Goal: Task Accomplishment & Management: Use online tool/utility

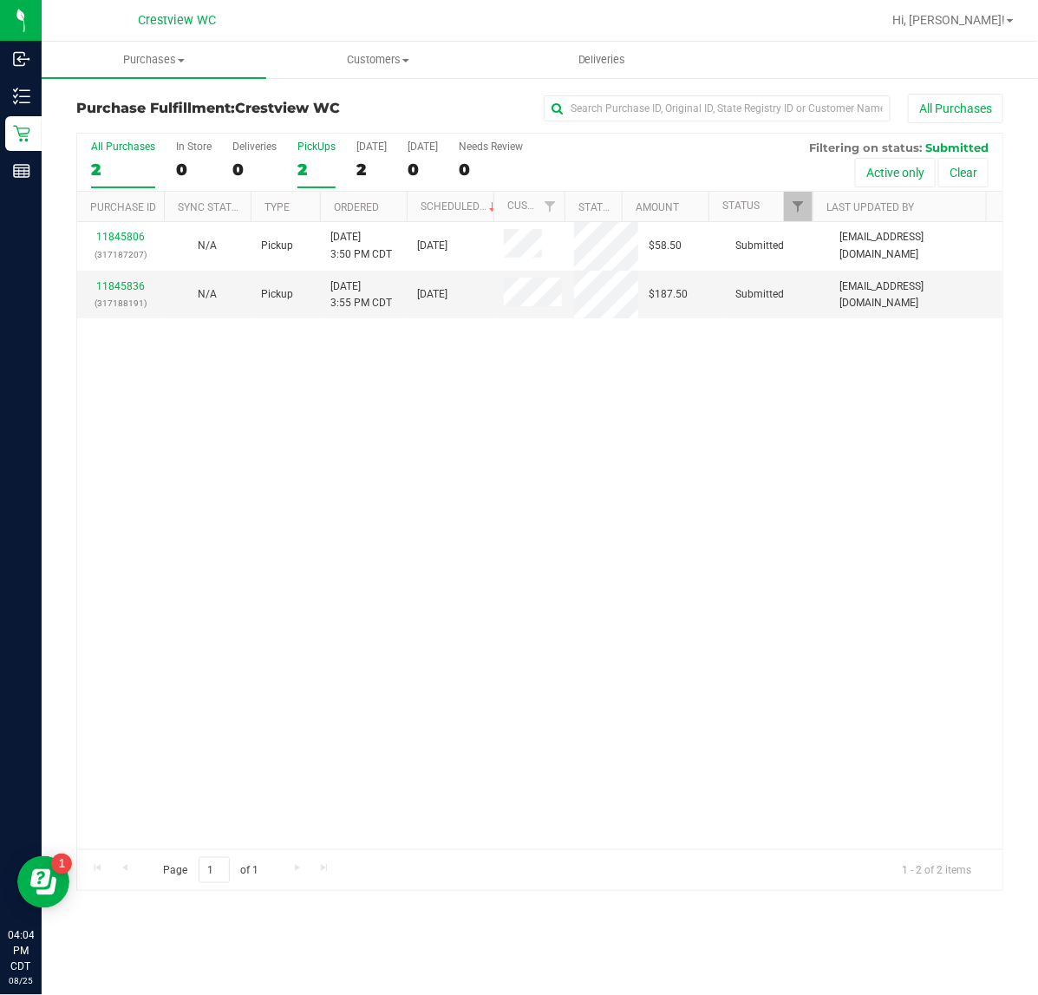
click at [312, 147] on div "PickUps" at bounding box center [316, 146] width 38 height 12
click at [0, 0] on input "PickUps 2" at bounding box center [0, 0] width 0 height 0
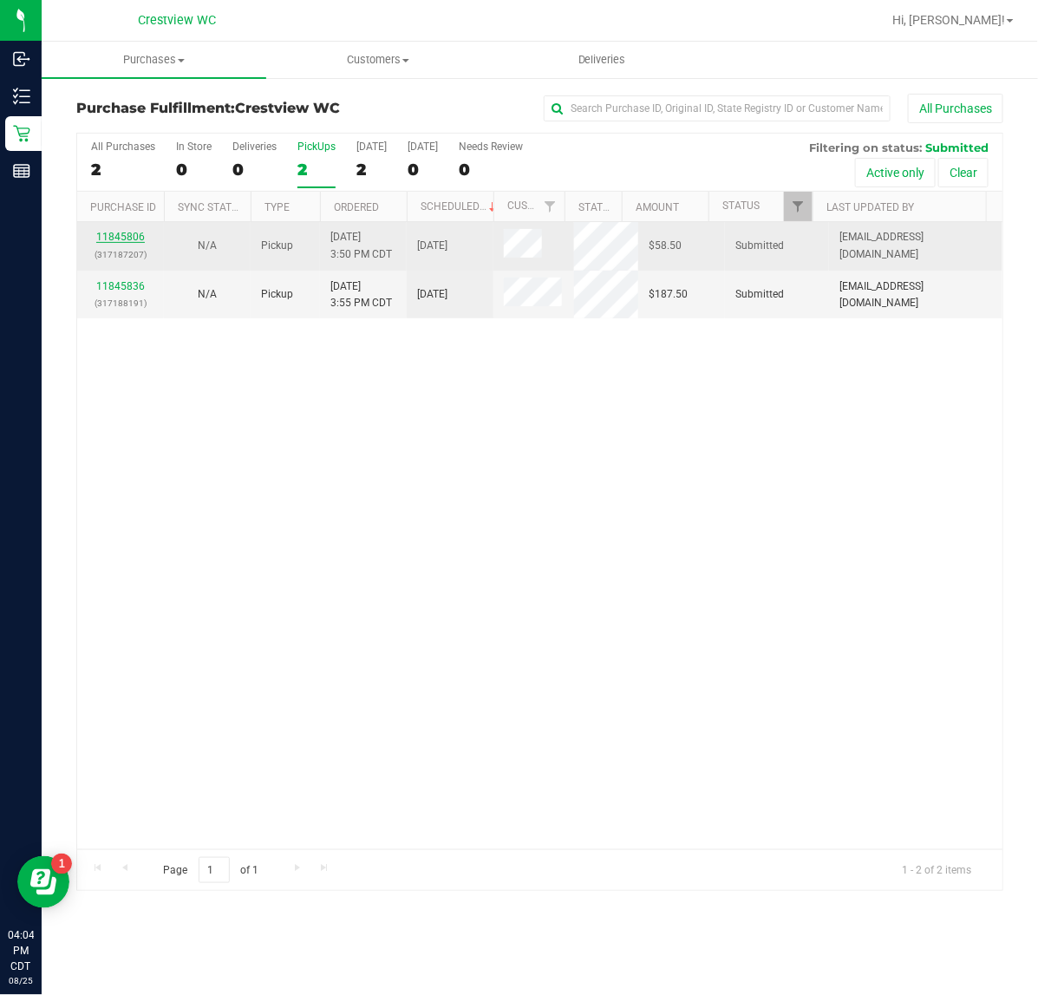
click at [122, 237] on link "11845806" at bounding box center [120, 237] width 49 height 12
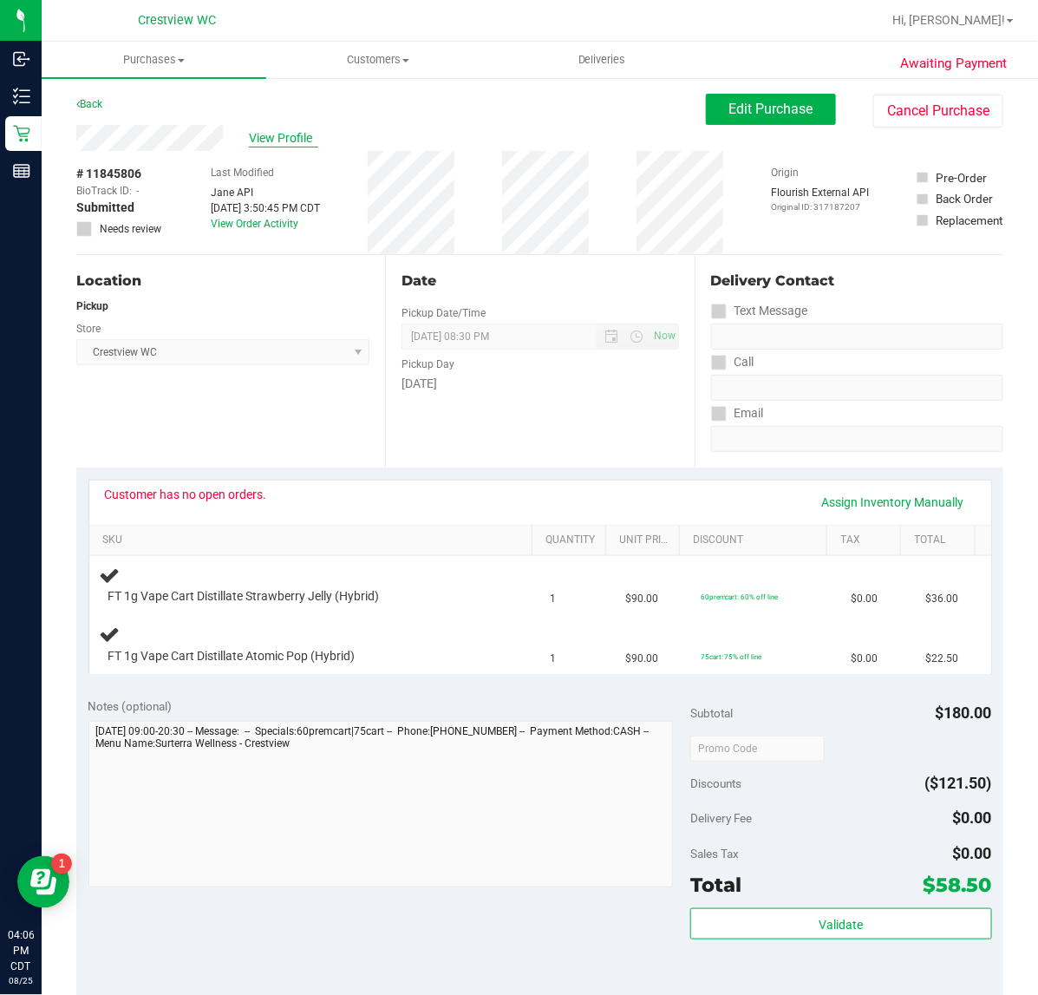
click at [284, 139] on span "View Profile" at bounding box center [283, 138] width 69 height 18
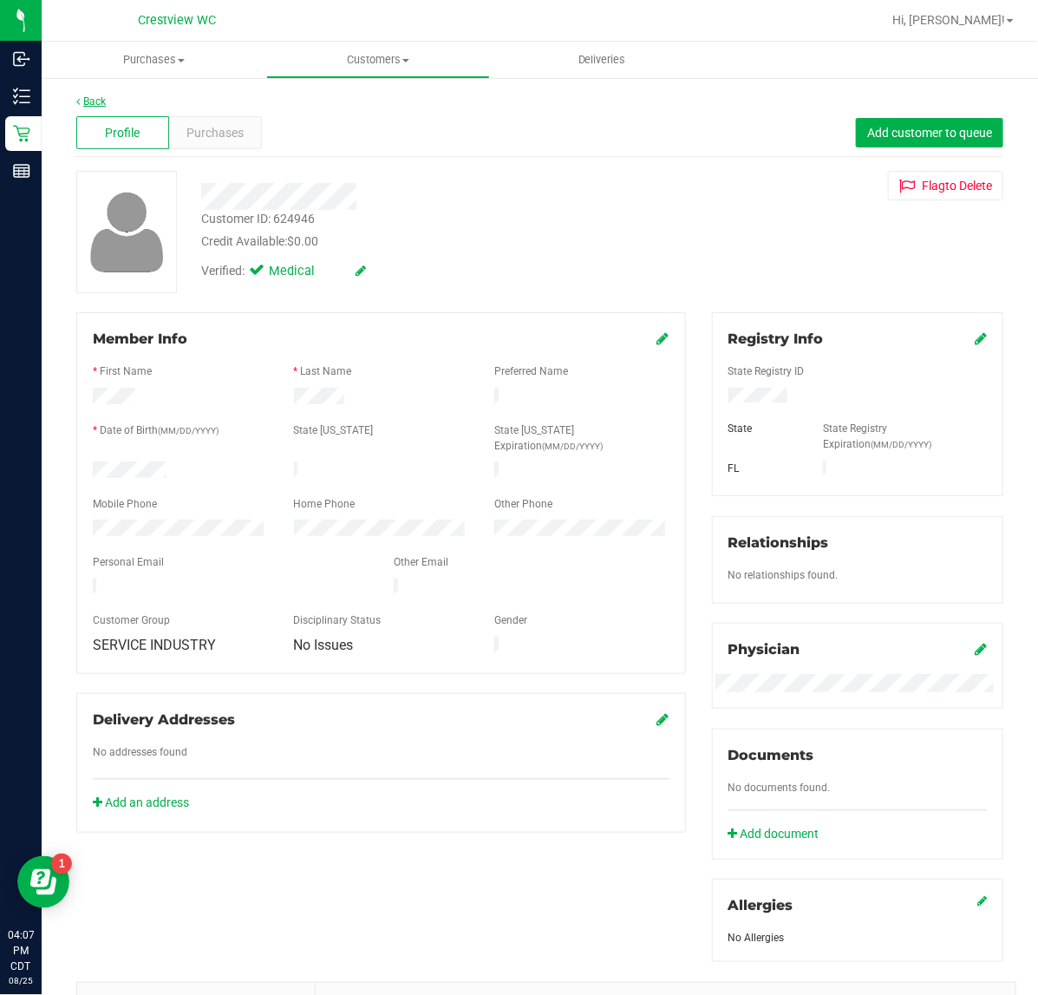
click at [98, 102] on link "Back" at bounding box center [90, 101] width 29 height 12
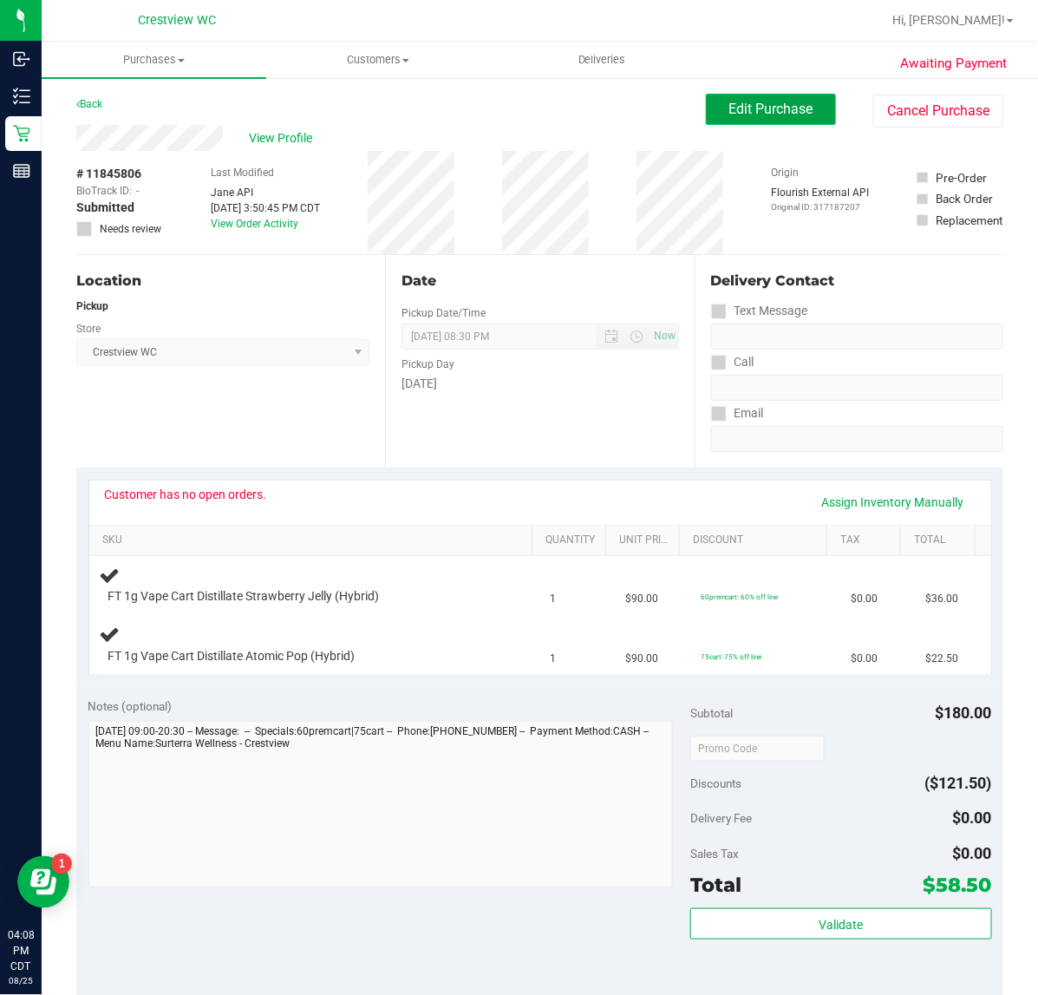
click at [706, 117] on button "Edit Purchase" at bounding box center [771, 109] width 130 height 31
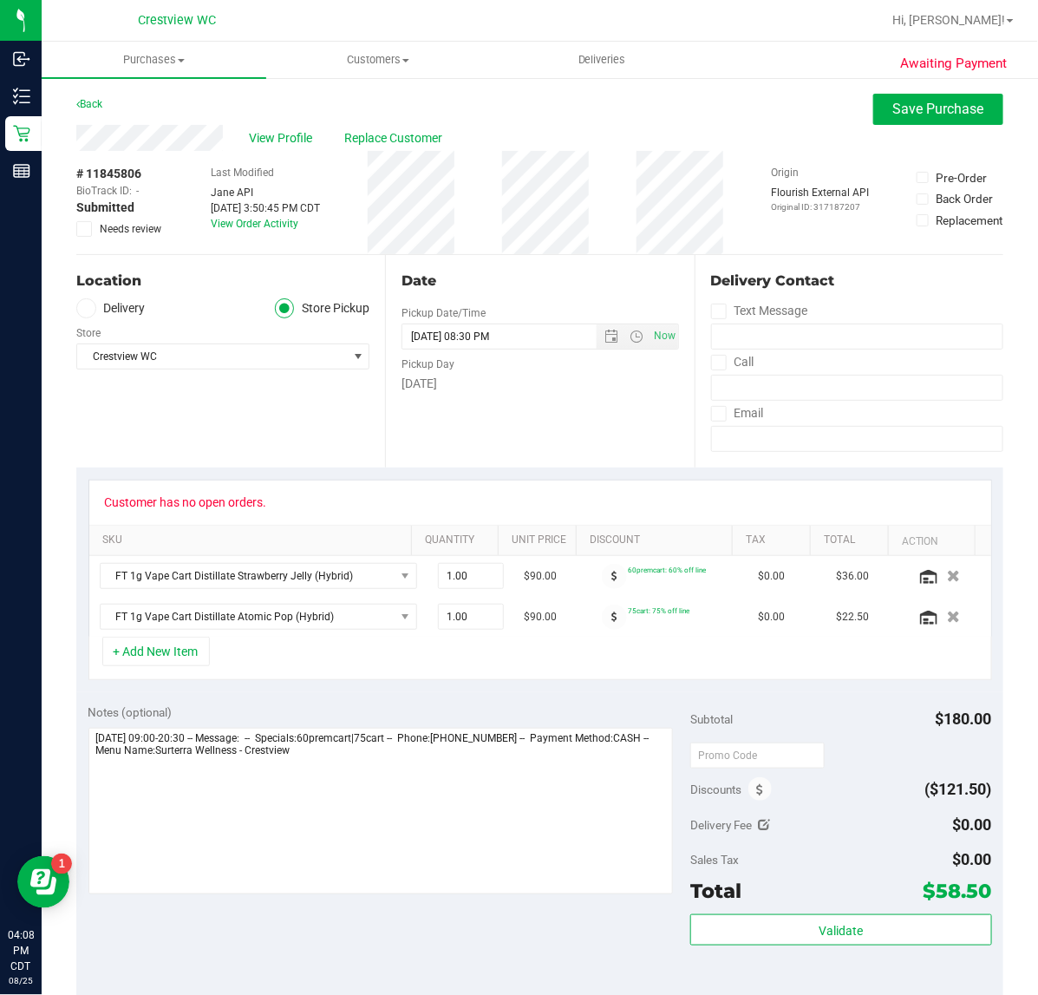
click at [85, 221] on span at bounding box center [84, 229] width 16 height 16
click at [0, 0] on input "Needs review" at bounding box center [0, 0] width 0 height 0
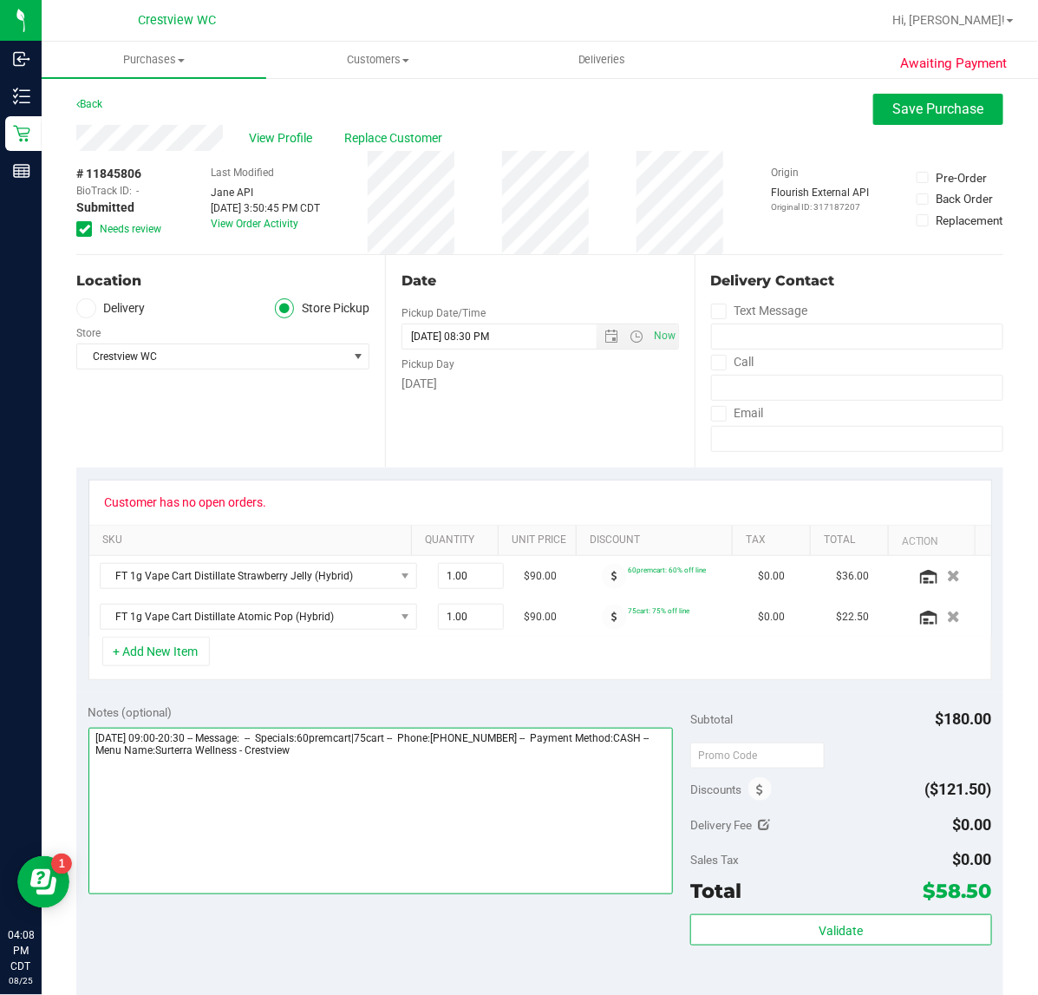
click at [445, 830] on textarea at bounding box center [380, 811] width 585 height 167
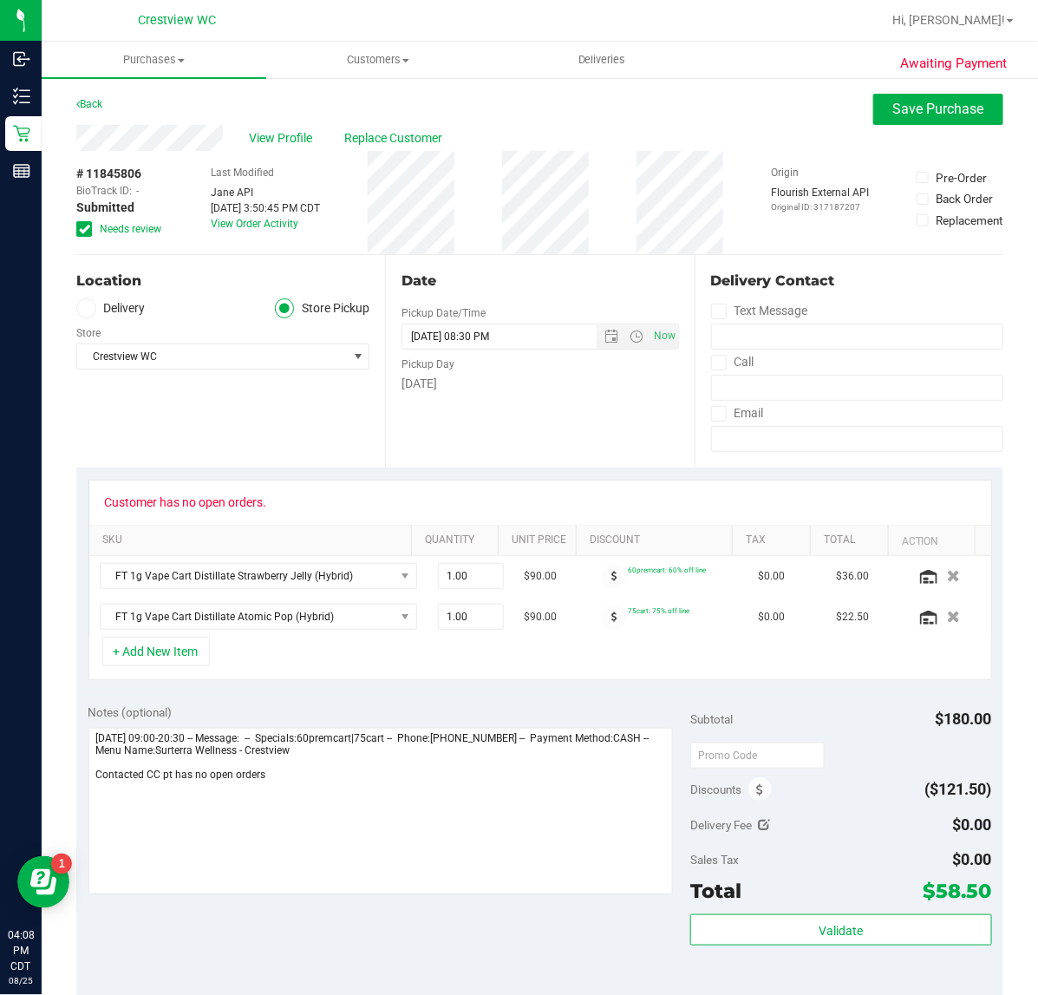
click at [630, 104] on div "Back Save Purchase" at bounding box center [539, 109] width 927 height 31
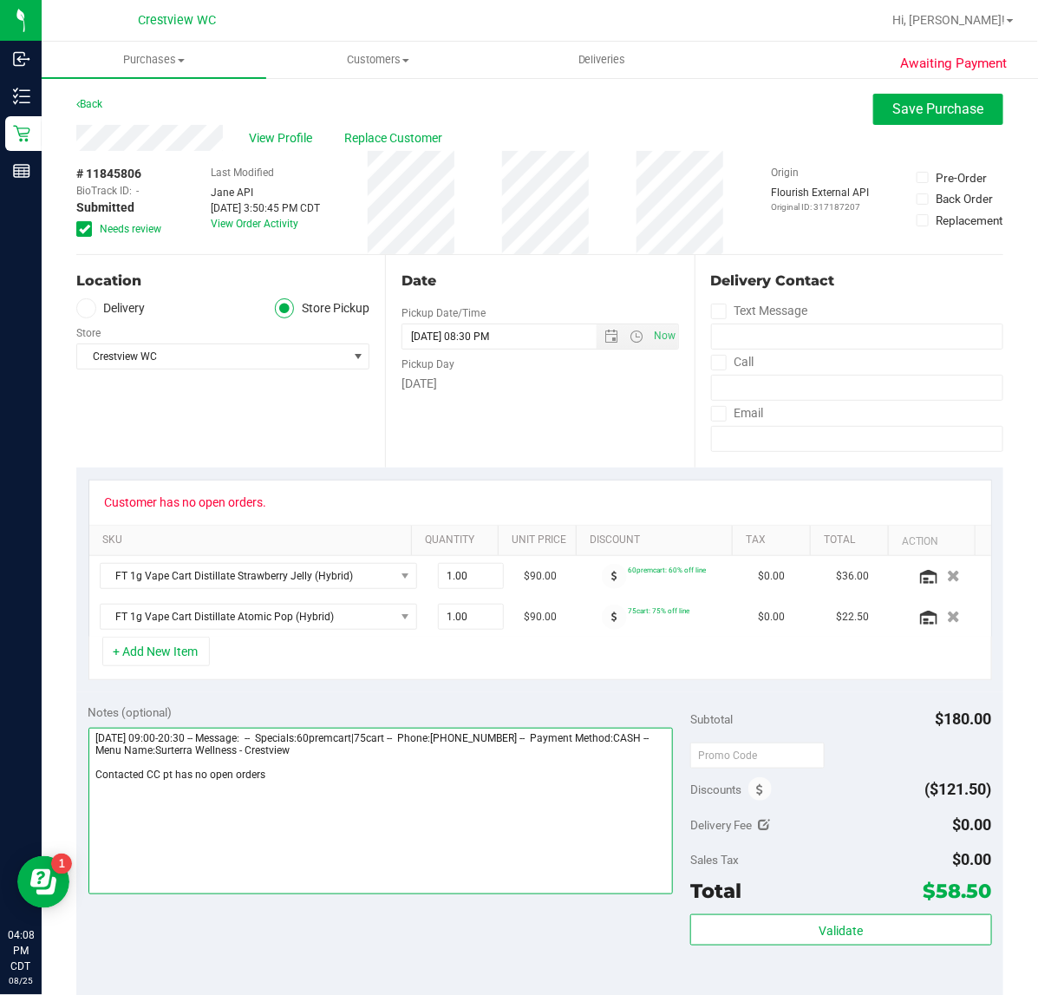
drag, startPoint x: 295, startPoint y: 796, endPoint x: 265, endPoint y: 777, distance: 35.1
click at [289, 790] on textarea at bounding box center [380, 811] width 585 height 167
type textarea "Monday 08/25/2025 09:00-20:30 -- Message: -- Specials:60premcart|75cart -- Phon…"
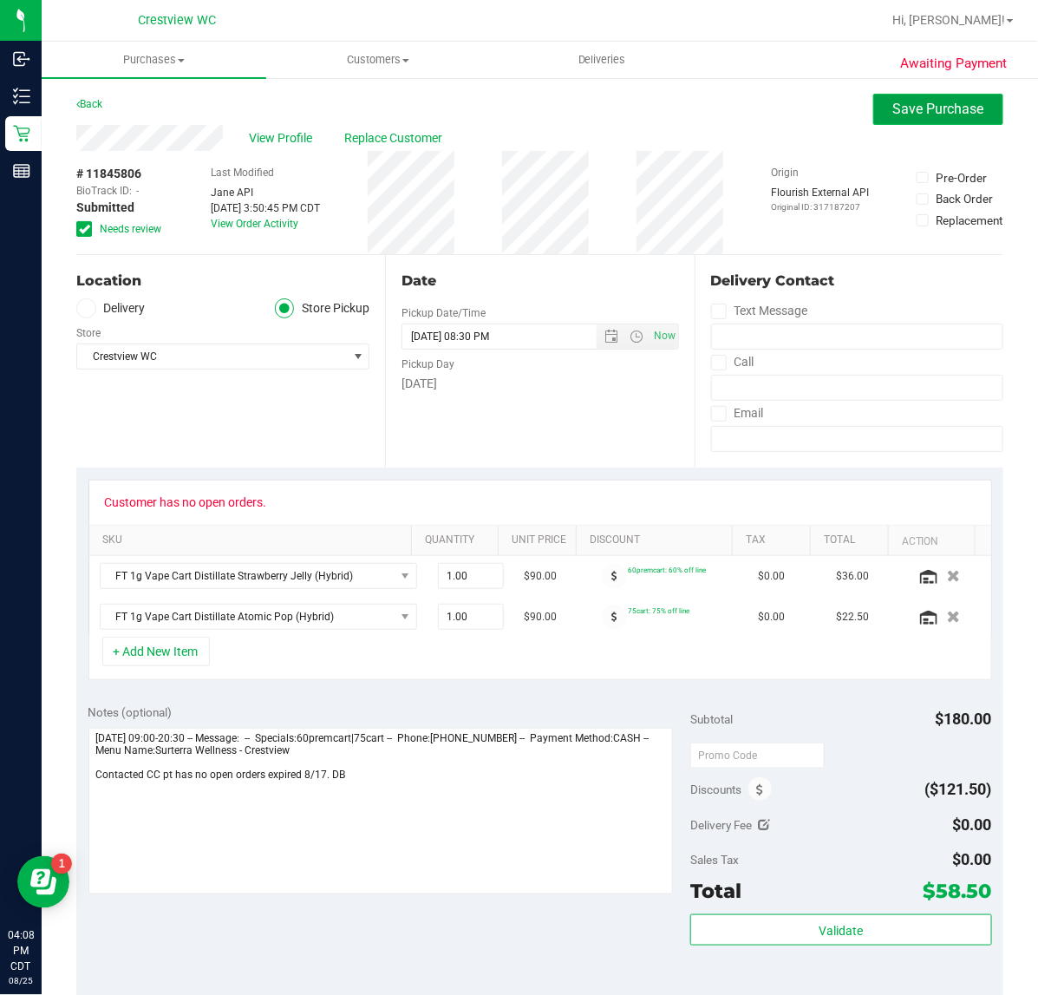
click at [893, 114] on span "Save Purchase" at bounding box center [938, 109] width 91 height 16
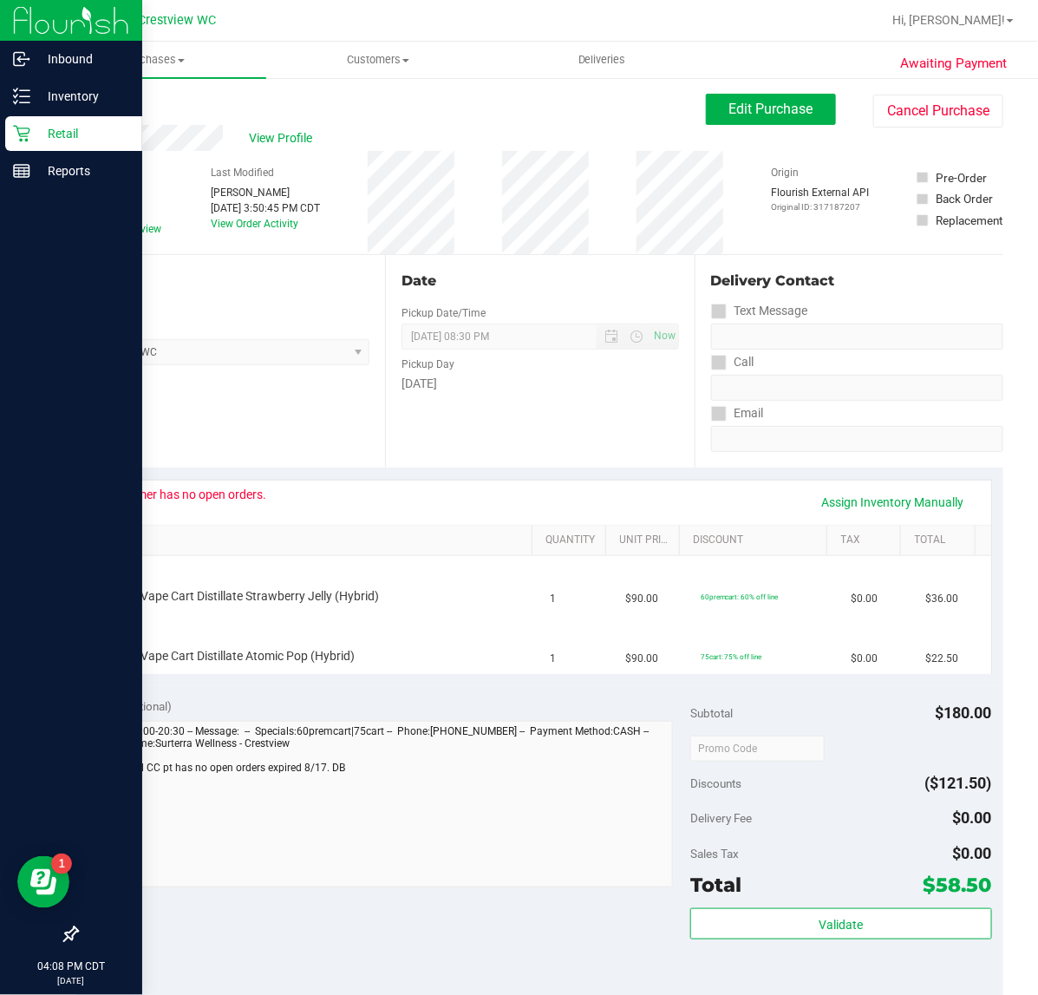
click at [23, 136] on icon at bounding box center [21, 134] width 16 height 16
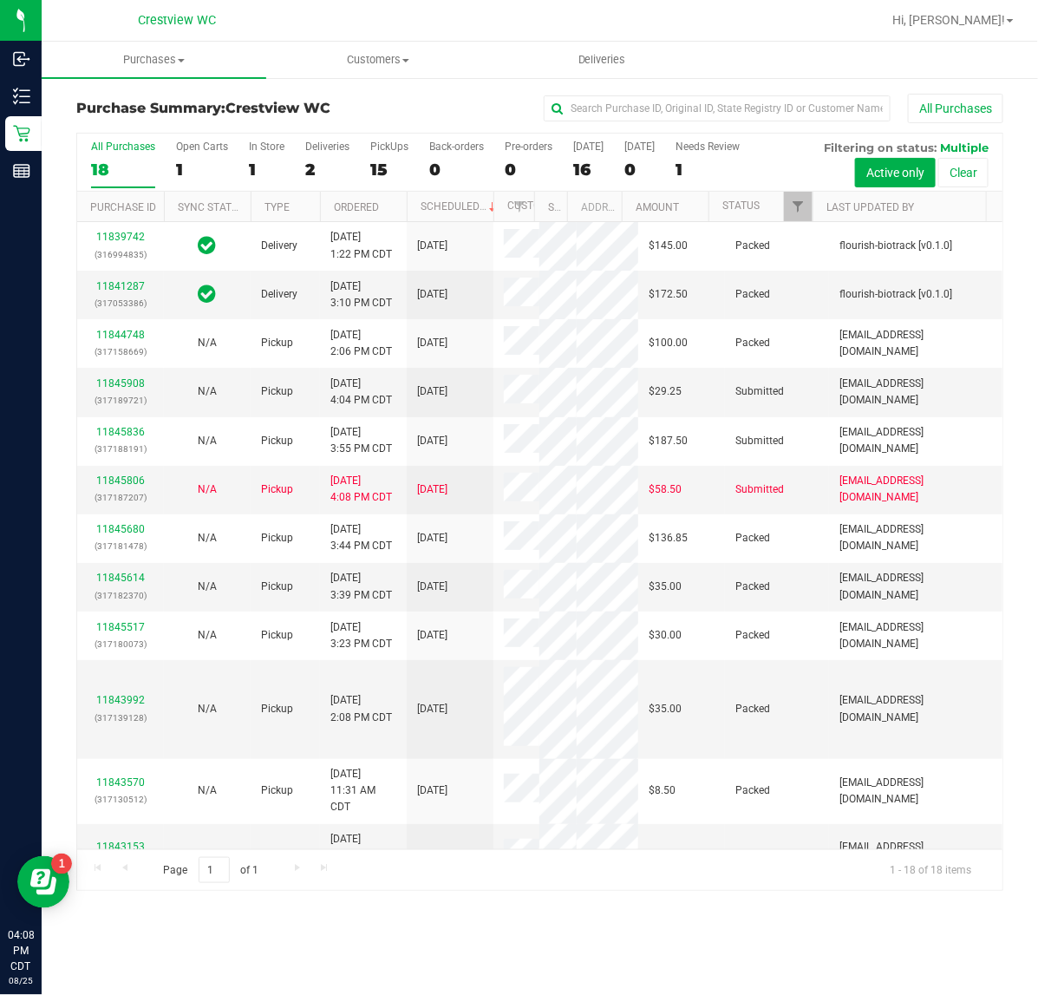
click at [389, 156] on label "PickUps 15" at bounding box center [389, 164] width 38 height 48
click at [0, 0] on input "PickUps 15" at bounding box center [0, 0] width 0 height 0
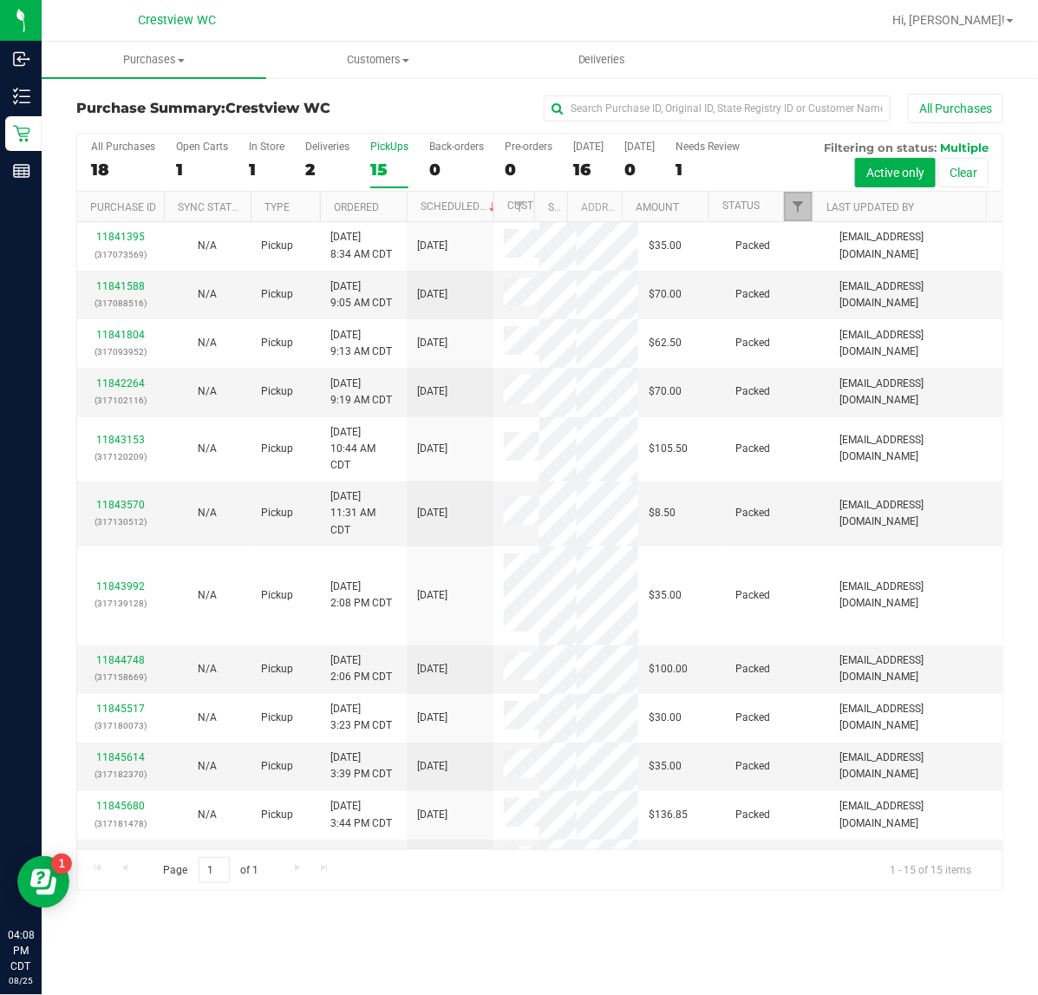
click at [795, 197] on link "Filter" at bounding box center [798, 206] width 29 height 29
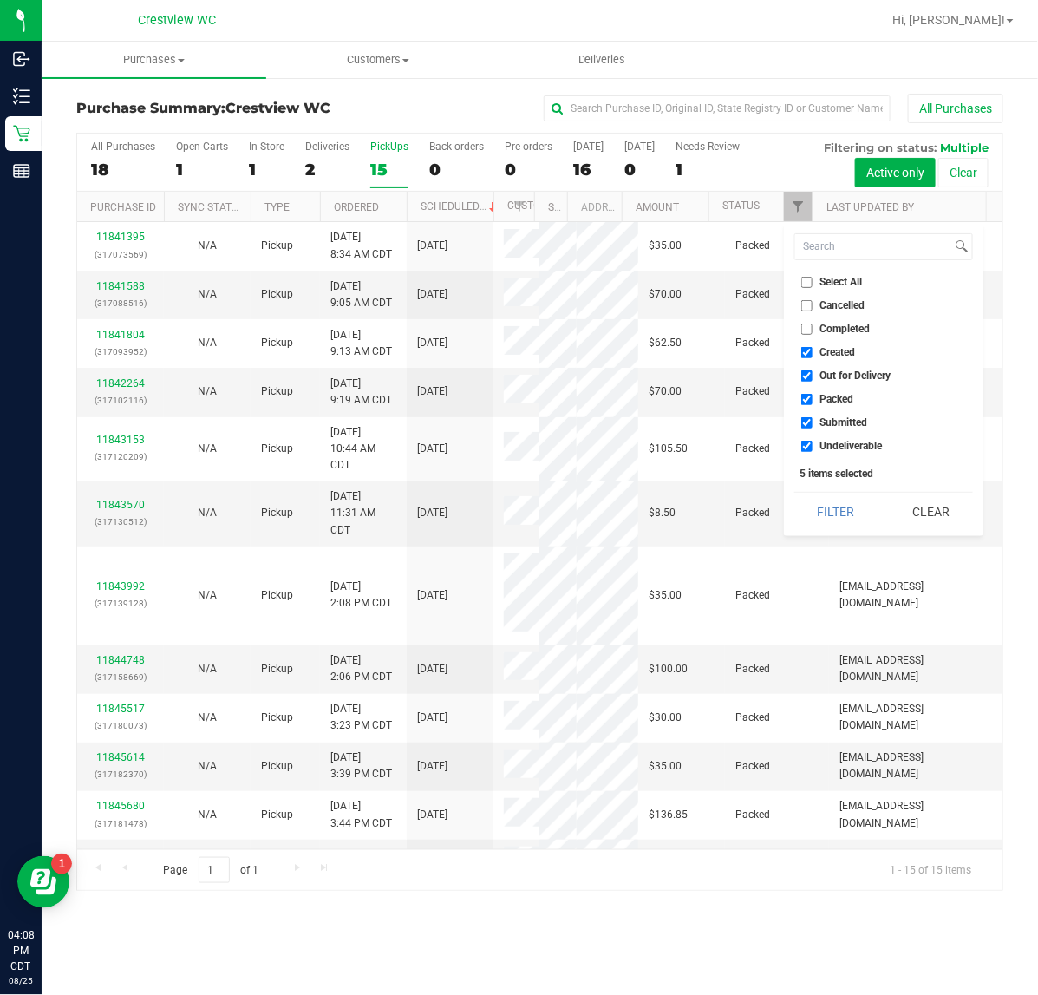
click at [809, 282] on input "Select All" at bounding box center [806, 282] width 11 height 11
checkbox input "true"
click at [809, 282] on input "Select All" at bounding box center [806, 282] width 11 height 11
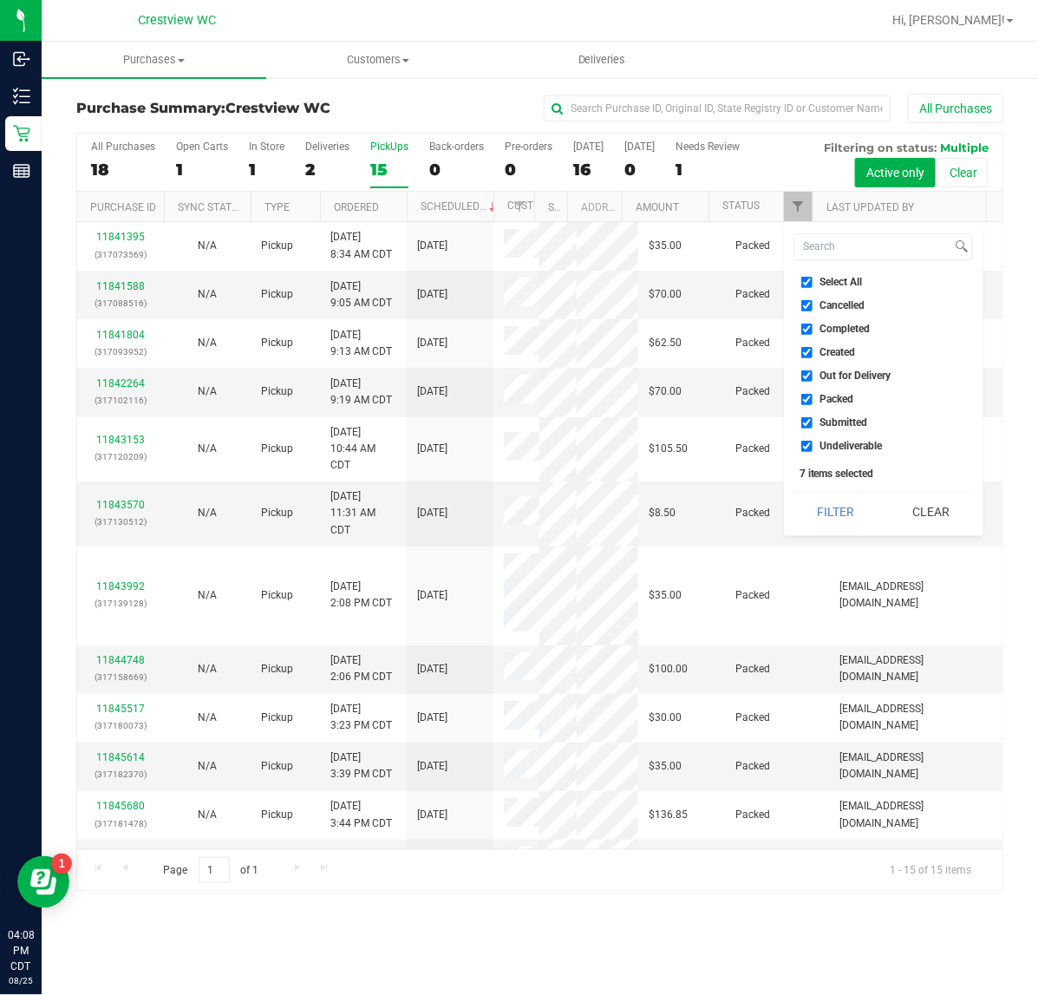
checkbox input "false"
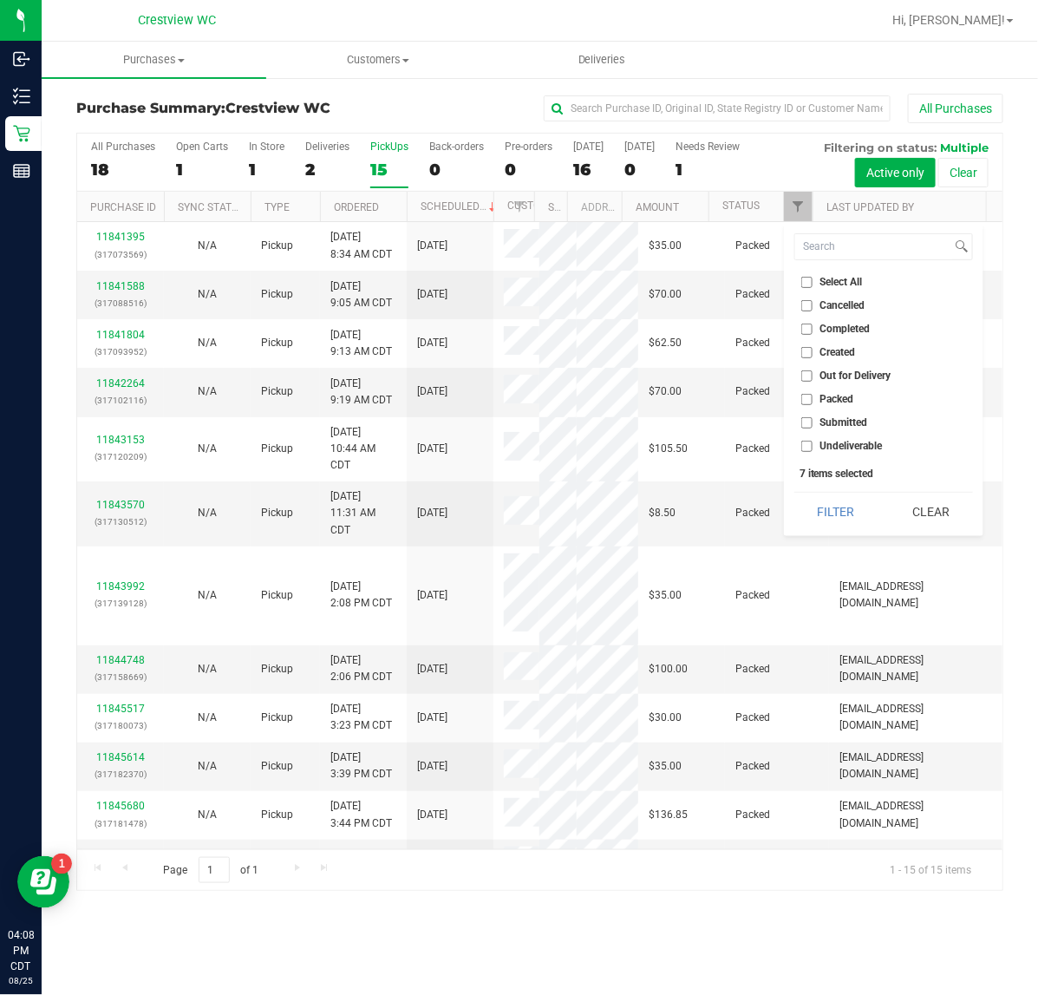
checkbox input "false"
click at [808, 417] on input "Submitted" at bounding box center [806, 422] width 11 height 11
checkbox input "true"
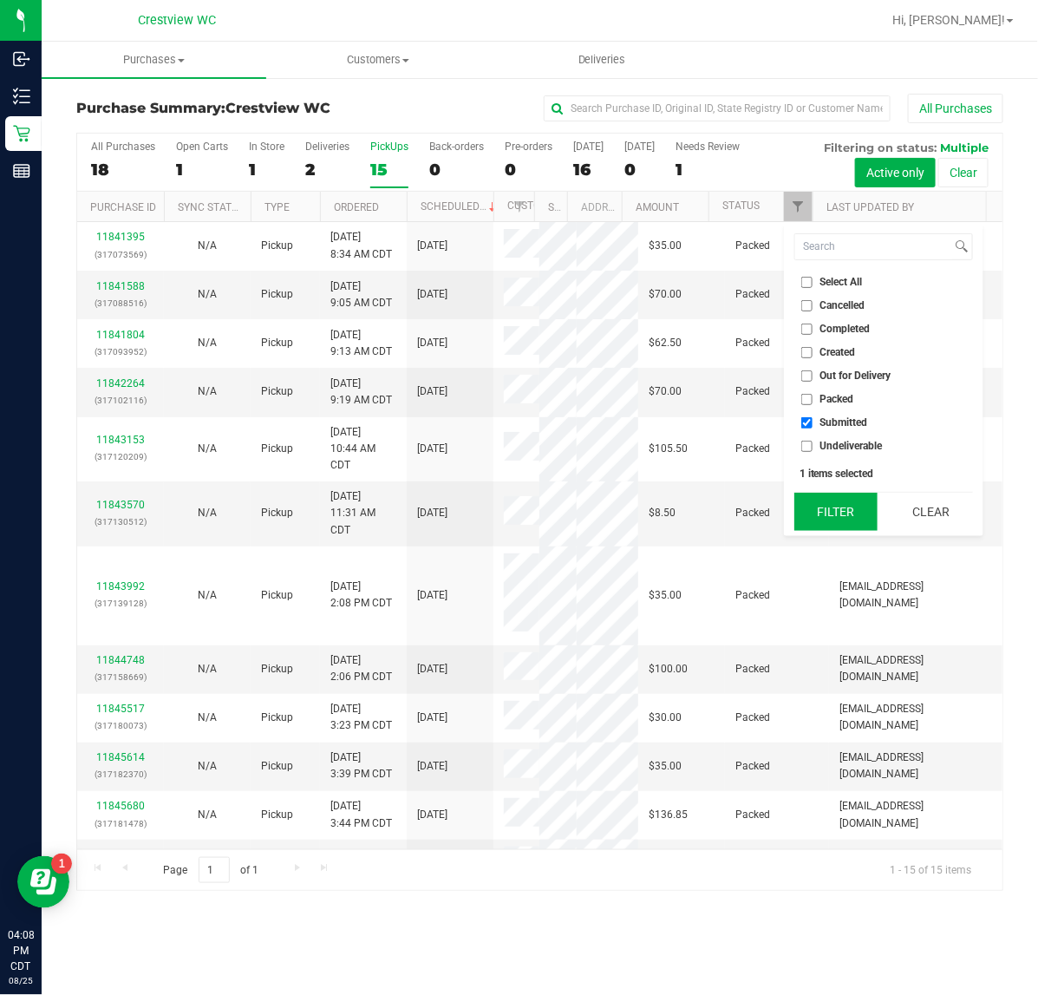
click at [808, 503] on button "Filter" at bounding box center [835, 512] width 83 height 38
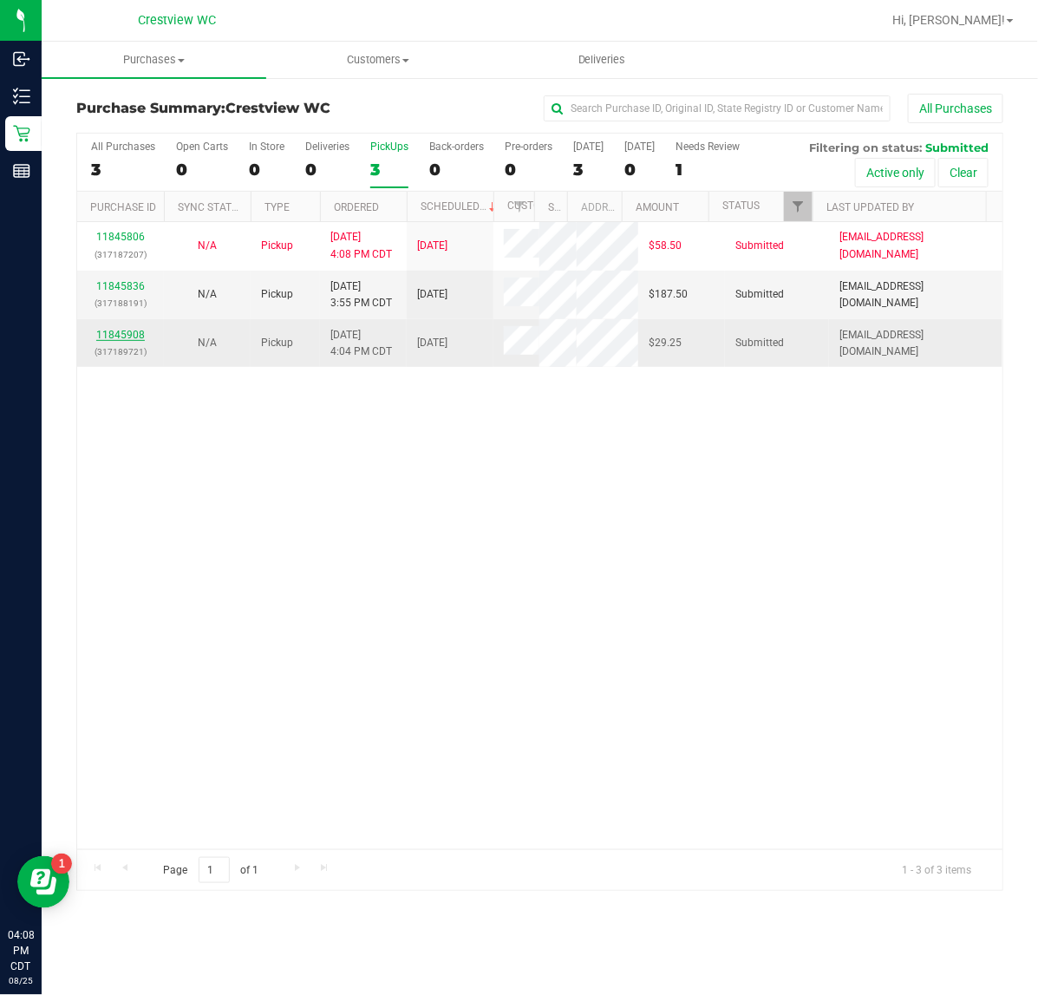
click at [113, 339] on link "11845908" at bounding box center [120, 335] width 49 height 12
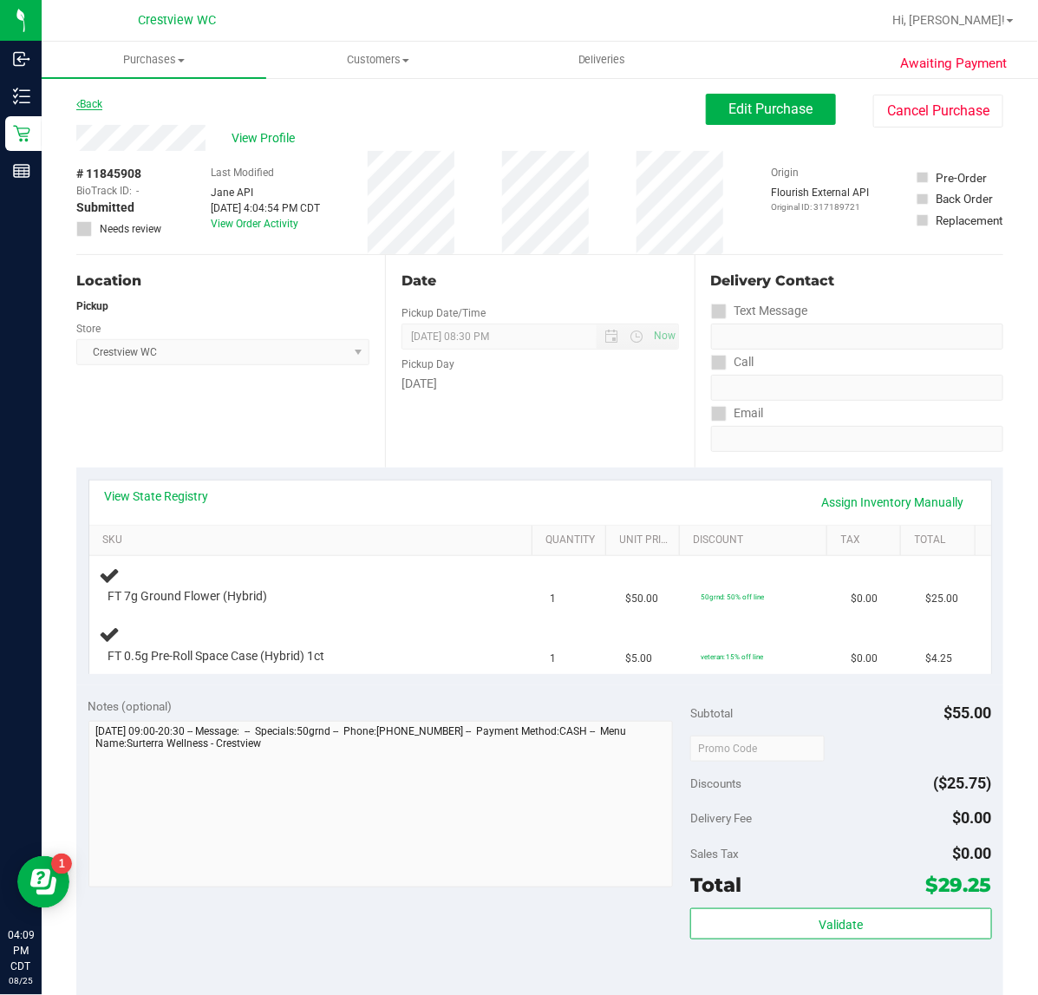
click at [97, 105] on link "Back" at bounding box center [89, 104] width 26 height 12
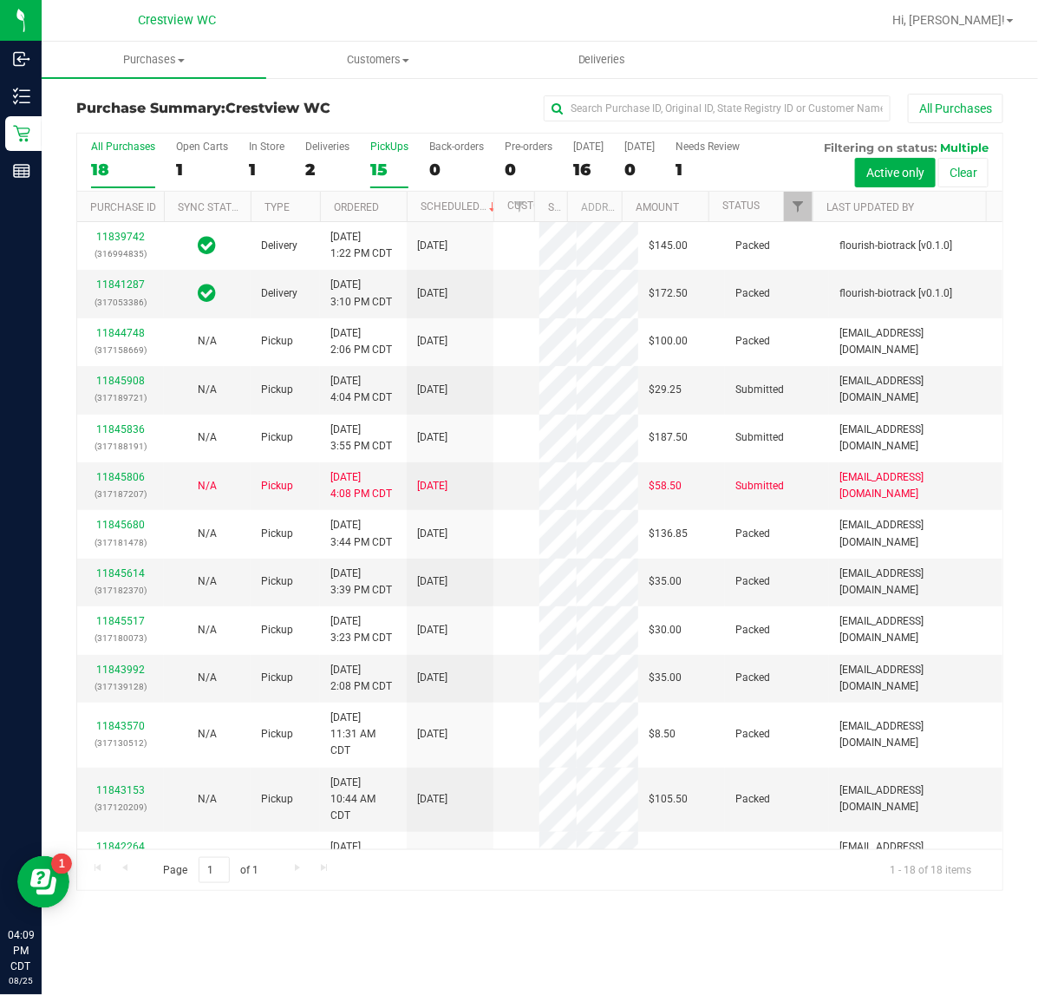
click at [378, 160] on div "15" at bounding box center [389, 170] width 38 height 20
click at [0, 0] on input "PickUps 15" at bounding box center [0, 0] width 0 height 0
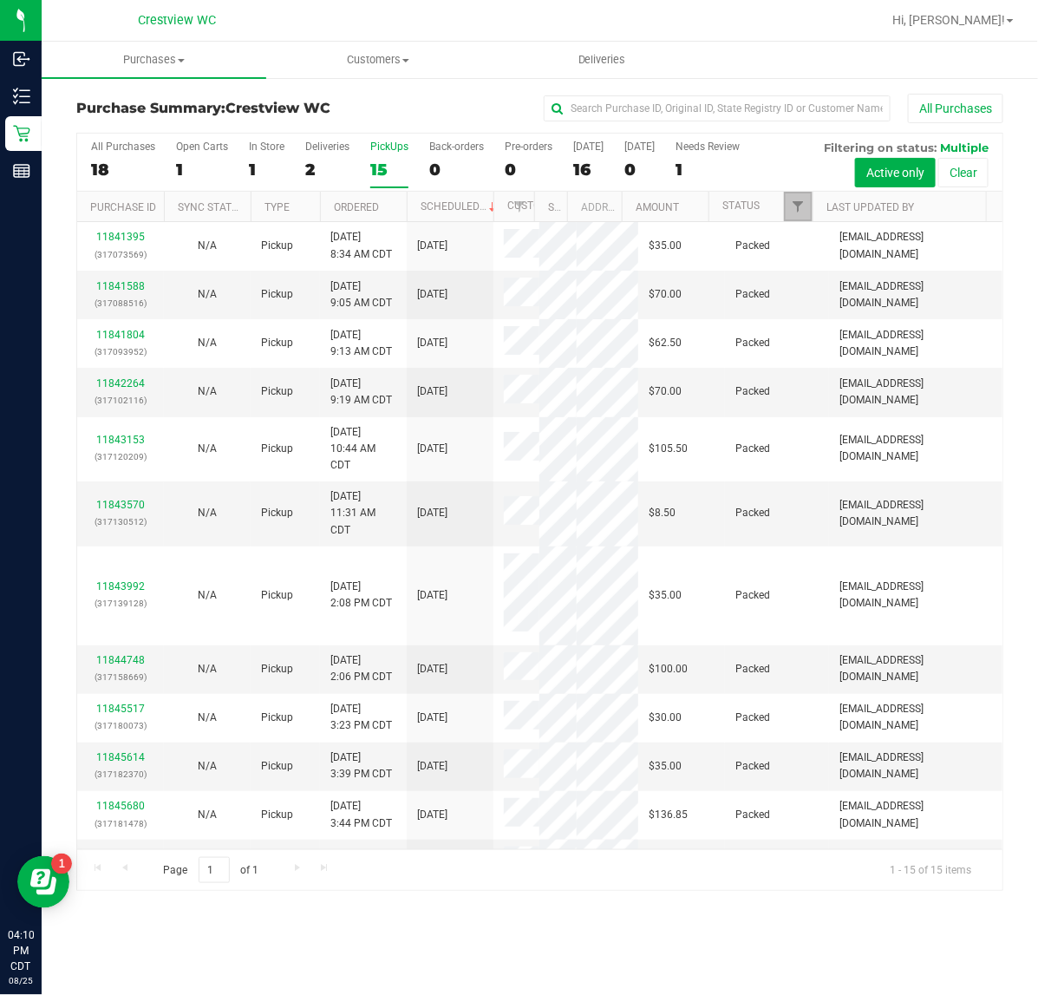
click at [804, 196] on link "Filter" at bounding box center [798, 206] width 29 height 29
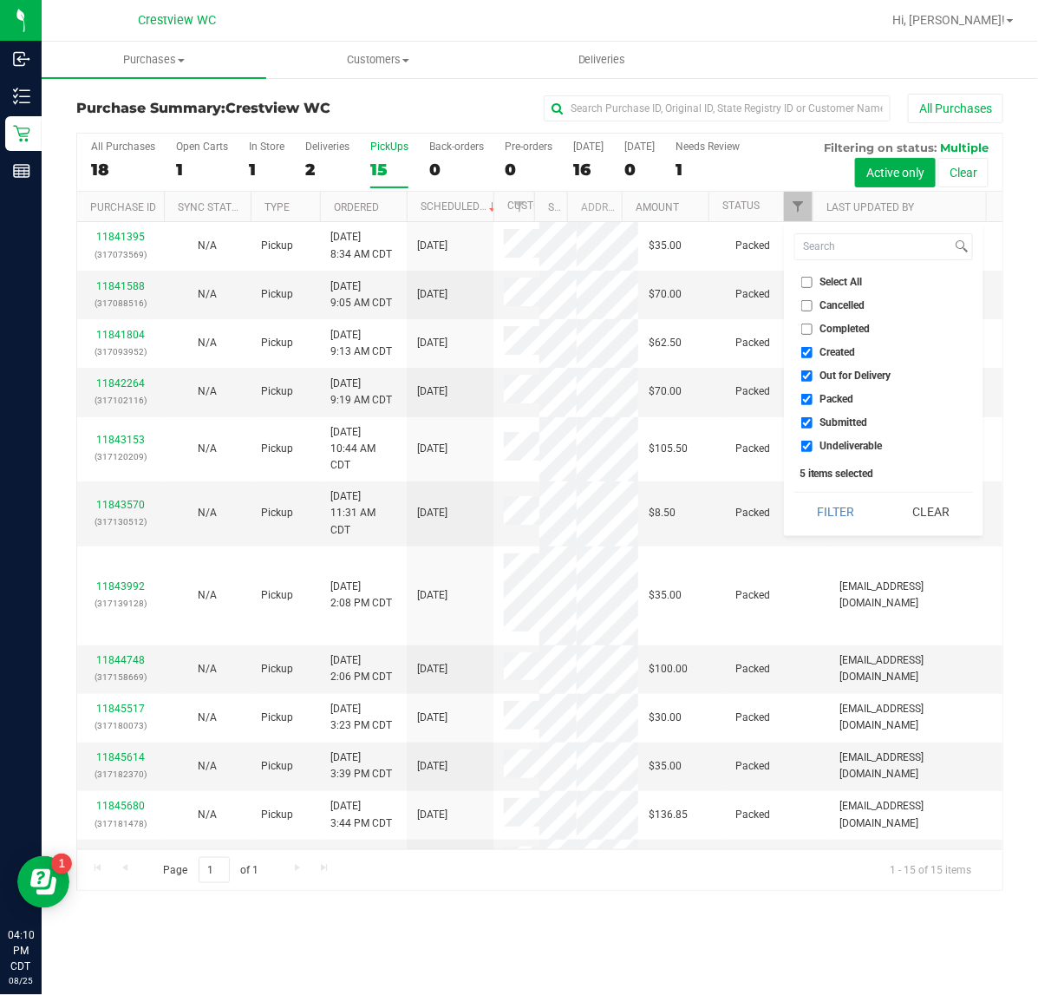
click at [811, 284] on input "Select All" at bounding box center [806, 282] width 11 height 11
checkbox input "true"
click at [811, 284] on input "Select All" at bounding box center [806, 282] width 11 height 11
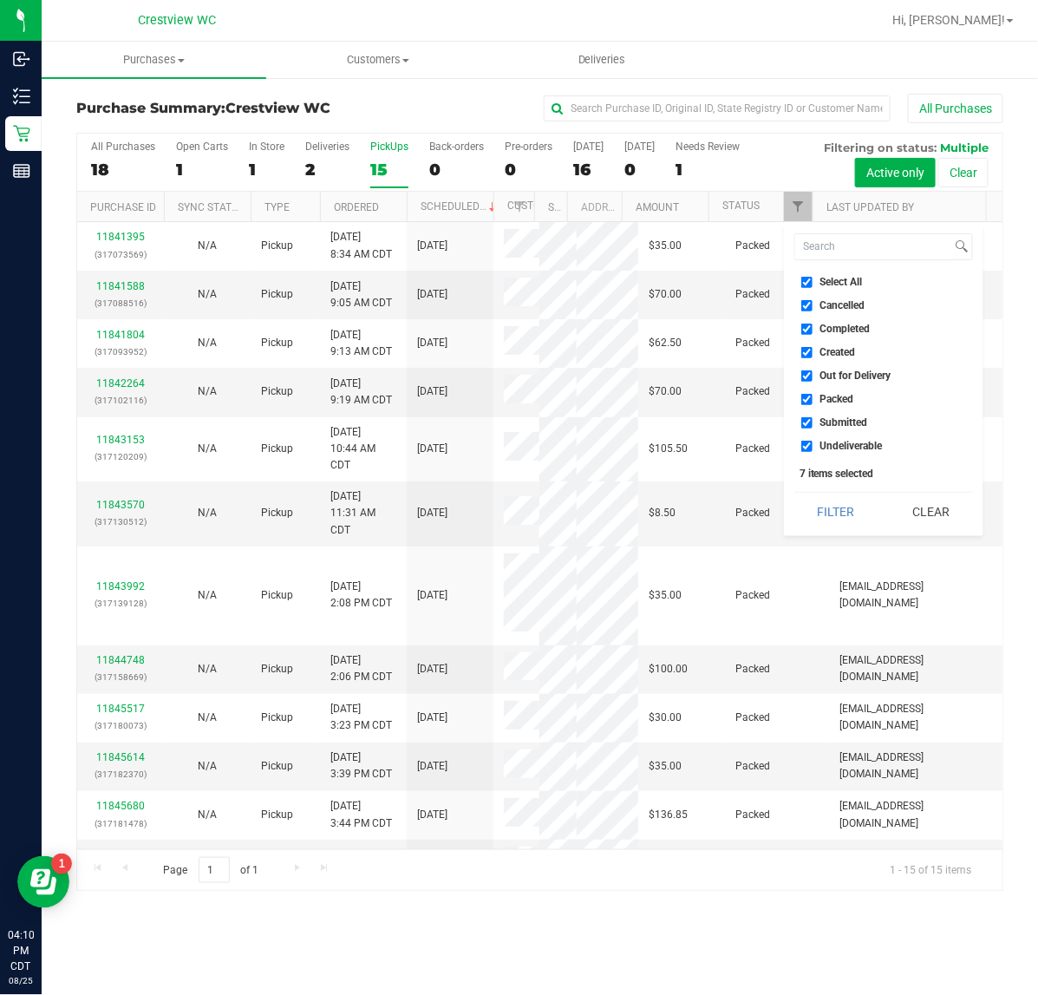
checkbox input "false"
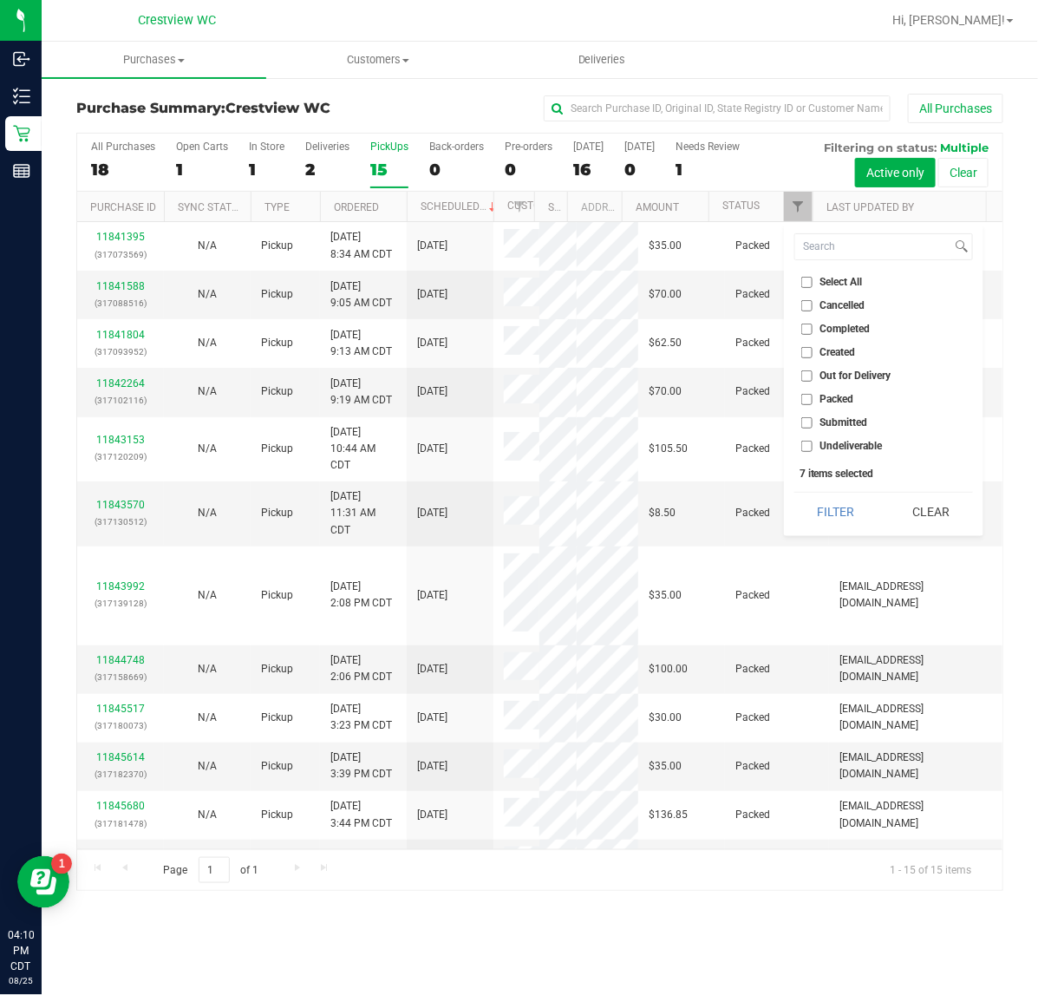
checkbox input "false"
click at [807, 418] on input "Submitted" at bounding box center [806, 422] width 11 height 11
checkbox input "true"
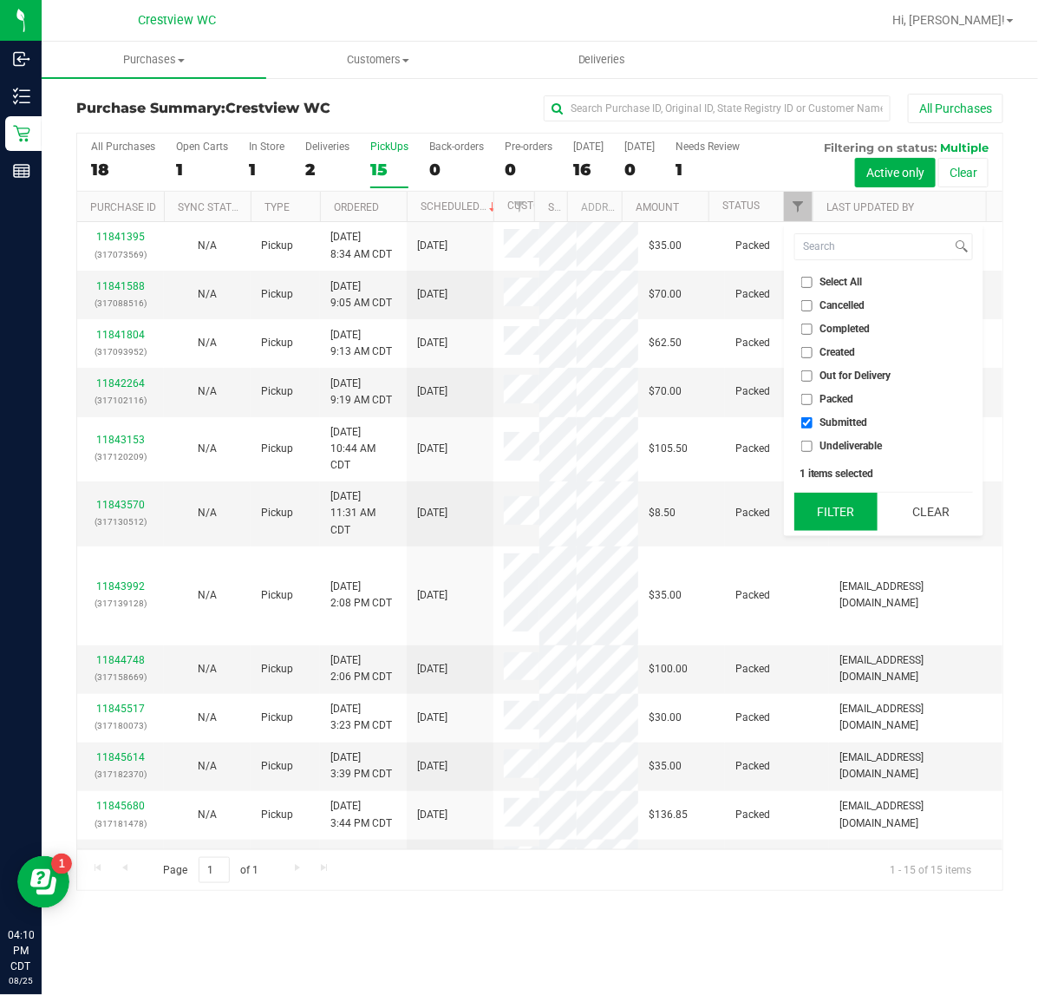
click at [815, 509] on button "Filter" at bounding box center [835, 512] width 83 height 38
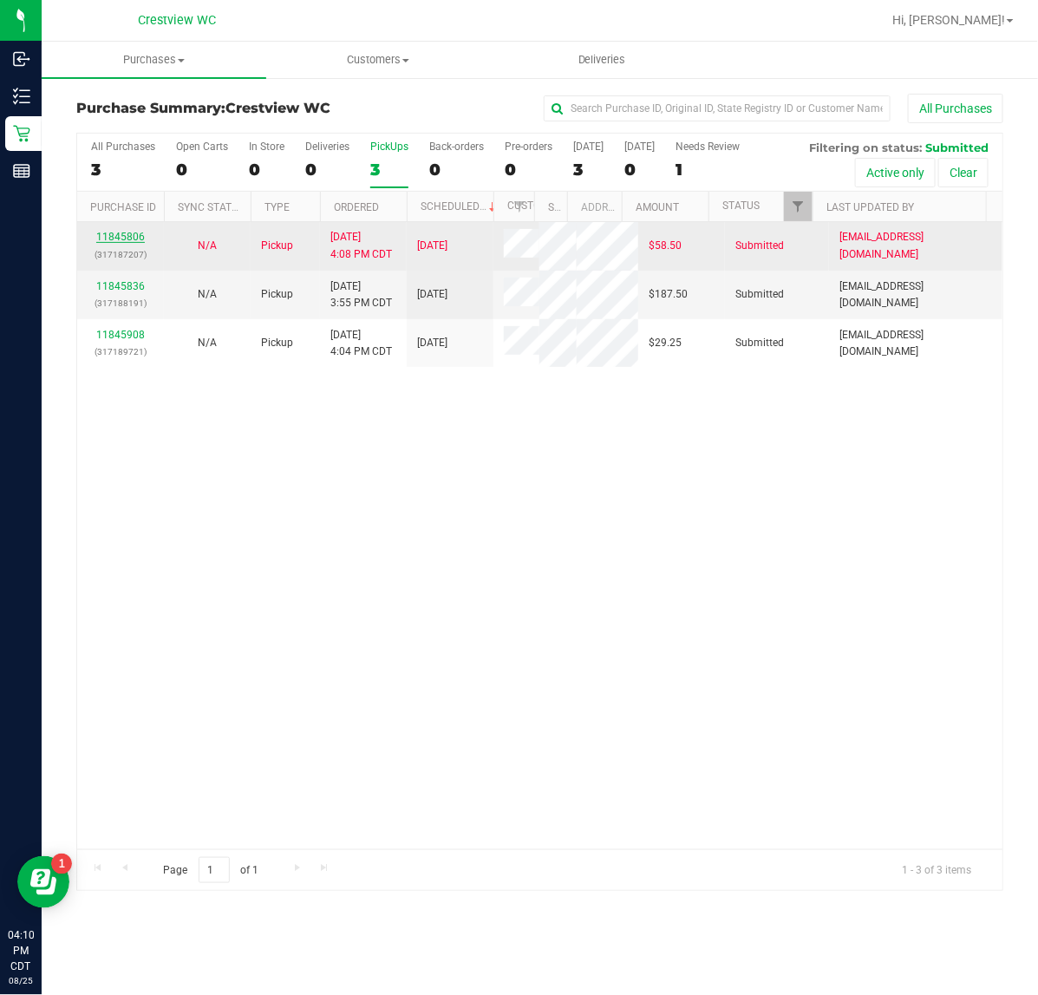
click at [131, 239] on link "11845806" at bounding box center [120, 237] width 49 height 12
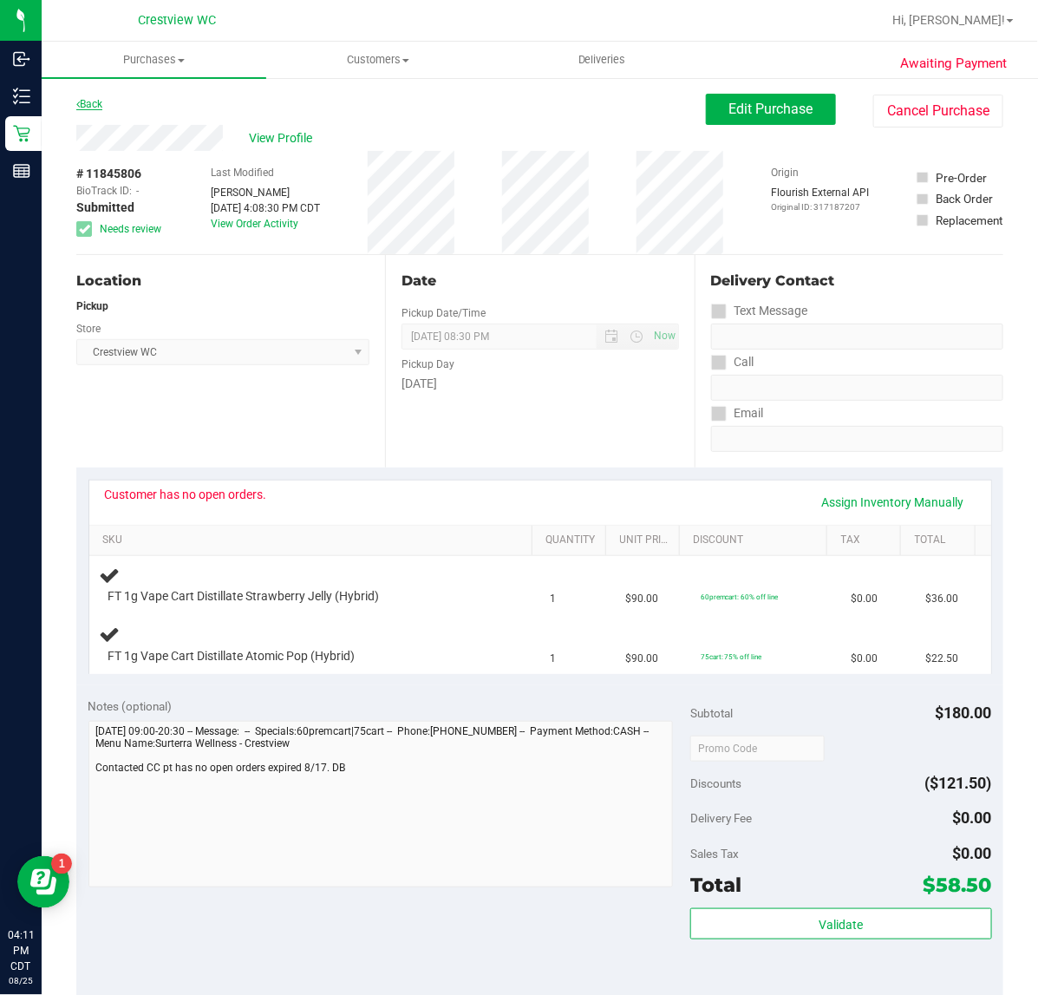
click at [95, 102] on link "Back" at bounding box center [89, 104] width 26 height 12
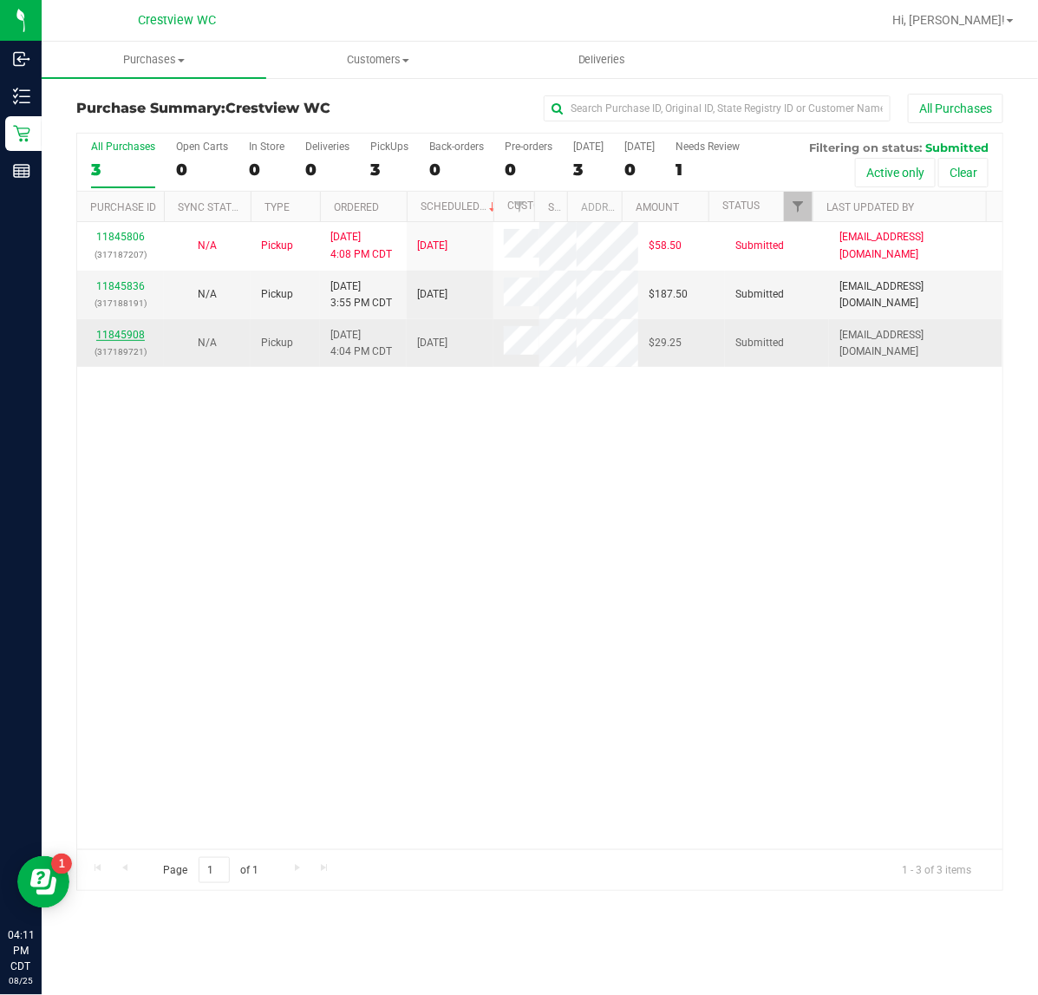
click at [135, 335] on link "11845908" at bounding box center [120, 335] width 49 height 12
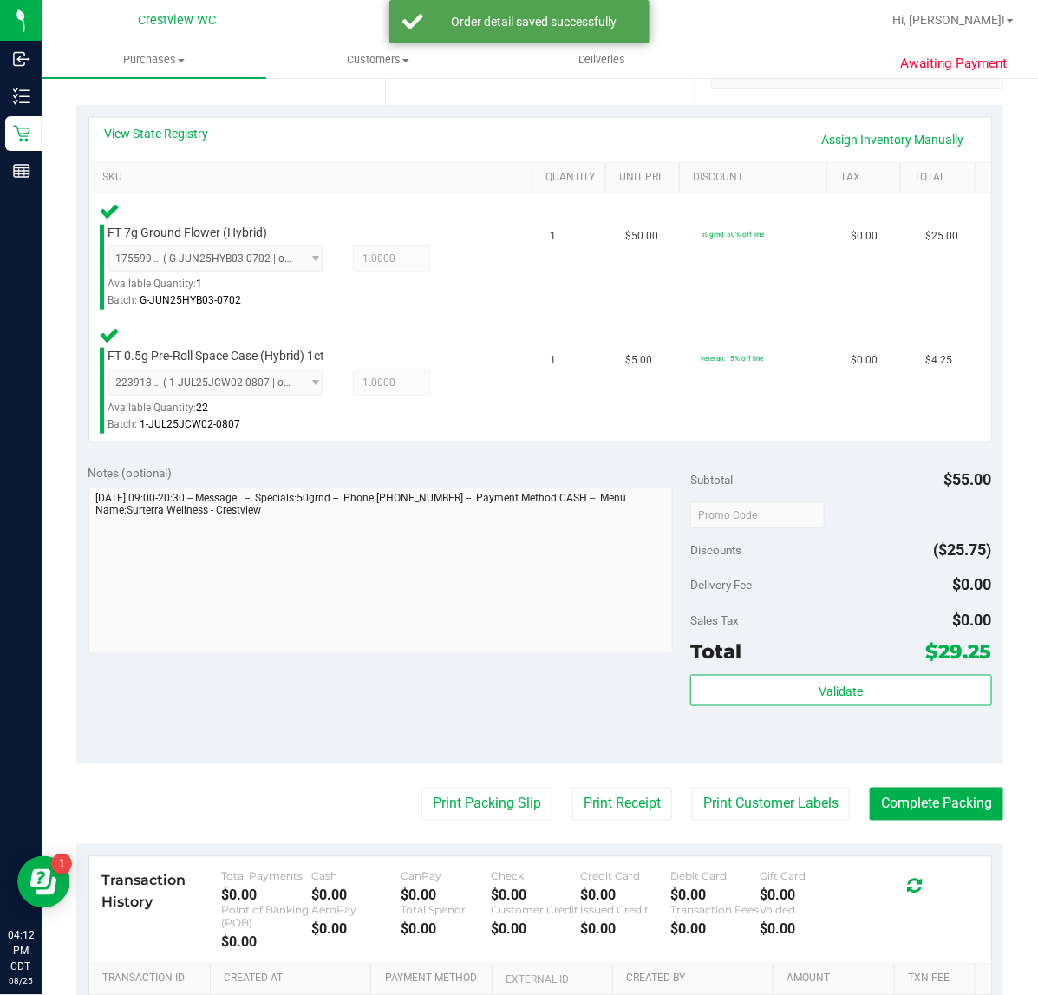
scroll to position [579, 0]
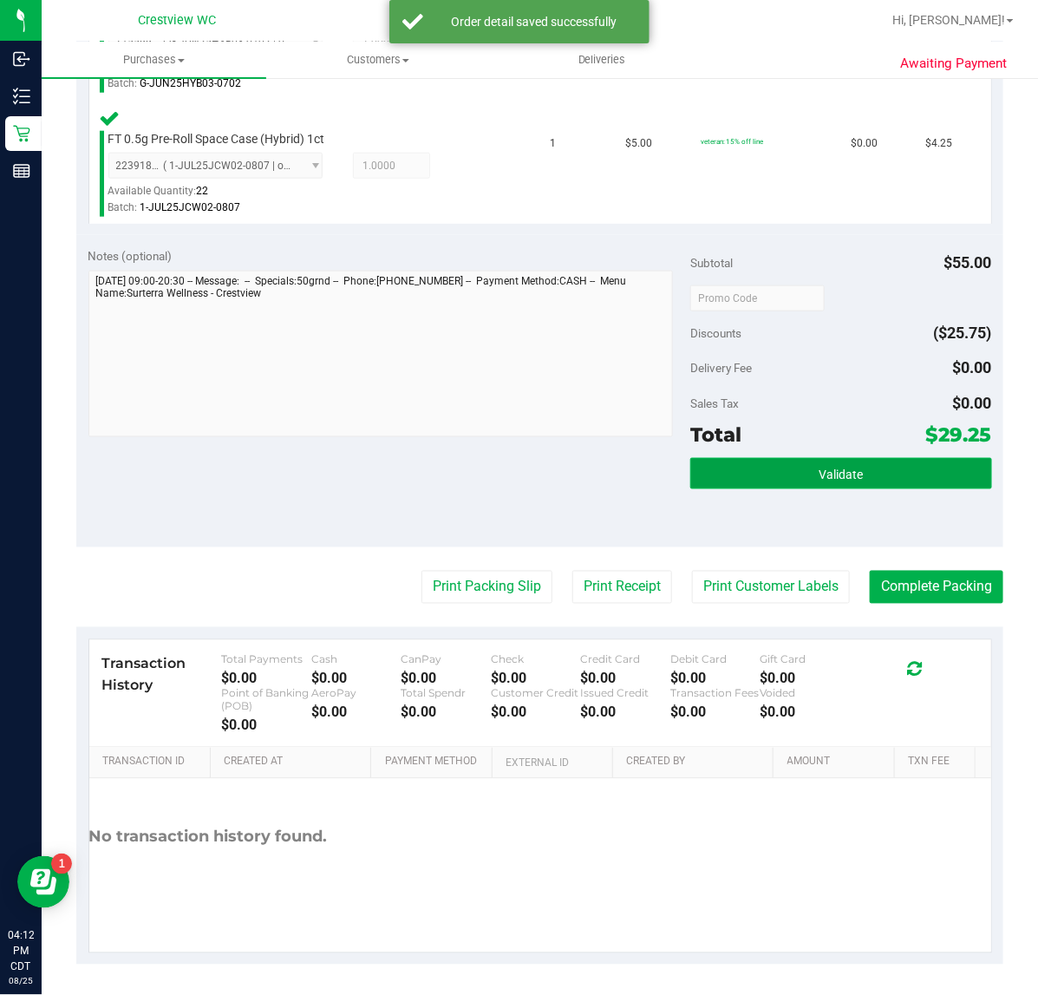
click at [759, 474] on button "Validate" at bounding box center [840, 473] width 301 height 31
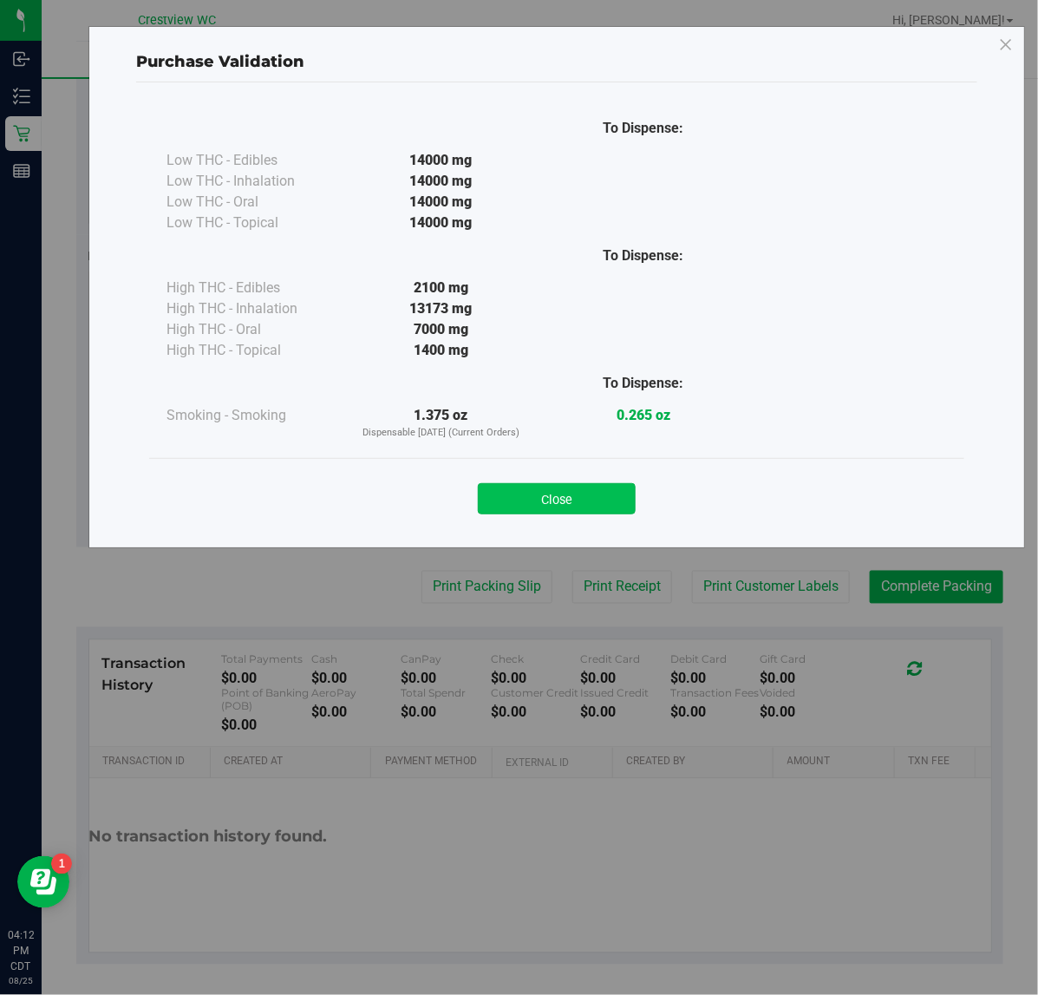
click at [565, 494] on button "Close" at bounding box center [557, 498] width 158 height 31
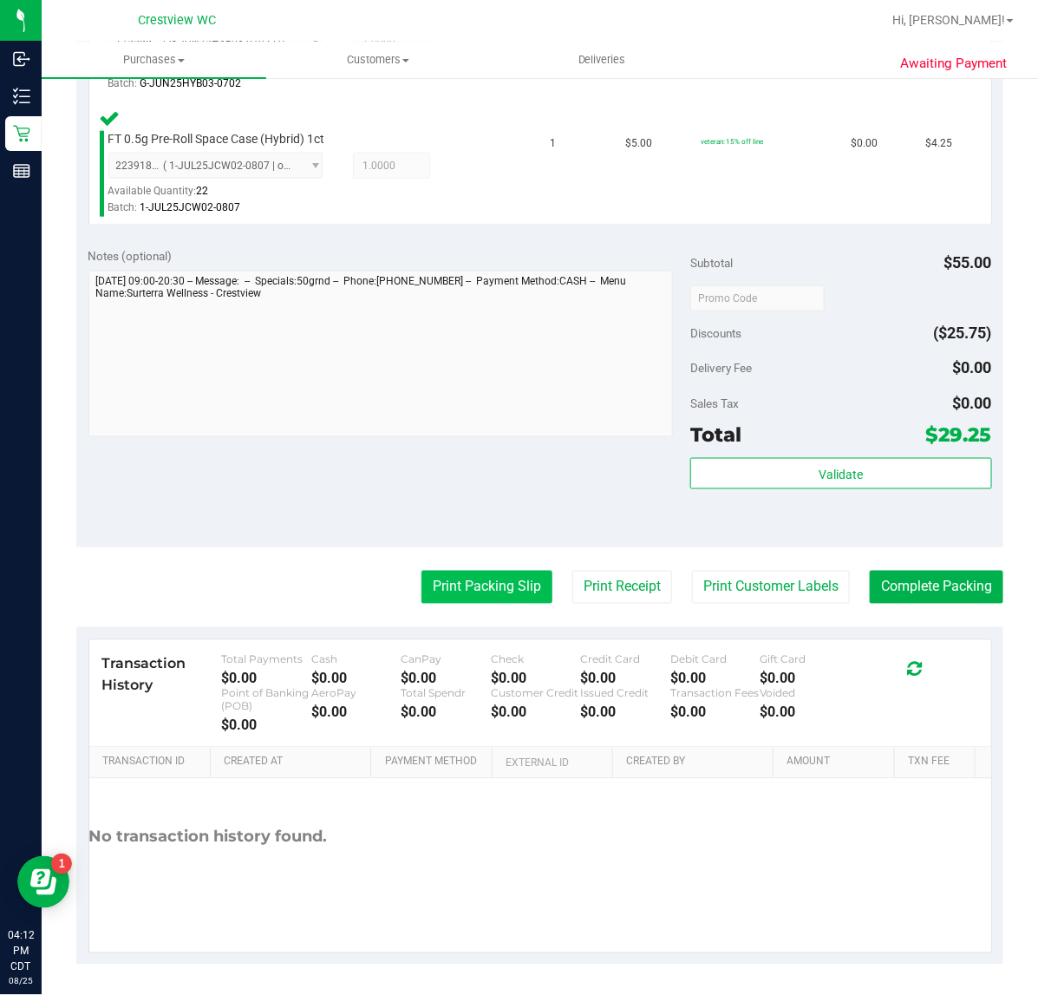
click at [451, 599] on button "Print Packing Slip" at bounding box center [486, 587] width 131 height 33
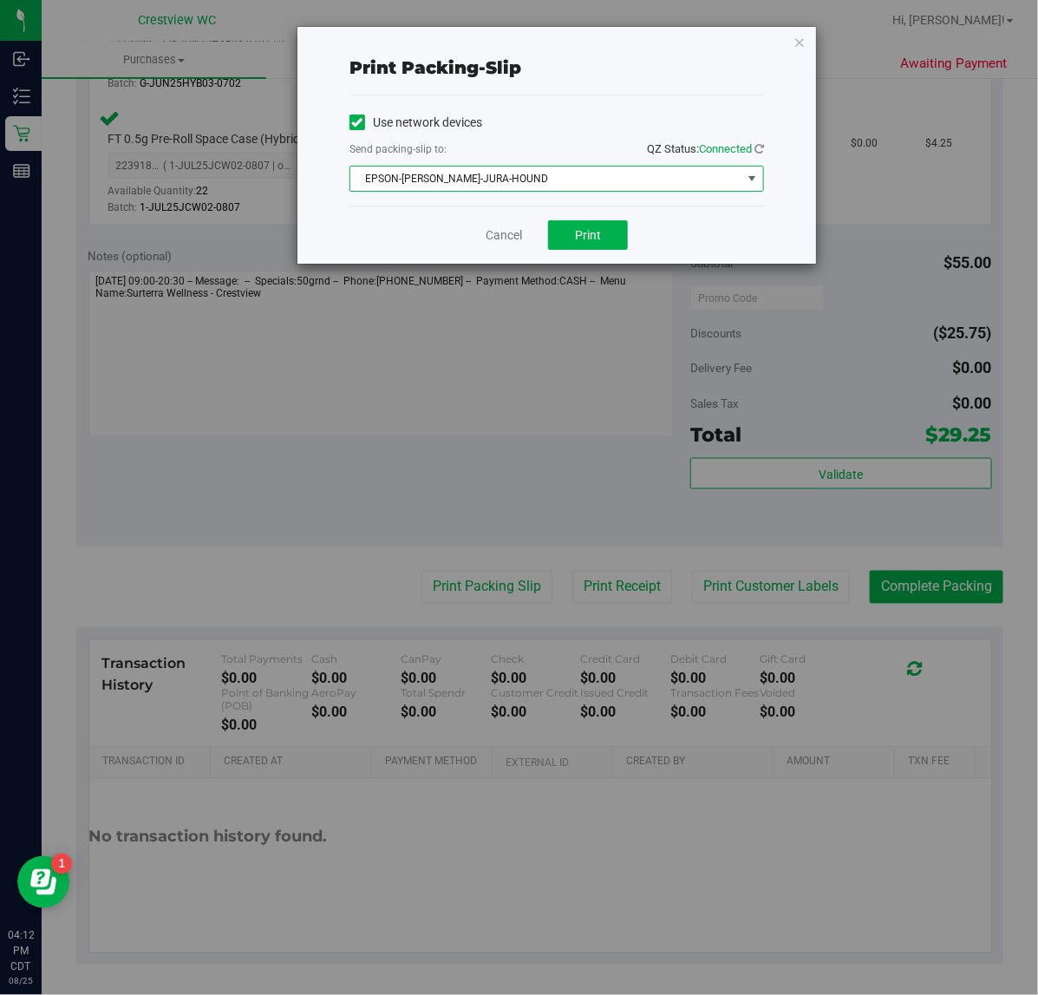
click at [573, 172] on span "EPSON-BRUNO-JURA-HOUND" at bounding box center [545, 179] width 391 height 24
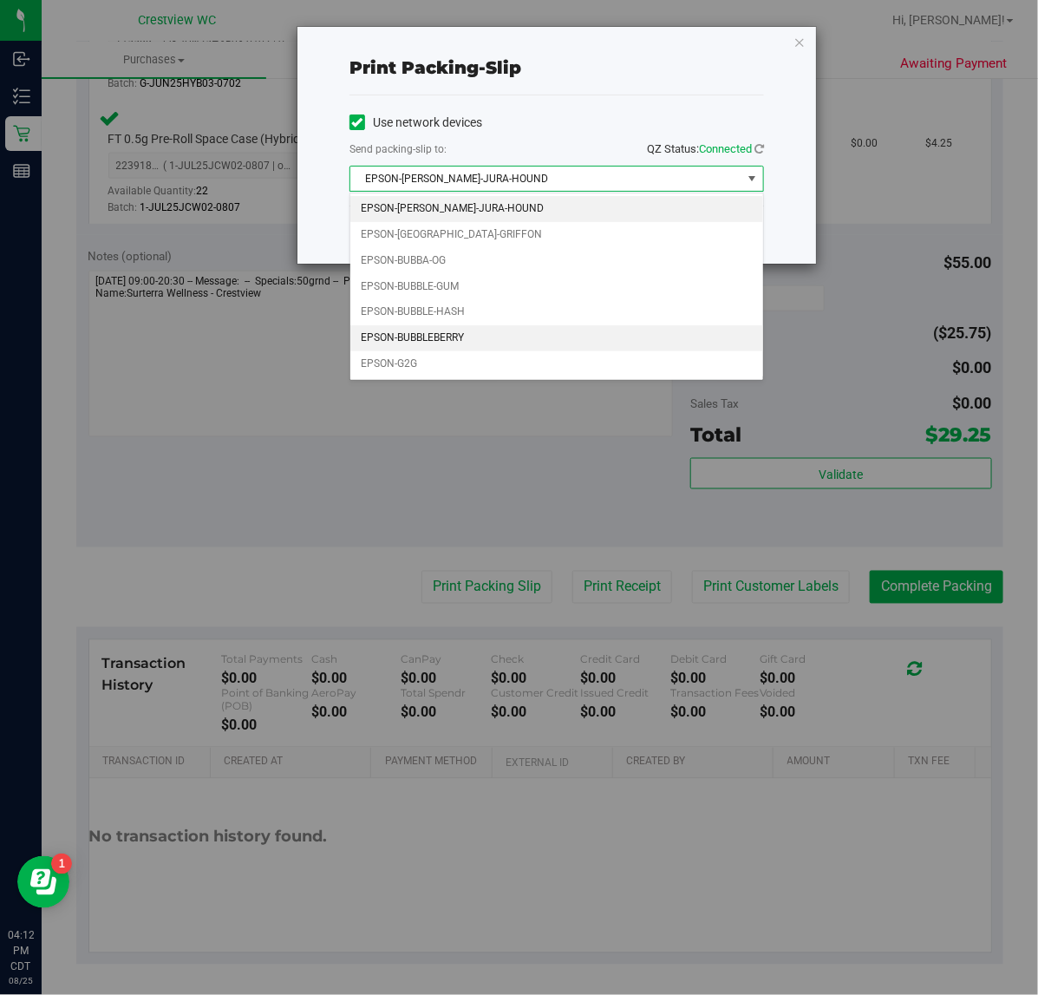
click at [432, 337] on li "EPSON-BUBBLEBERRY" at bounding box center [556, 338] width 413 height 26
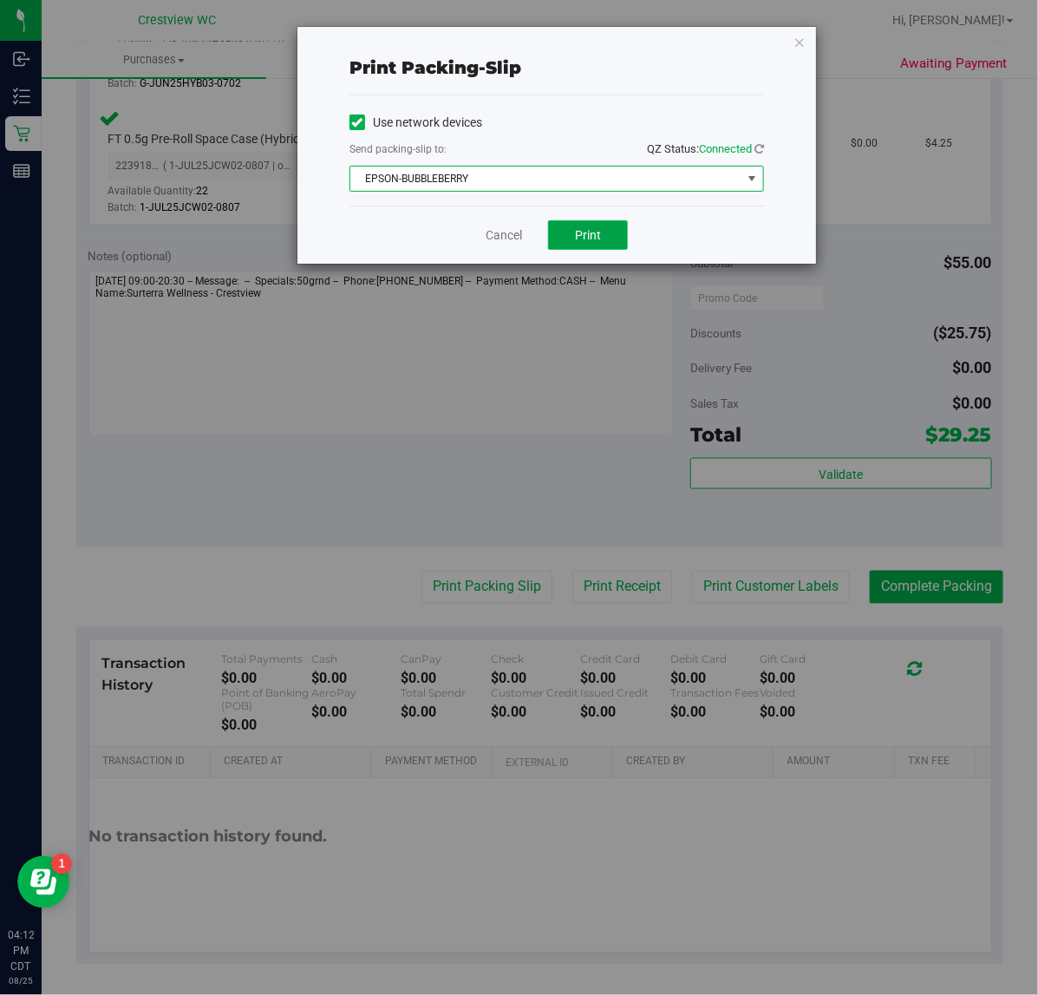
click at [574, 227] on button "Print" at bounding box center [588, 234] width 80 height 29
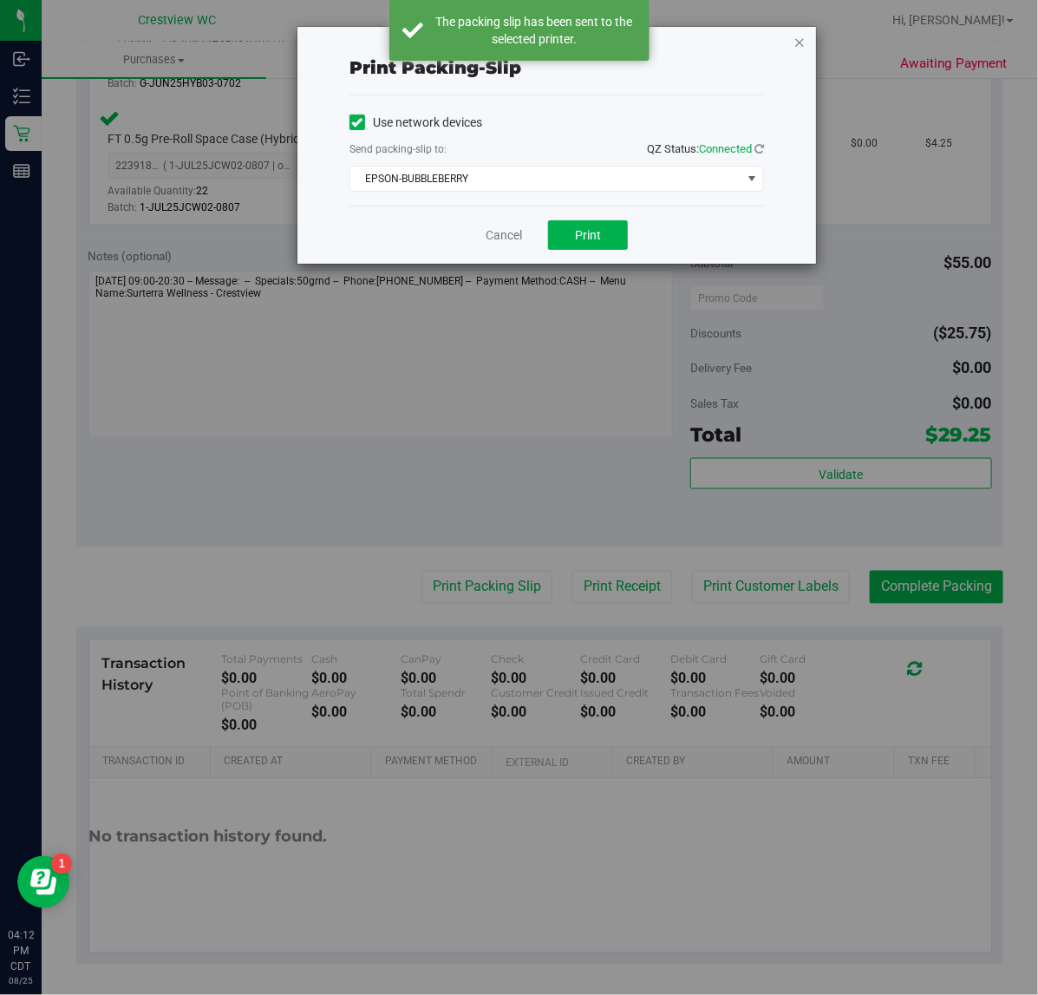
click at [798, 40] on icon "button" at bounding box center [800, 41] width 12 height 21
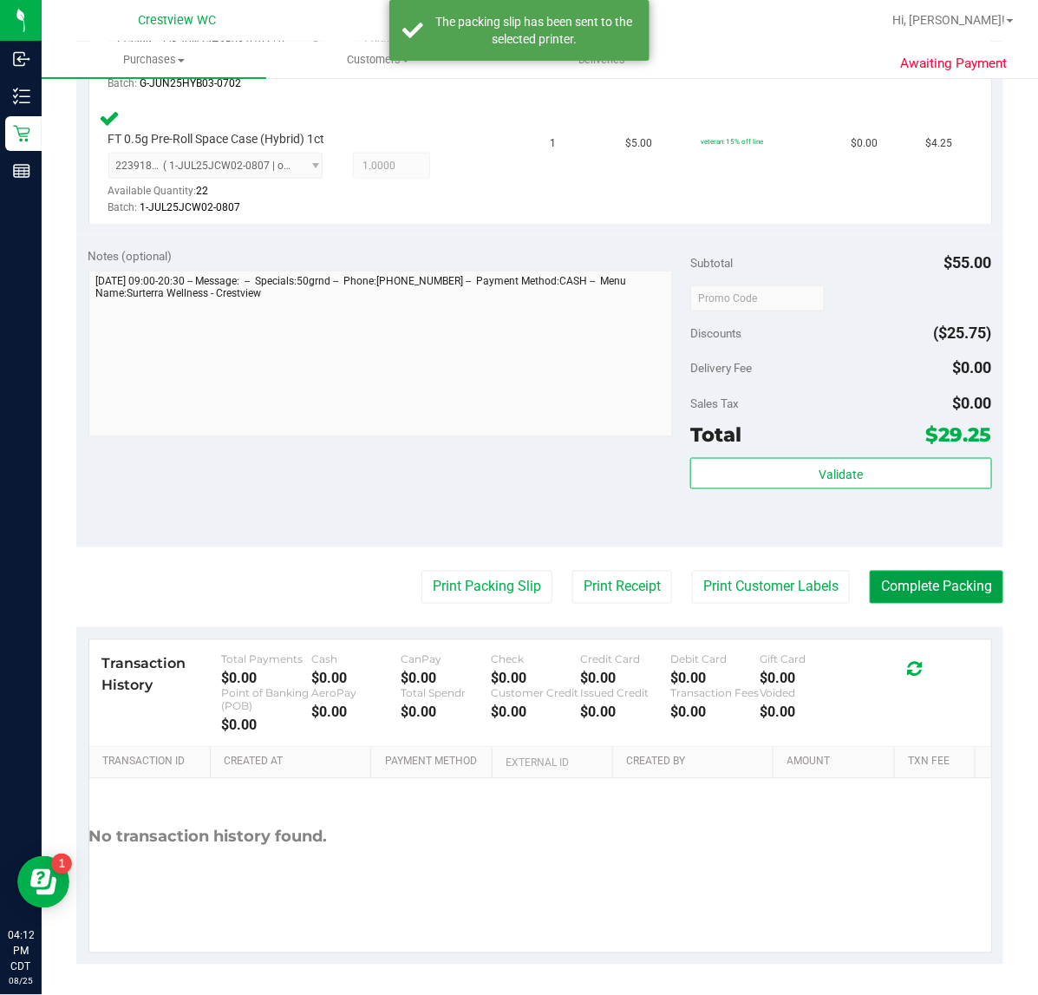
click at [889, 597] on button "Complete Packing" at bounding box center [937, 587] width 134 height 33
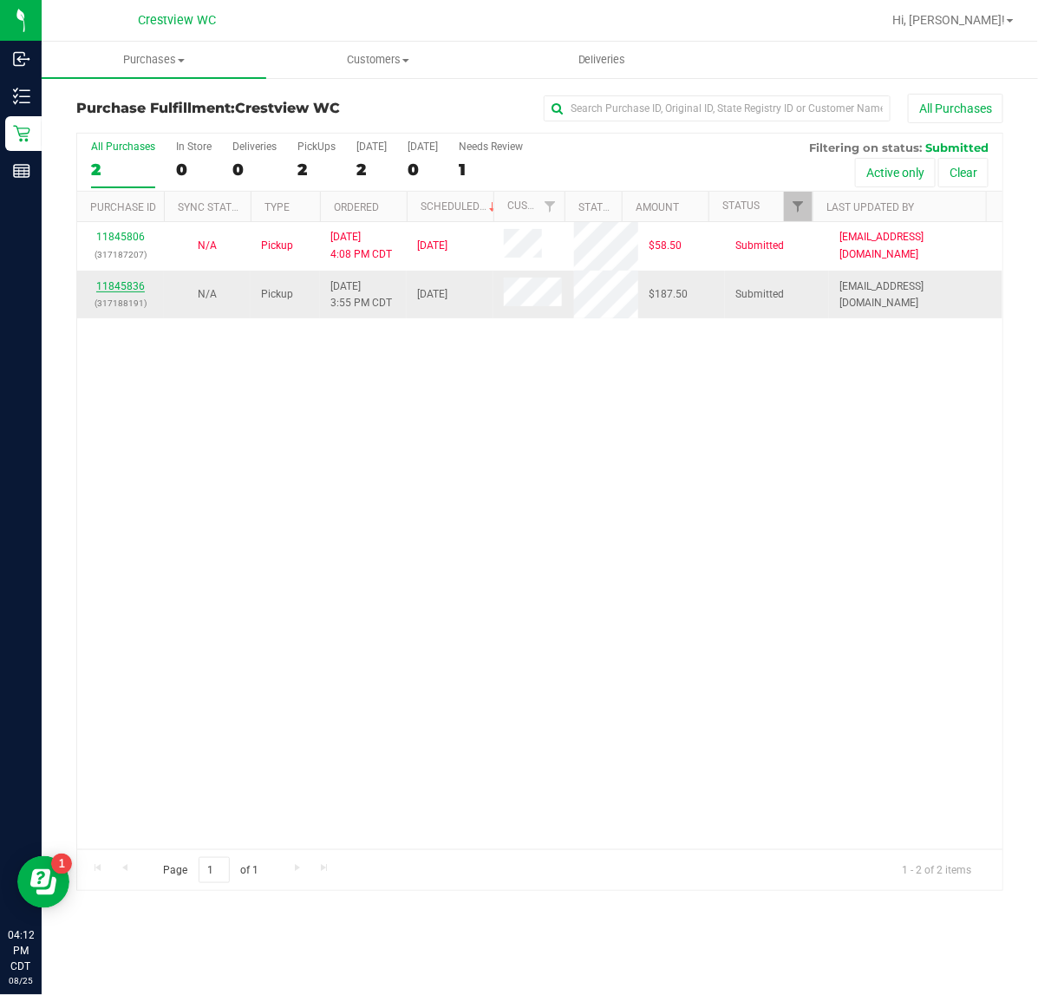
click at [104, 287] on link "11845836" at bounding box center [120, 286] width 49 height 12
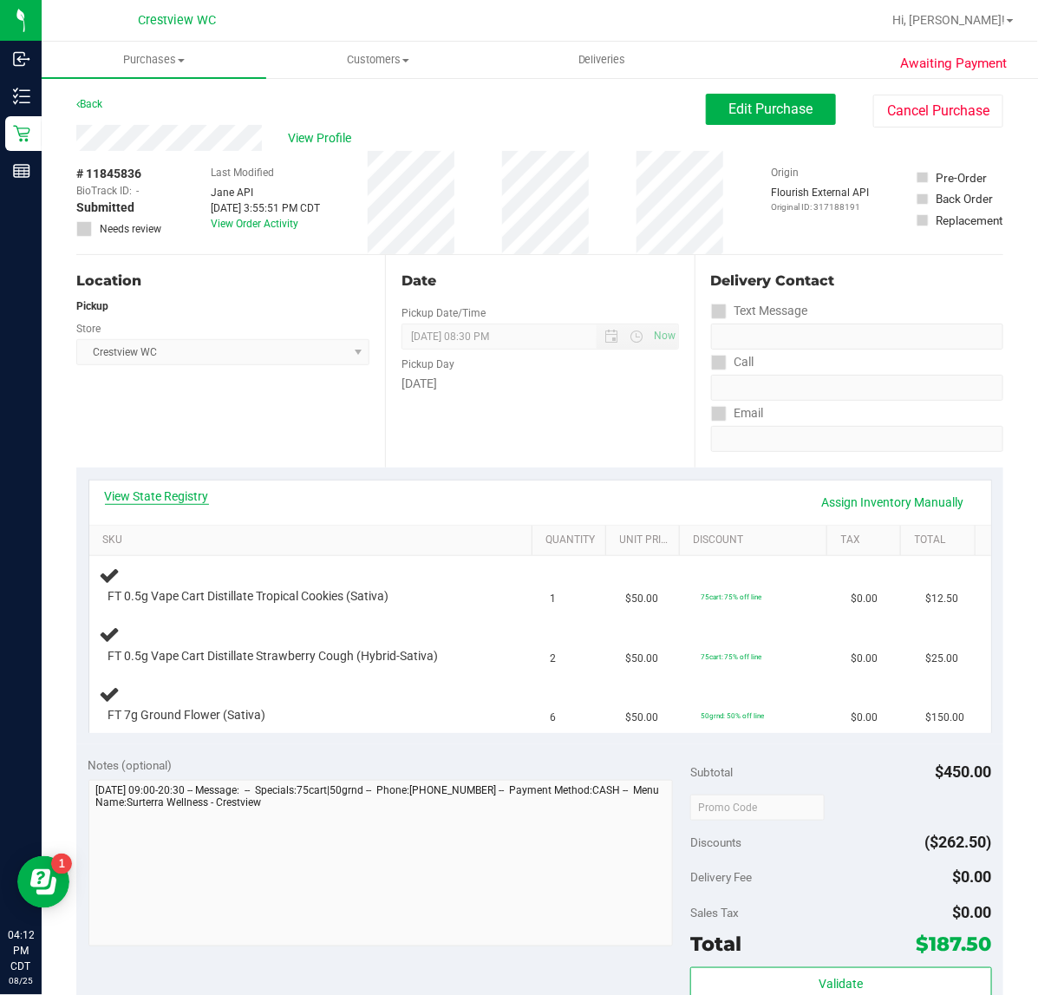
click at [189, 500] on link "View State Registry" at bounding box center [157, 495] width 104 height 17
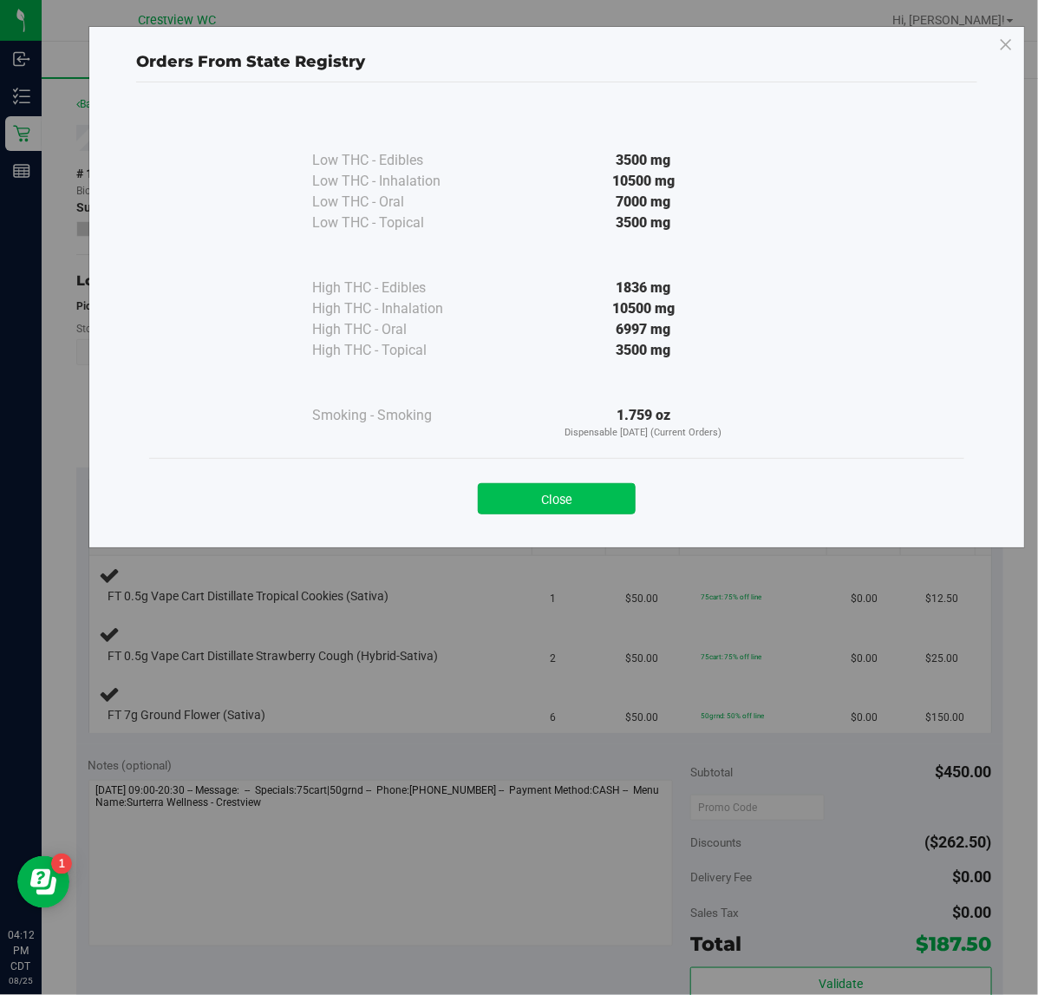
click at [508, 503] on button "Close" at bounding box center [557, 498] width 158 height 31
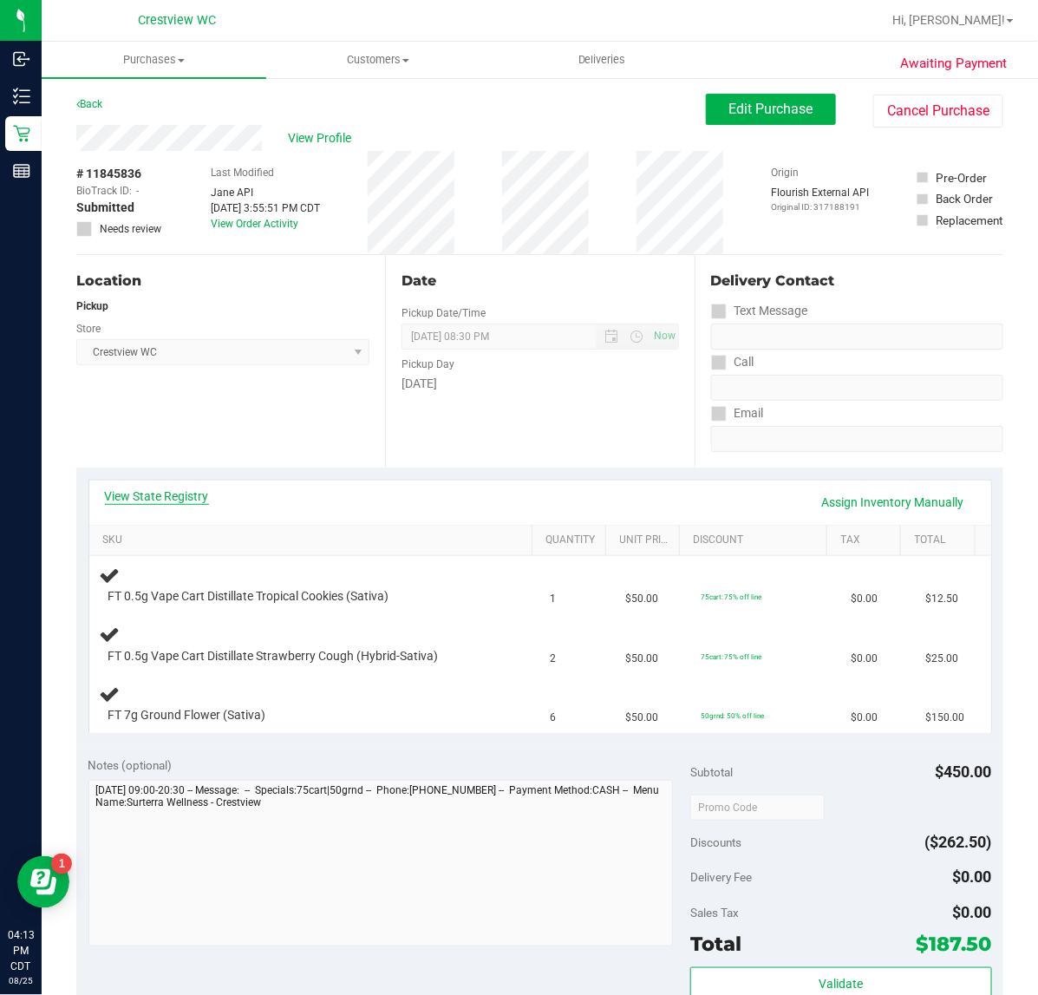
click at [204, 491] on link "View State Registry" at bounding box center [157, 495] width 104 height 17
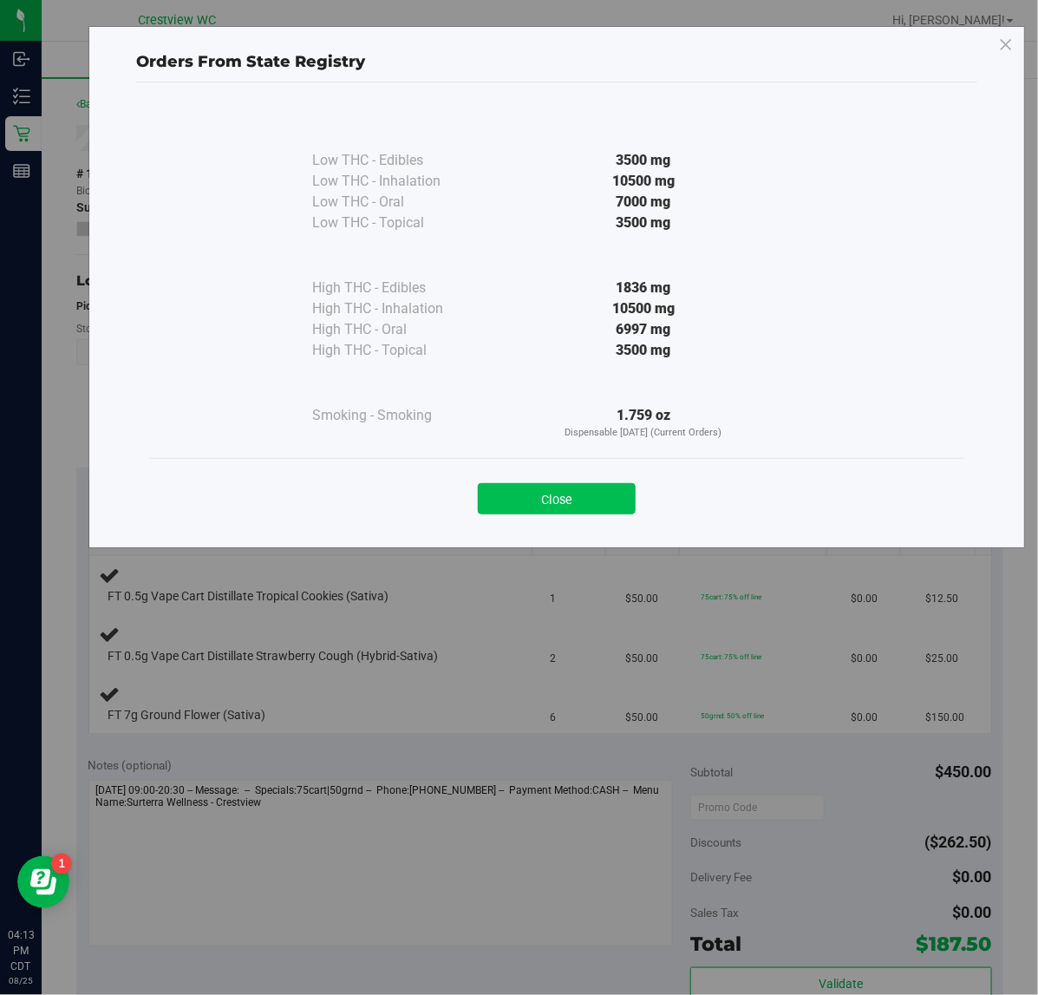
click at [513, 509] on button "Close" at bounding box center [557, 498] width 158 height 31
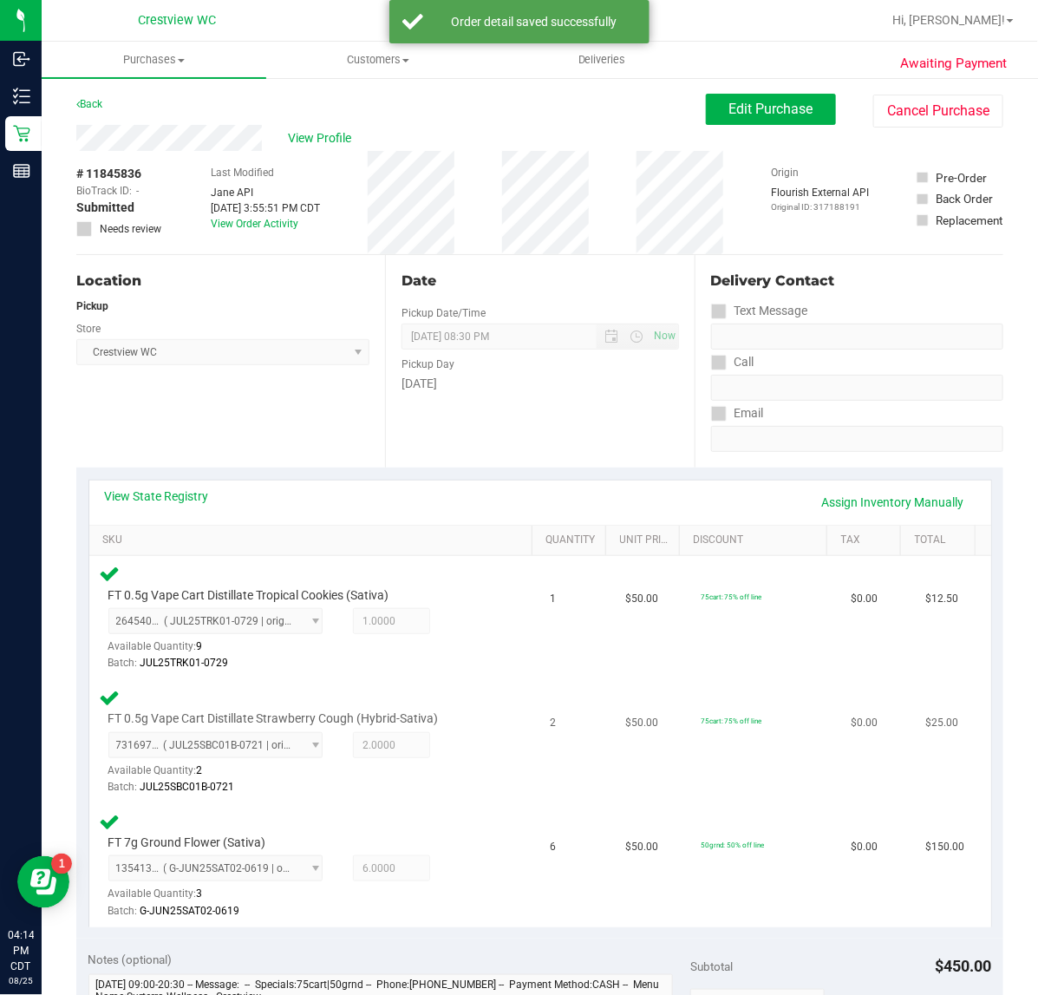
scroll to position [434, 0]
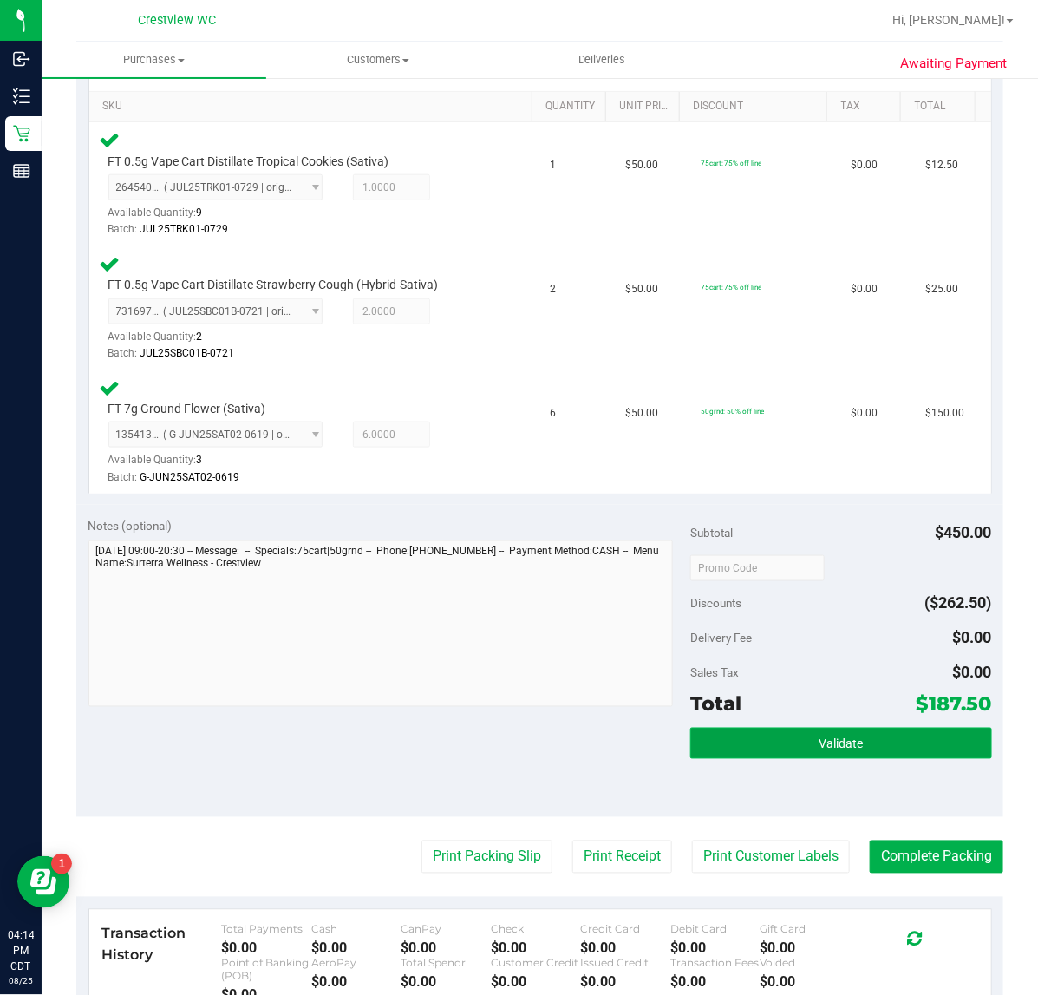
click at [800, 731] on button "Validate" at bounding box center [840, 743] width 301 height 31
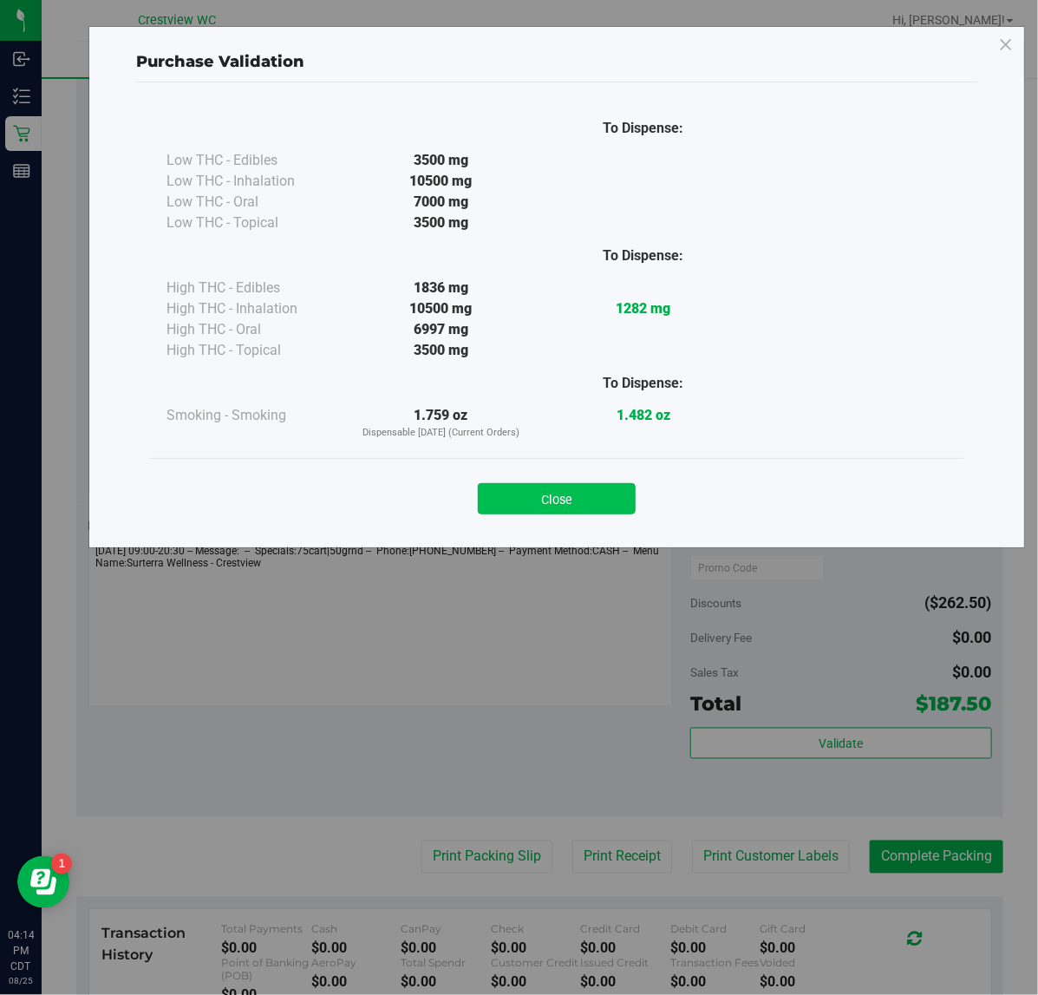
click at [560, 494] on button "Close" at bounding box center [557, 498] width 158 height 31
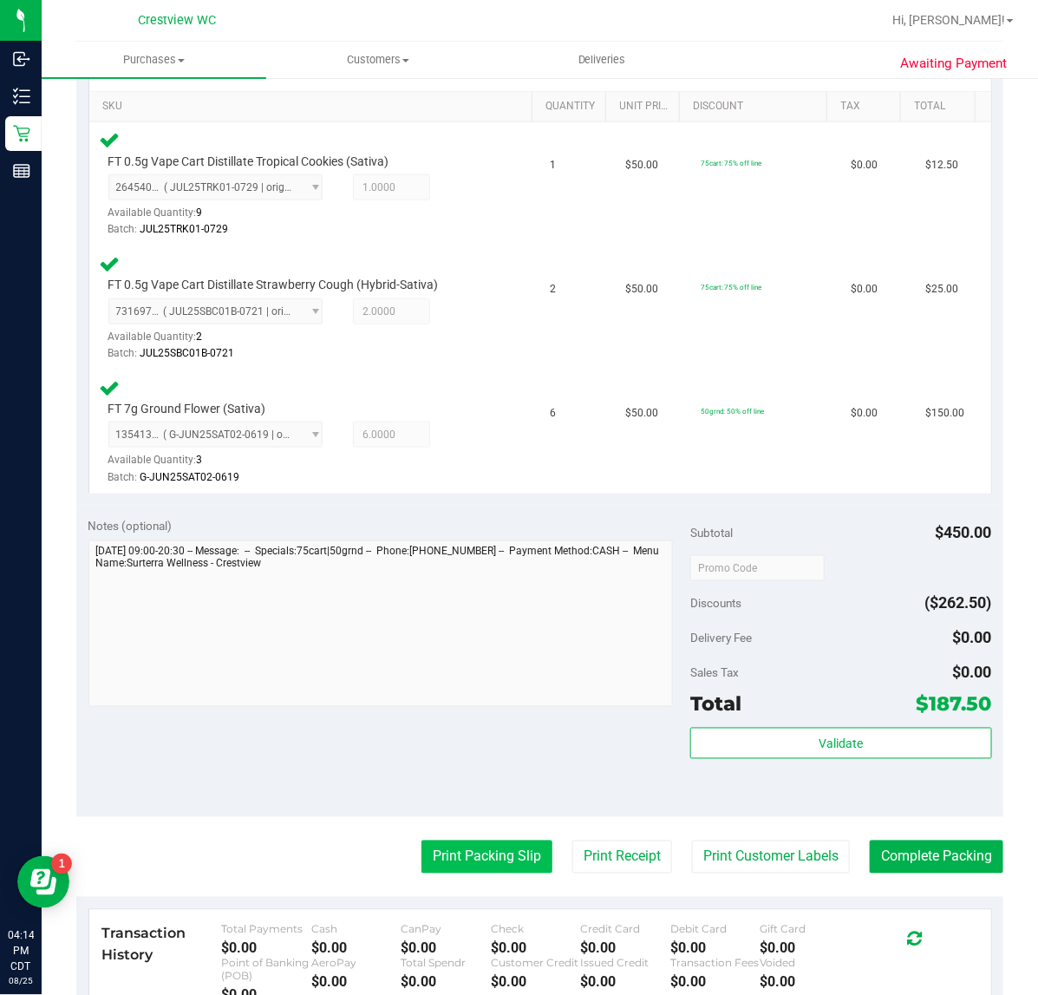
click at [492, 853] on button "Print Packing Slip" at bounding box center [486, 856] width 131 height 33
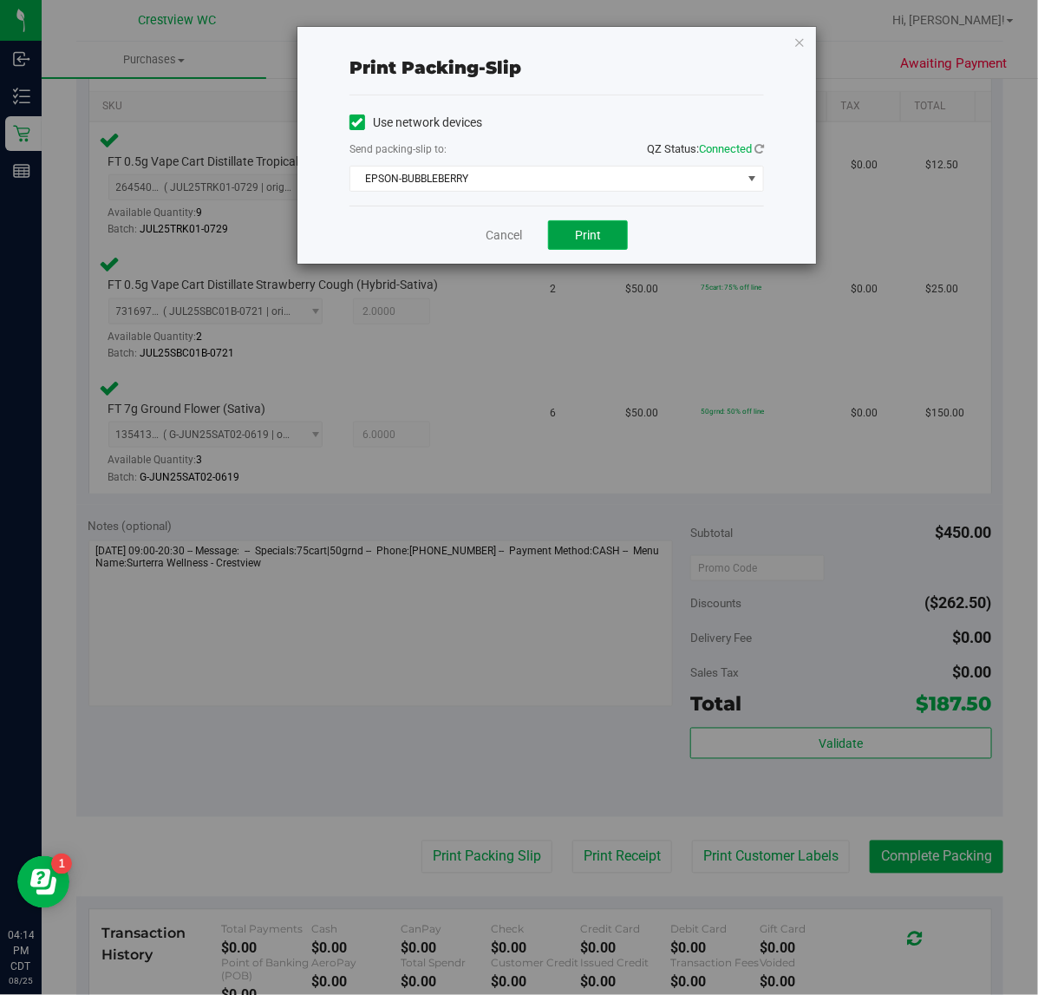
click at [603, 240] on button "Print" at bounding box center [588, 234] width 80 height 29
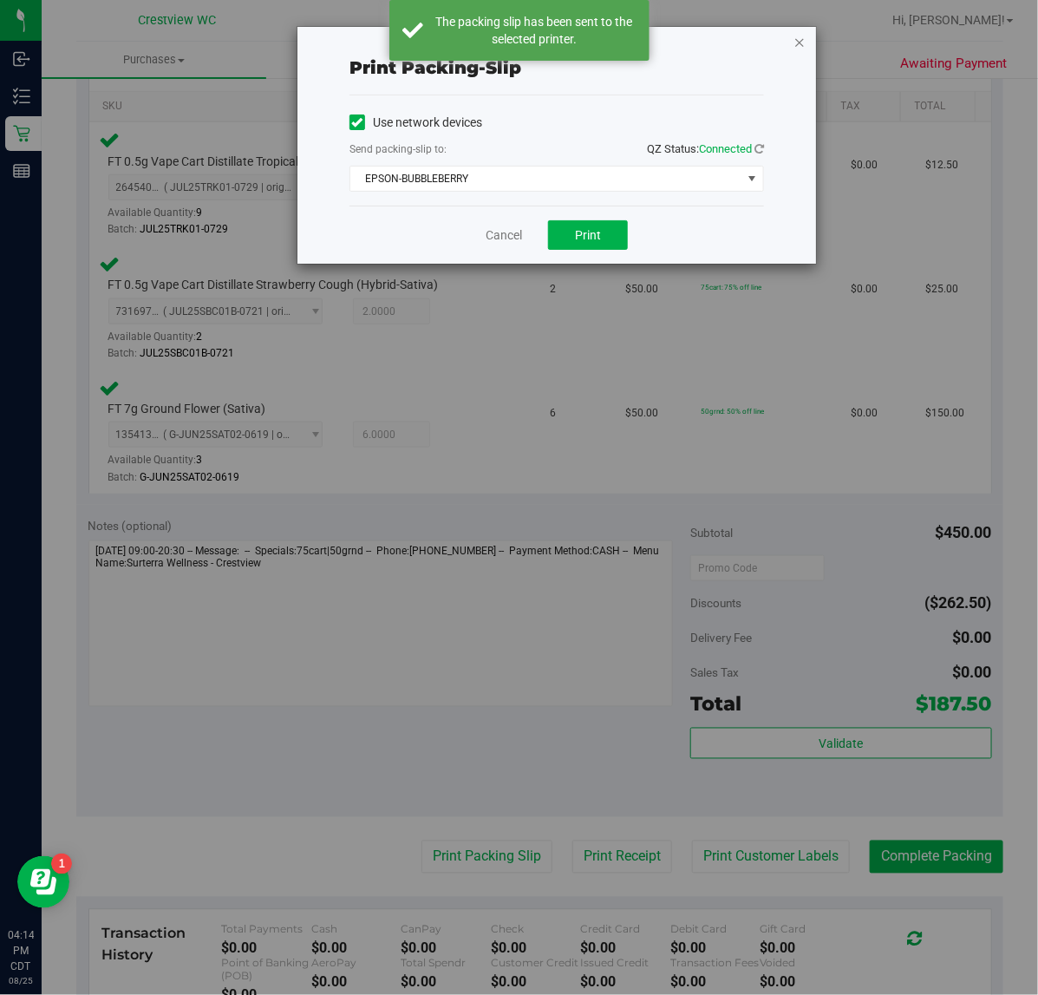
click at [798, 41] on icon "button" at bounding box center [800, 41] width 12 height 21
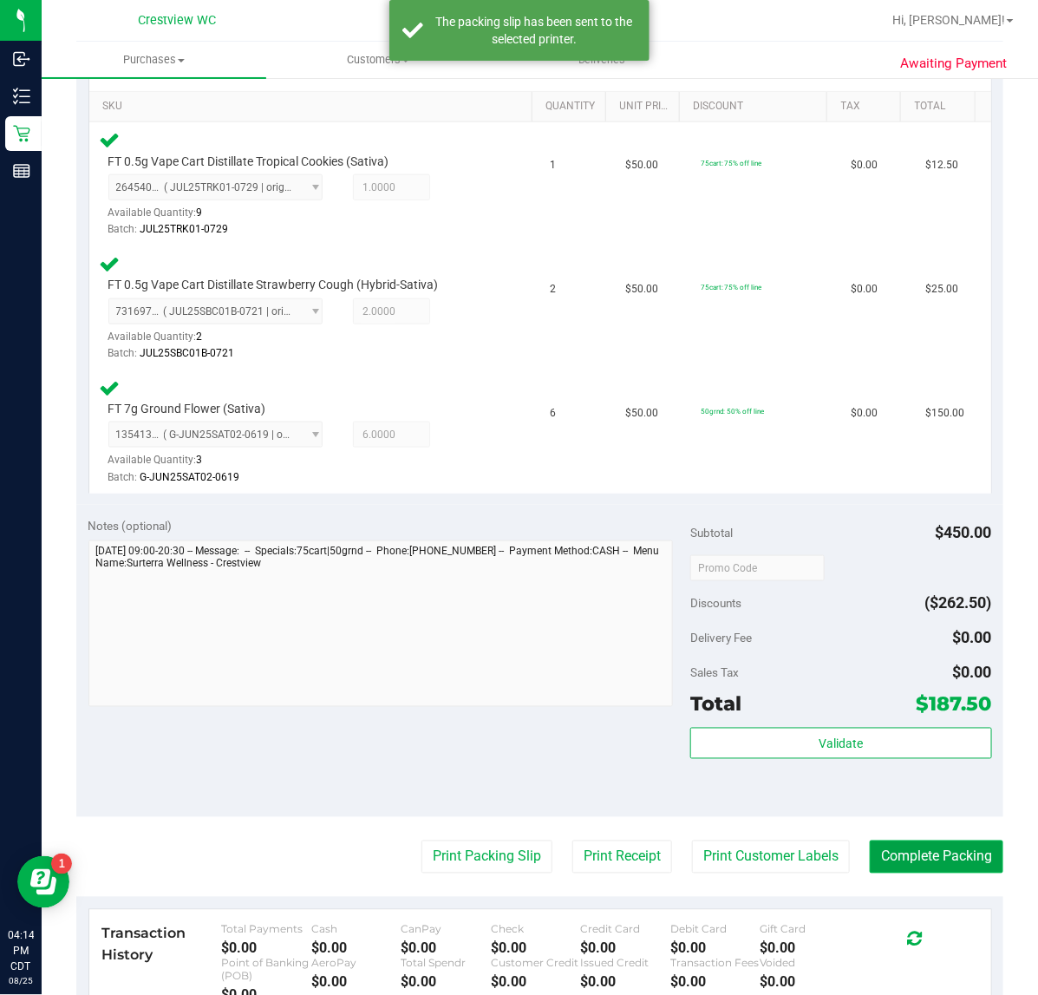
click at [944, 850] on button "Complete Packing" at bounding box center [937, 856] width 134 height 33
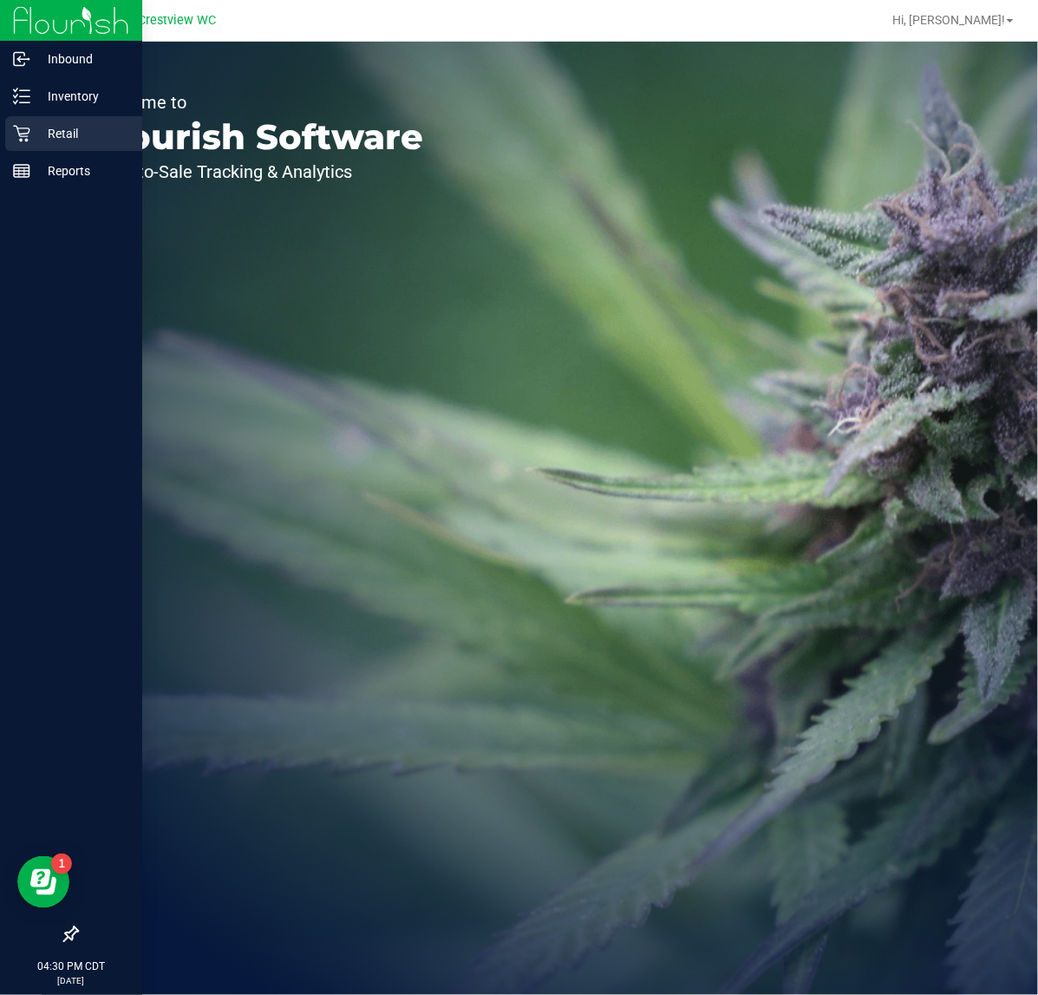
click at [54, 133] on p "Retail" at bounding box center [82, 133] width 104 height 21
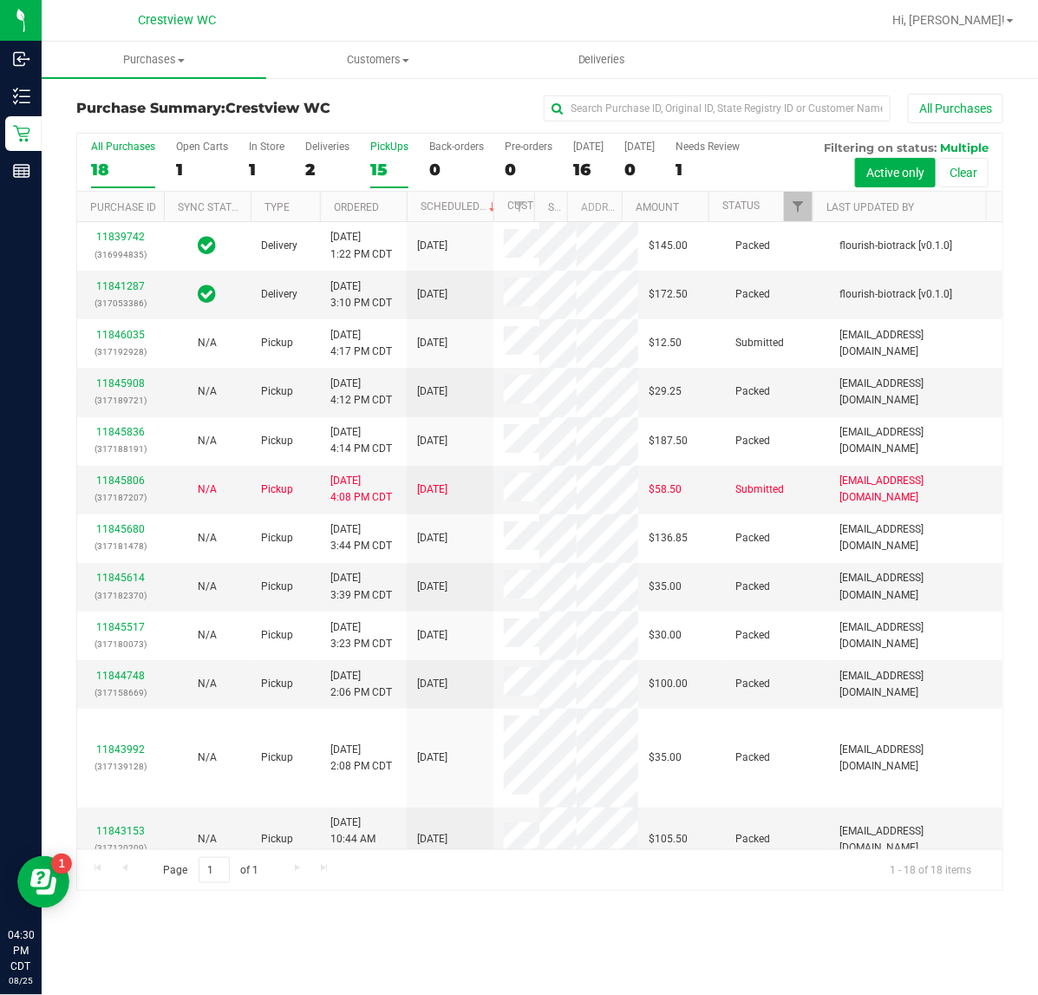
click at [374, 160] on div "15" at bounding box center [389, 170] width 38 height 20
click at [0, 0] on input "PickUps 15" at bounding box center [0, 0] width 0 height 0
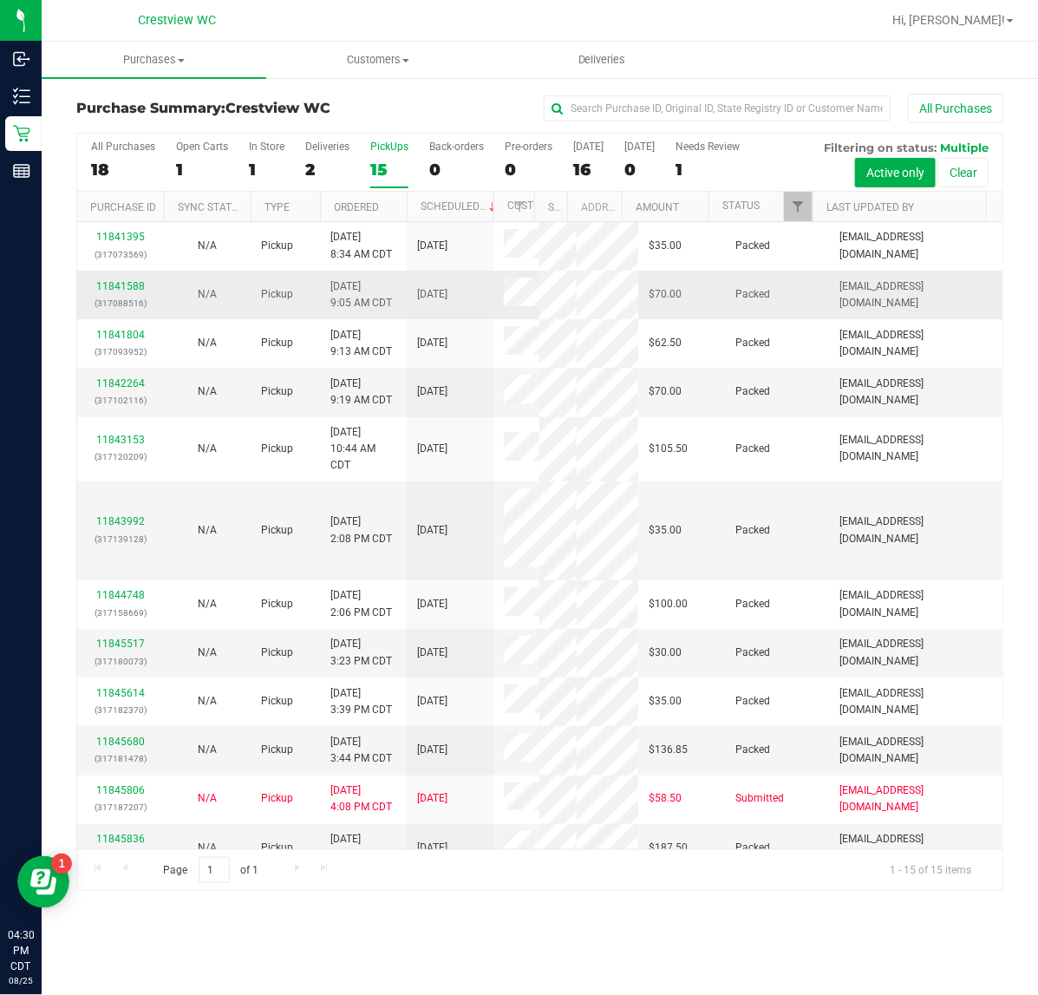
scroll to position [461, 0]
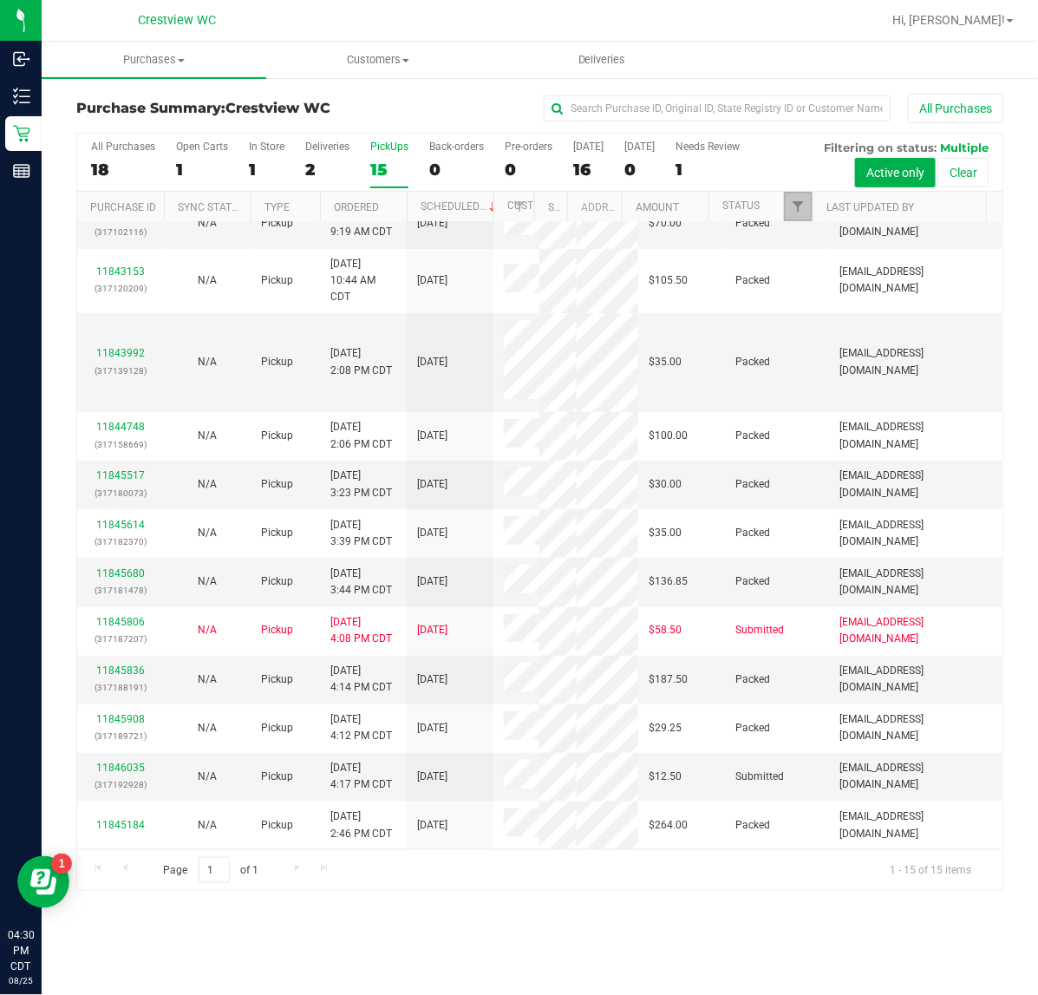
click at [791, 215] on link "Filter" at bounding box center [798, 206] width 29 height 29
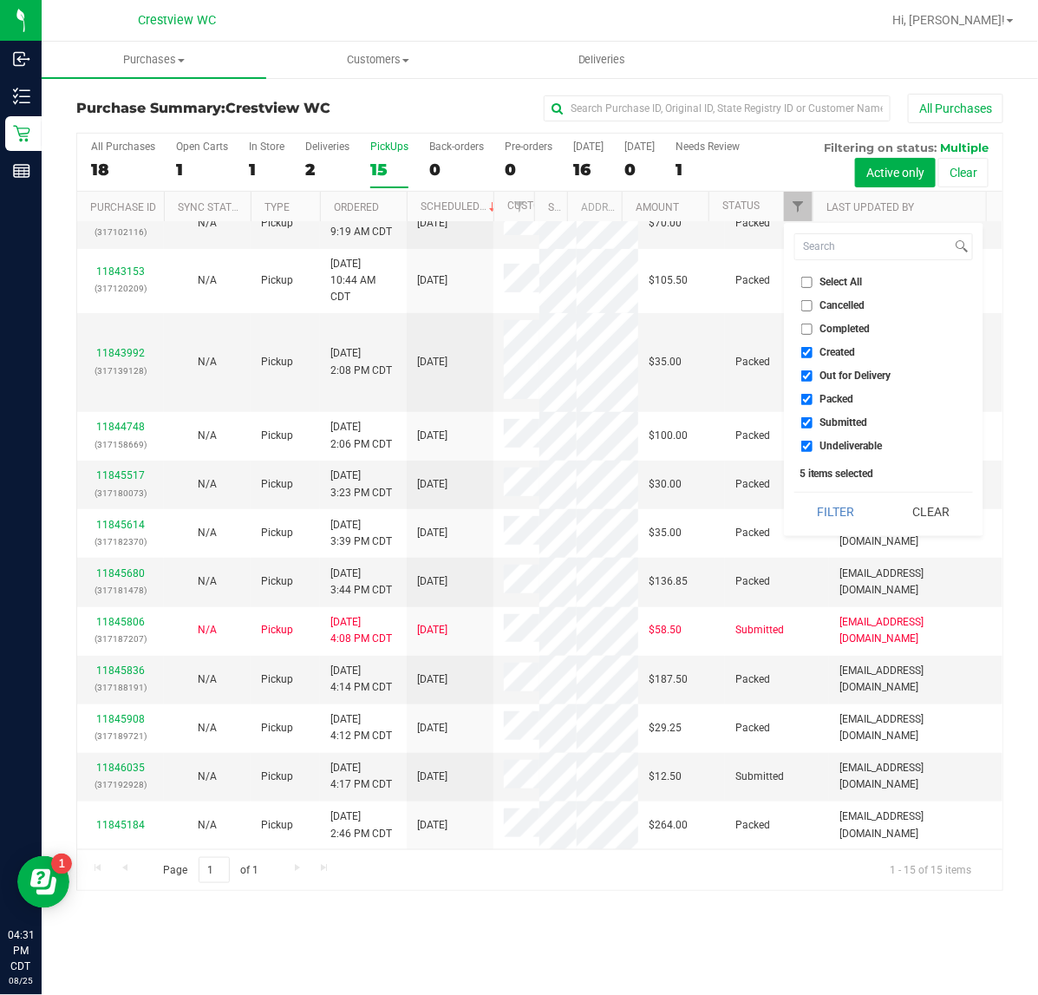
click at [811, 288] on li "Select All" at bounding box center [883, 282] width 179 height 18
click at [807, 278] on input "Select All" at bounding box center [806, 282] width 11 height 11
checkbox input "true"
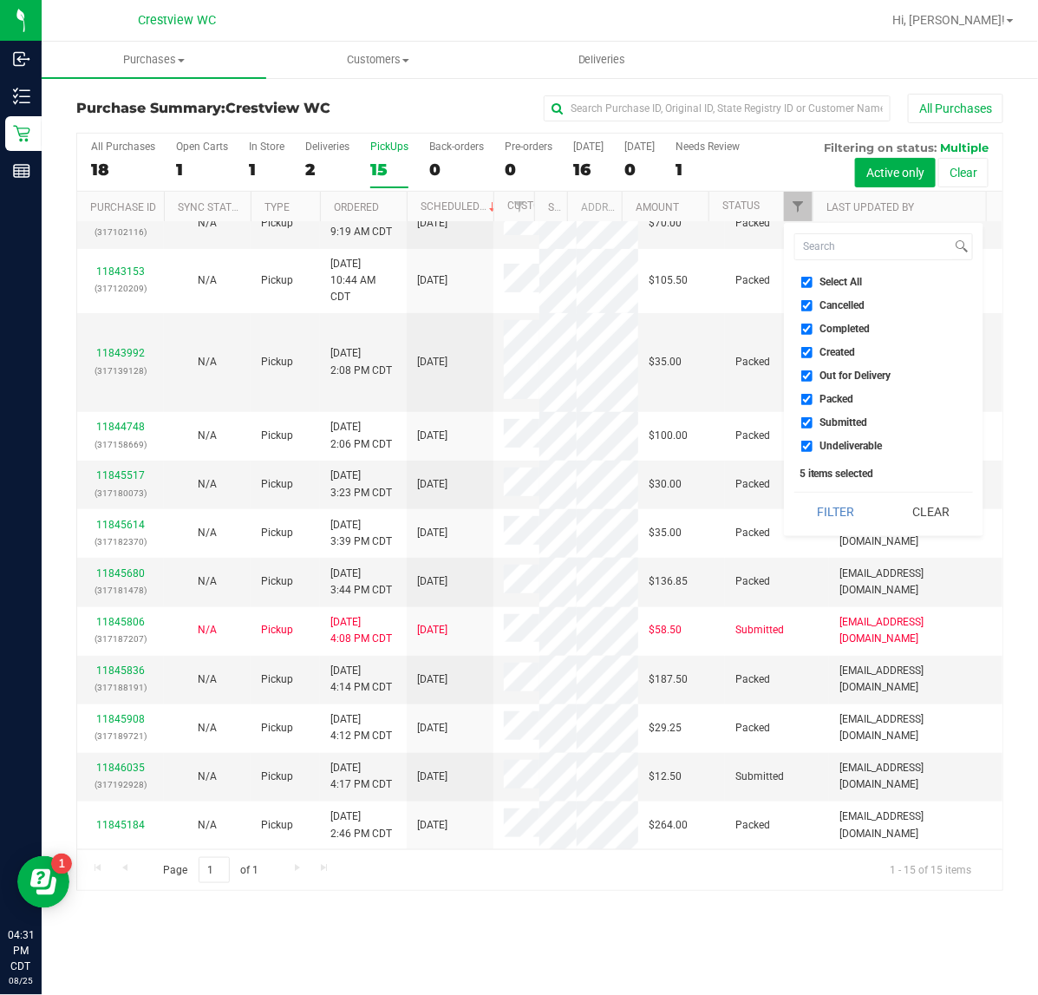
checkbox input "true"
click at [807, 278] on input "Select All" at bounding box center [806, 282] width 11 height 11
checkbox input "false"
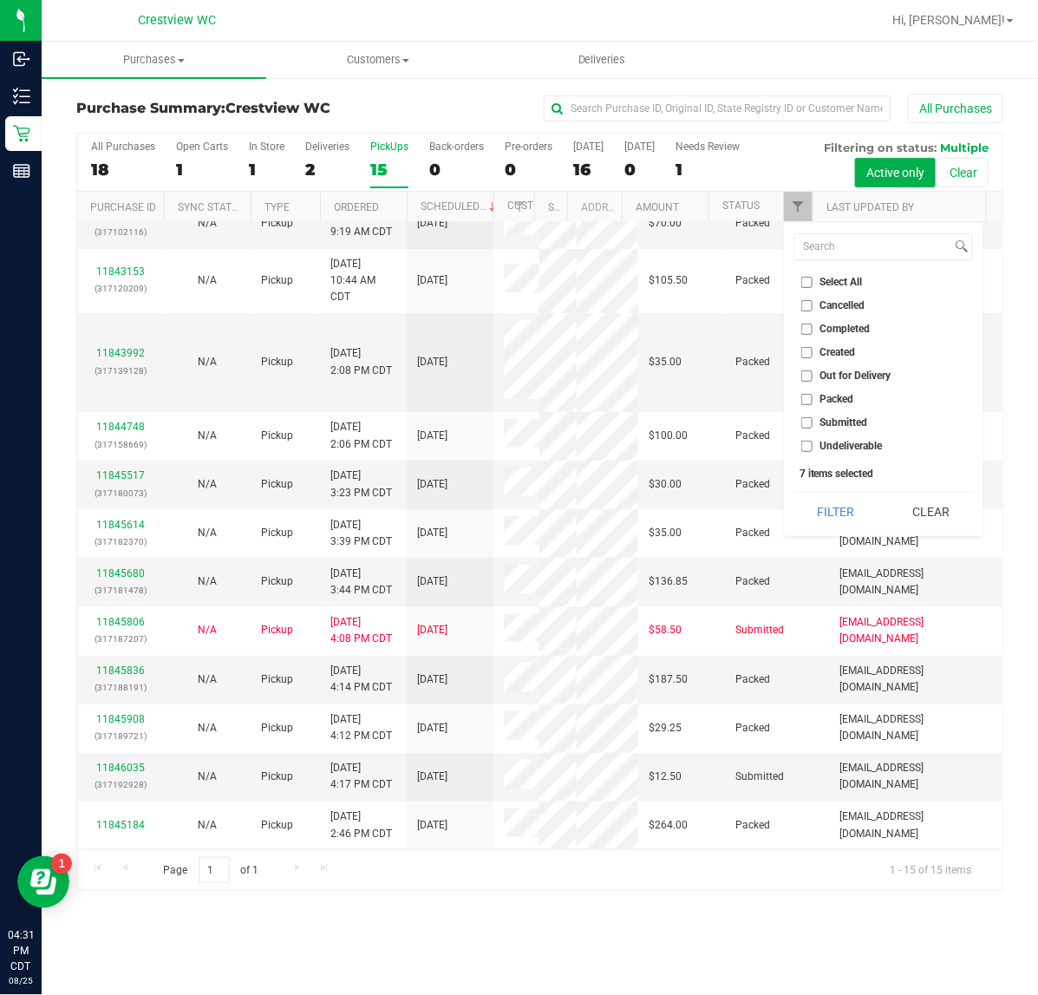
checkbox input "false"
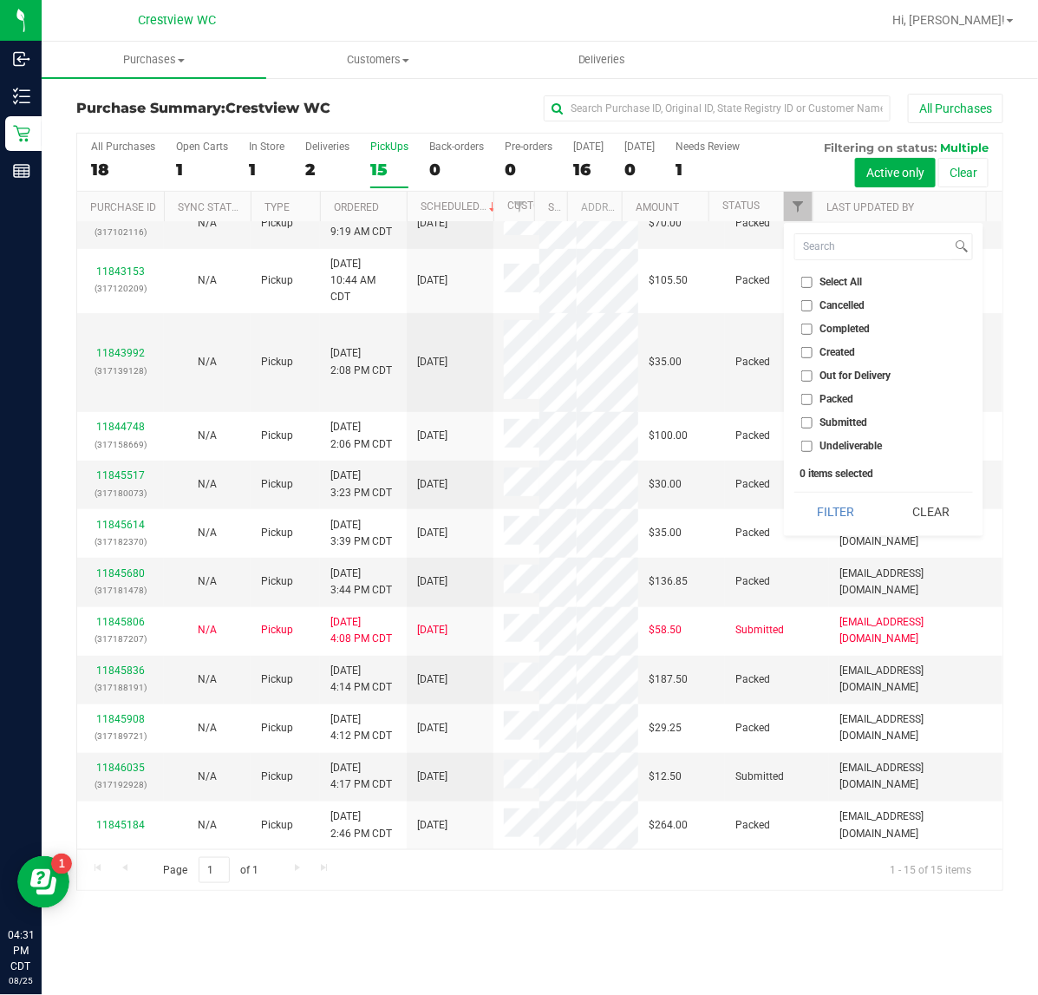
click at [802, 421] on input "Submitted" at bounding box center [806, 422] width 11 height 11
checkbox input "true"
click at [816, 509] on button "Filter" at bounding box center [835, 512] width 83 height 38
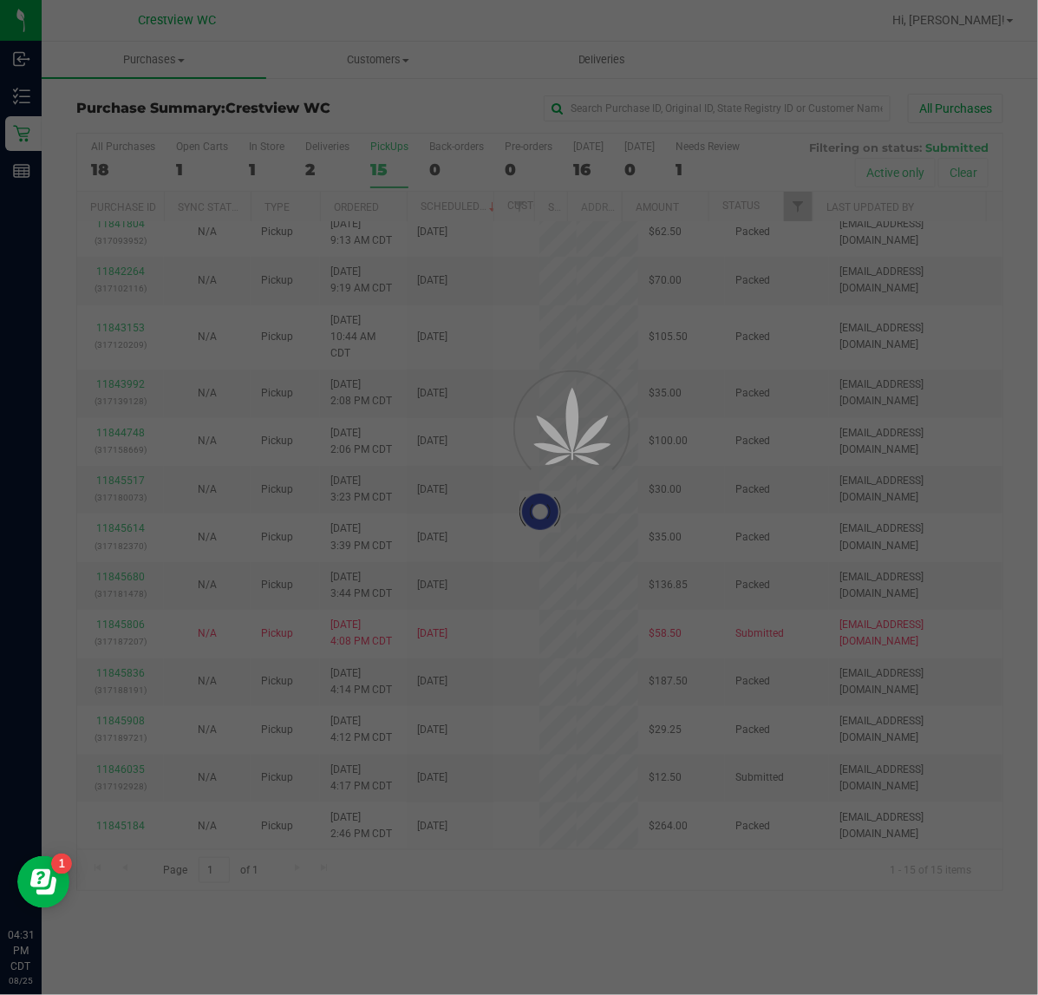
scroll to position [0, 0]
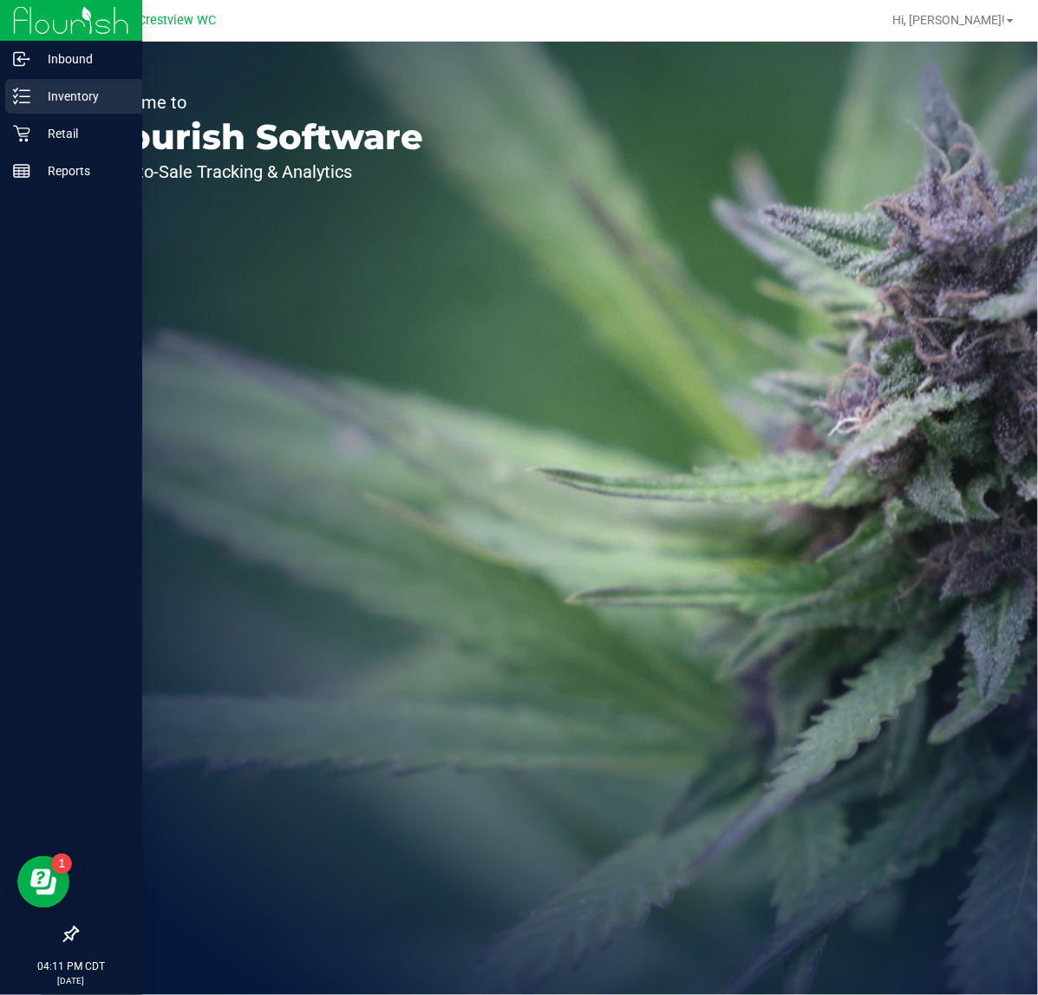
click at [36, 105] on p "Inventory" at bounding box center [82, 96] width 104 height 21
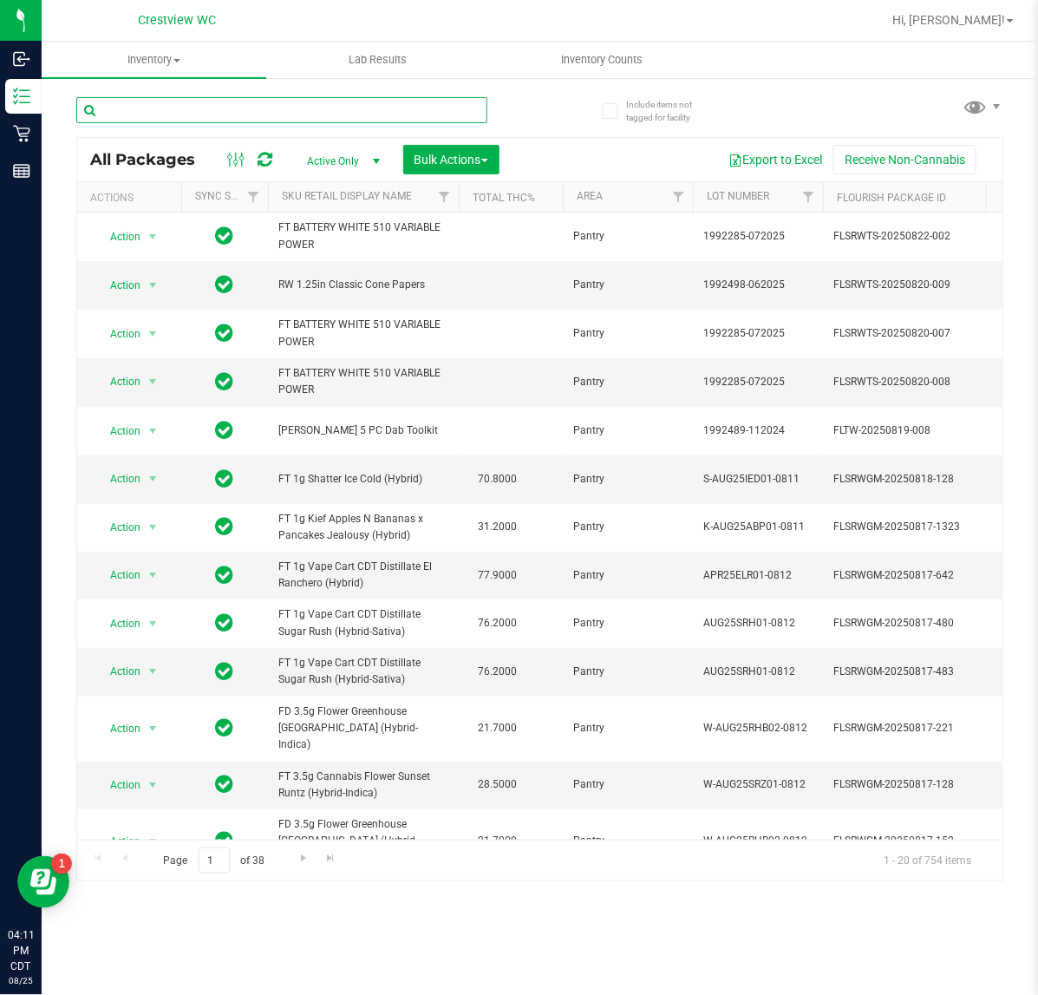
click at [252, 107] on input "text" at bounding box center [281, 110] width 411 height 26
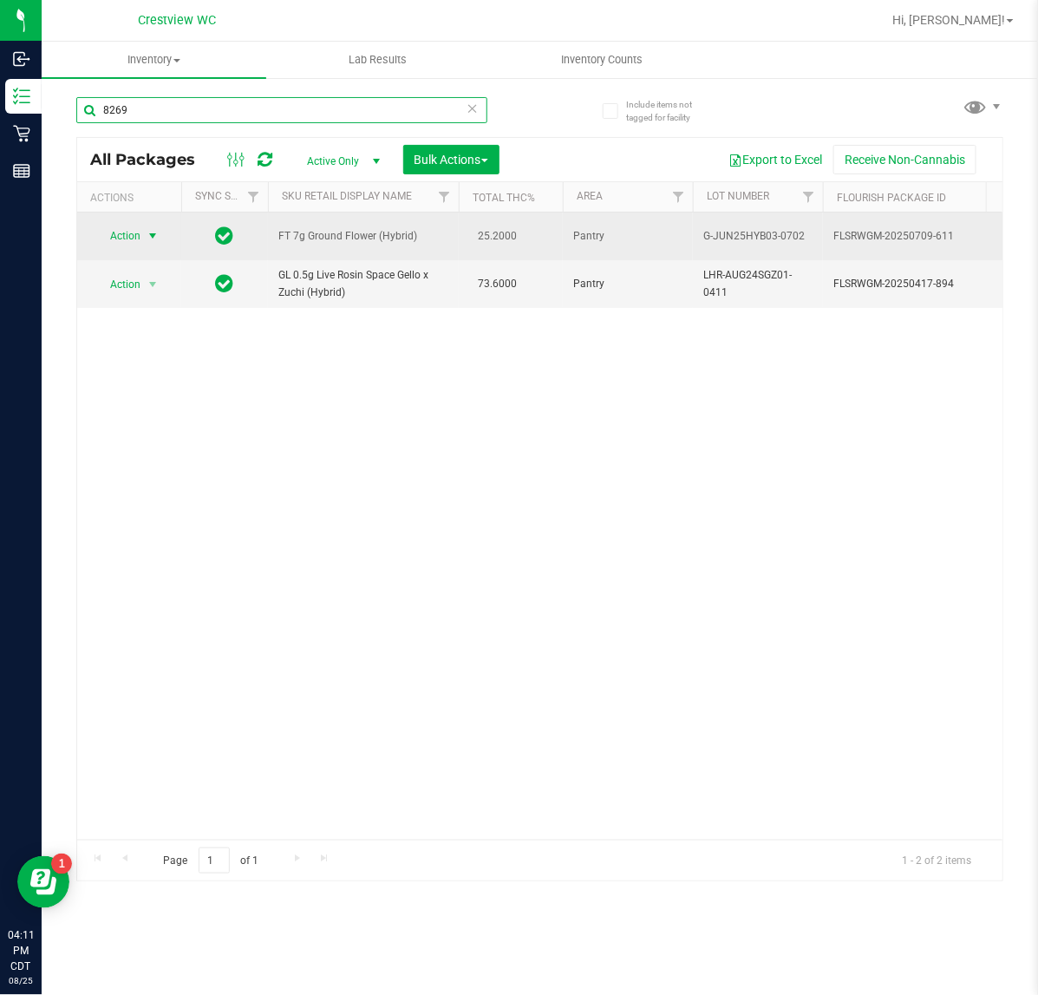
type input "8269"
click at [117, 245] on span "Action" at bounding box center [118, 236] width 47 height 24
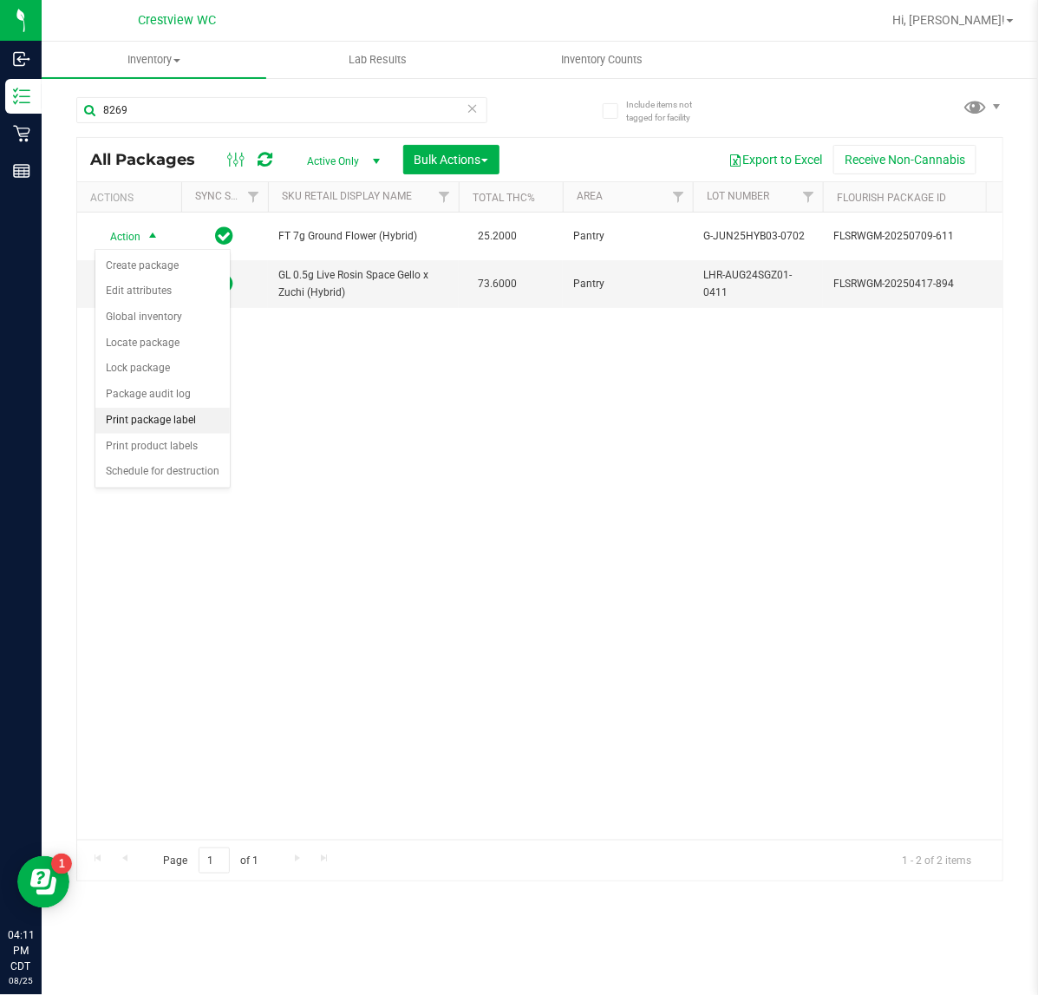
click at [139, 423] on li "Print package label" at bounding box center [162, 421] width 134 height 26
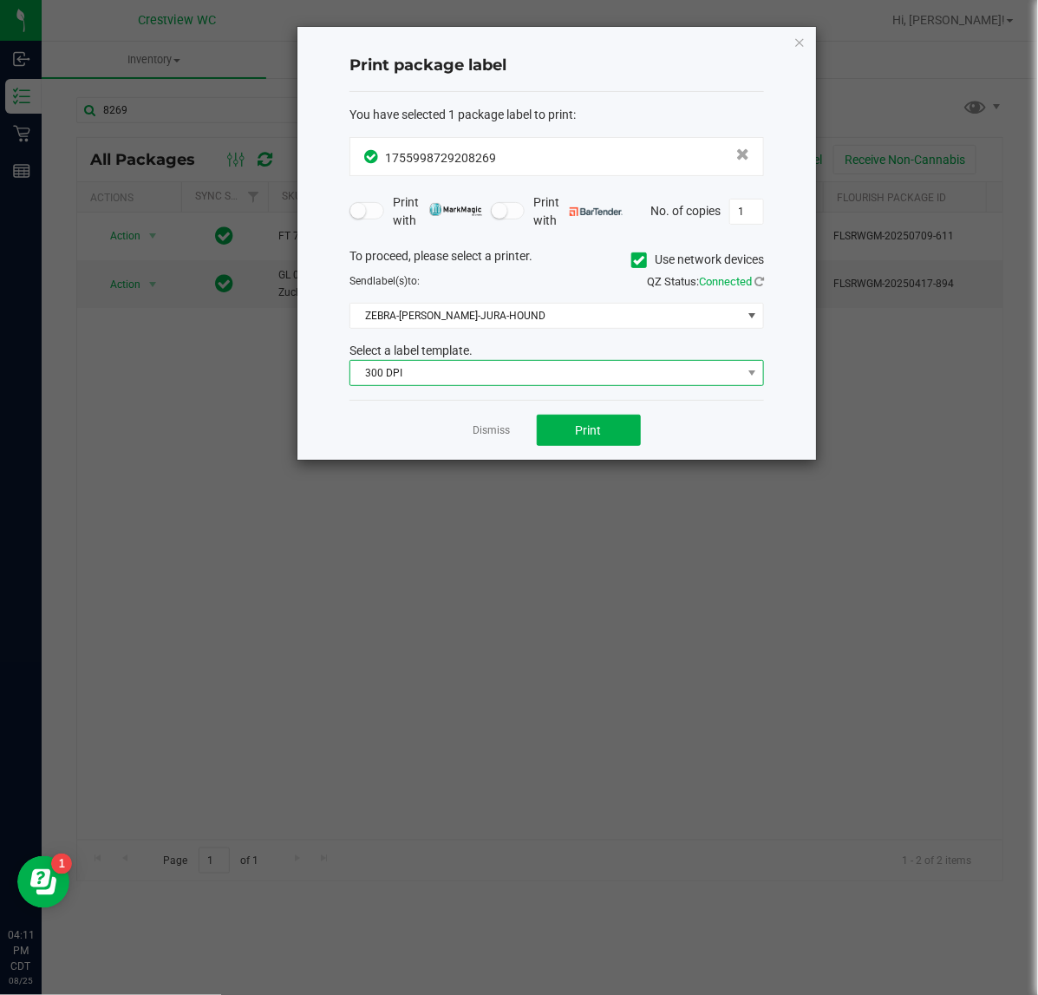
click at [543, 384] on span "300 DPI" at bounding box center [545, 373] width 391 height 24
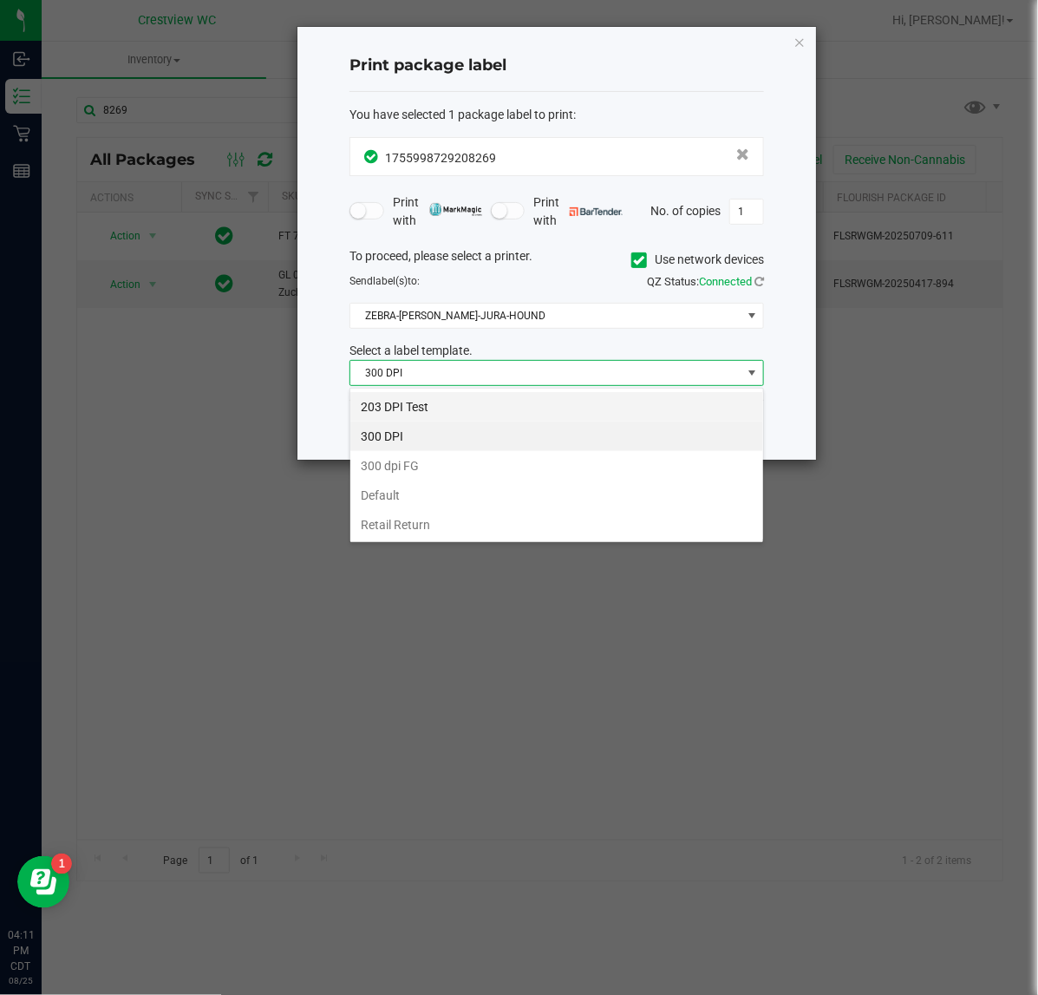
scroll to position [27, 414]
click at [495, 392] on li "203 DPI Test" at bounding box center [556, 406] width 413 height 29
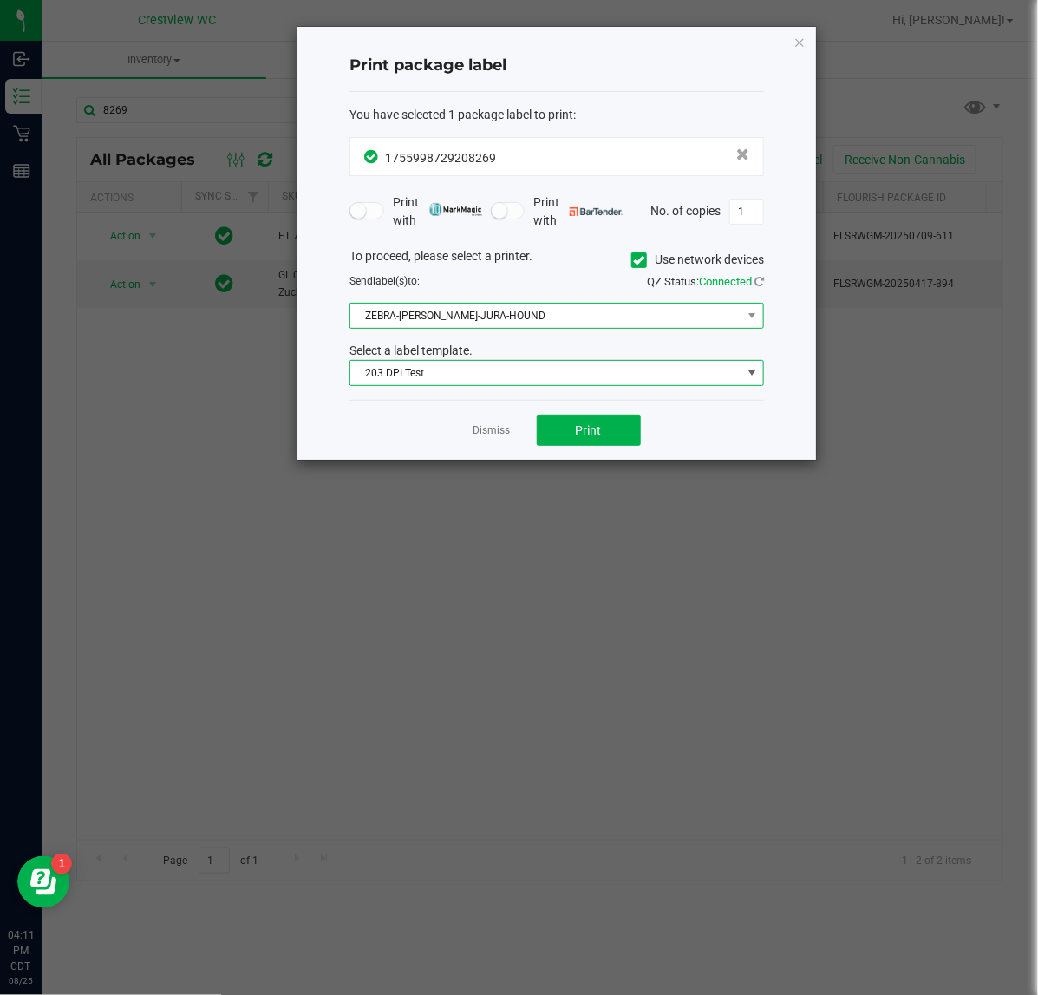
click at [500, 318] on span "ZEBRA-BRUNO-JURA-HOUND" at bounding box center [545, 316] width 391 height 24
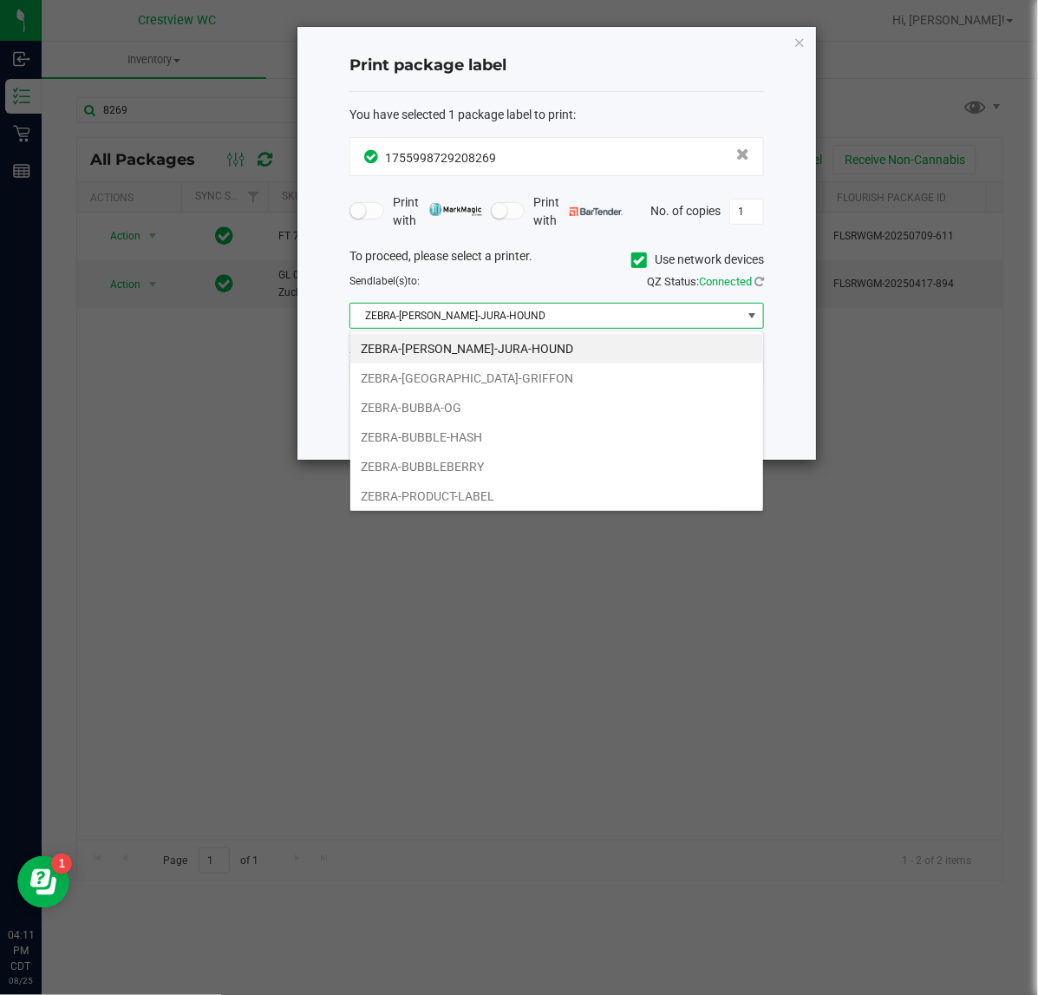
click at [443, 470] on li "ZEBRA-BUBBLEBERRY" at bounding box center [556, 466] width 413 height 29
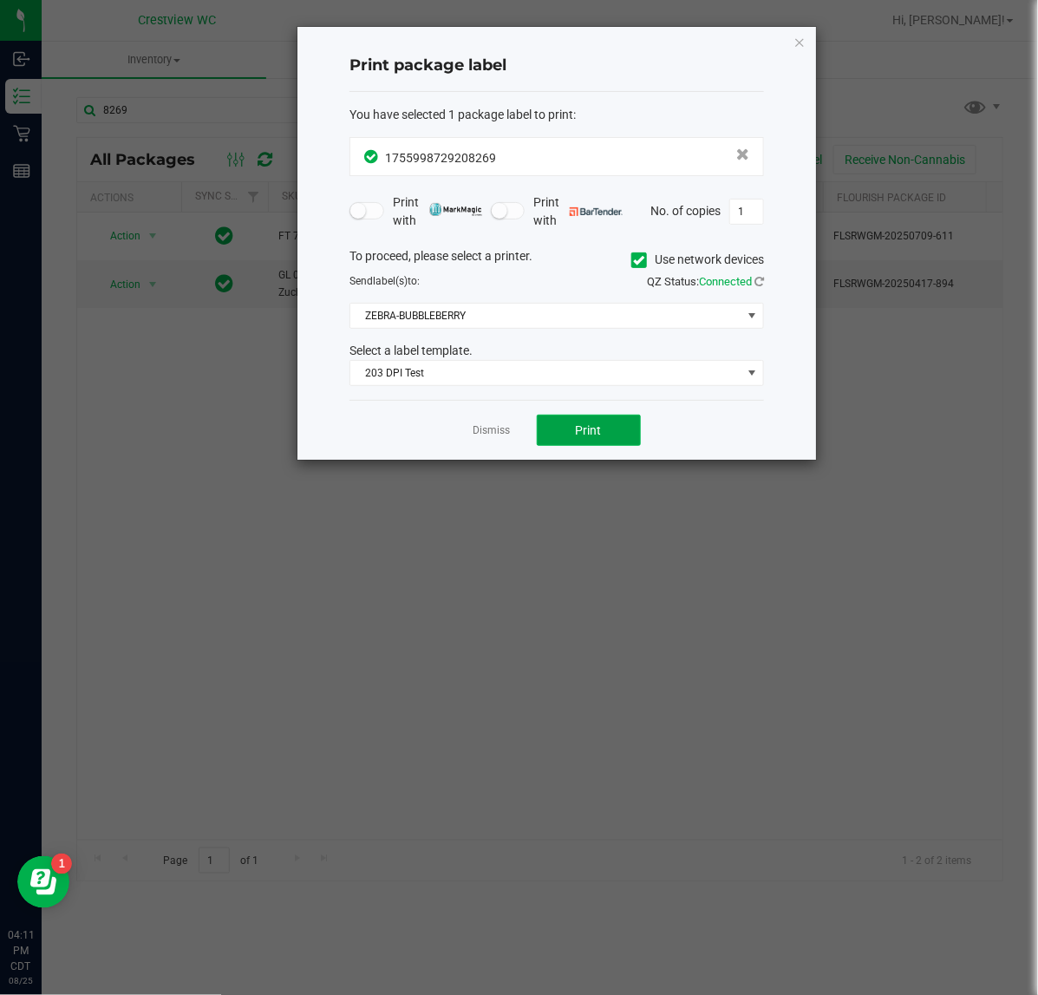
click at [588, 431] on span "Print" at bounding box center [589, 430] width 26 height 14
click at [791, 42] on div "Print package label You have selected 1 package label to print : 17559987292082…" at bounding box center [556, 243] width 519 height 433
click at [796, 40] on icon "button" at bounding box center [800, 41] width 12 height 21
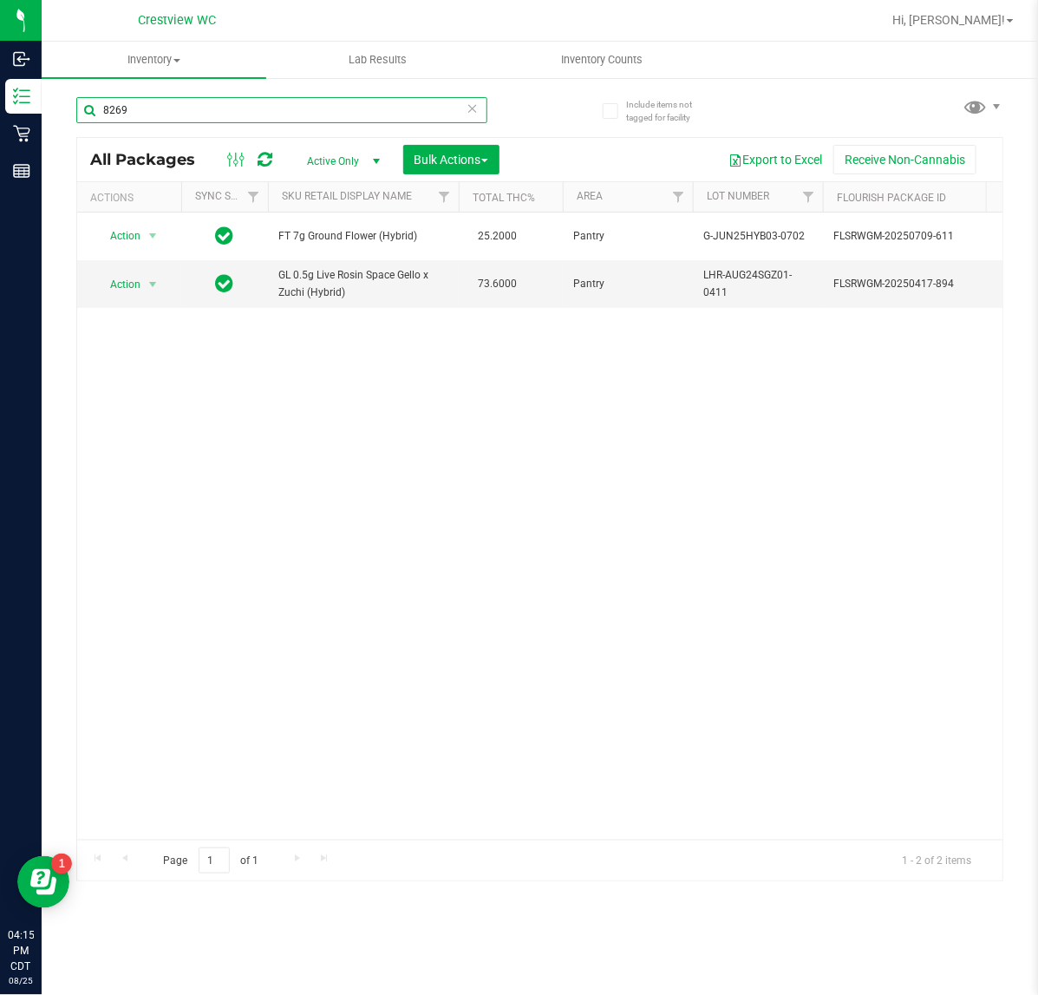
click at [416, 114] on input "8269" at bounding box center [281, 110] width 411 height 26
drag, startPoint x: 416, startPoint y: 114, endPoint x: 370, endPoint y: 65, distance: 66.9
click at [391, 84] on div "8269" at bounding box center [308, 110] width 464 height 56
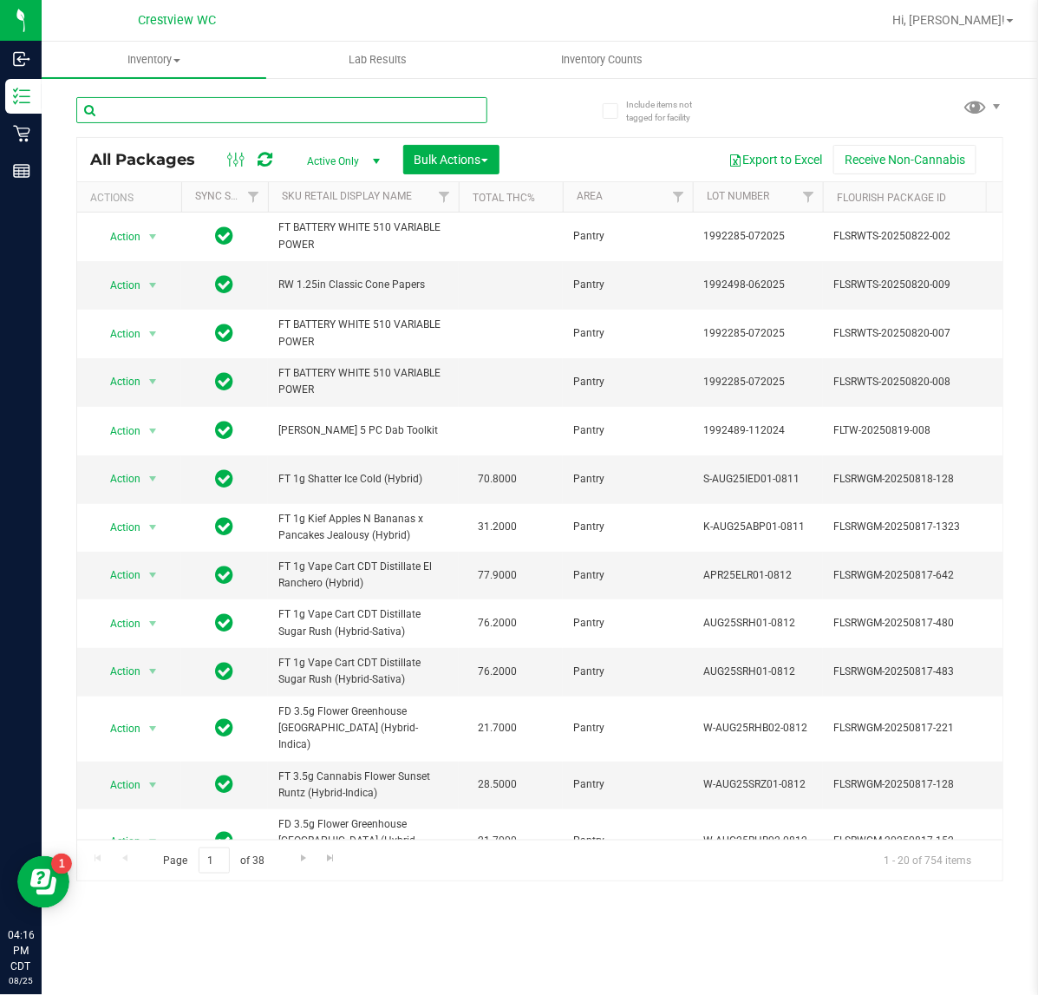
click at [292, 114] on input "text" at bounding box center [281, 110] width 411 height 26
click at [212, 111] on input "text" at bounding box center [281, 110] width 411 height 26
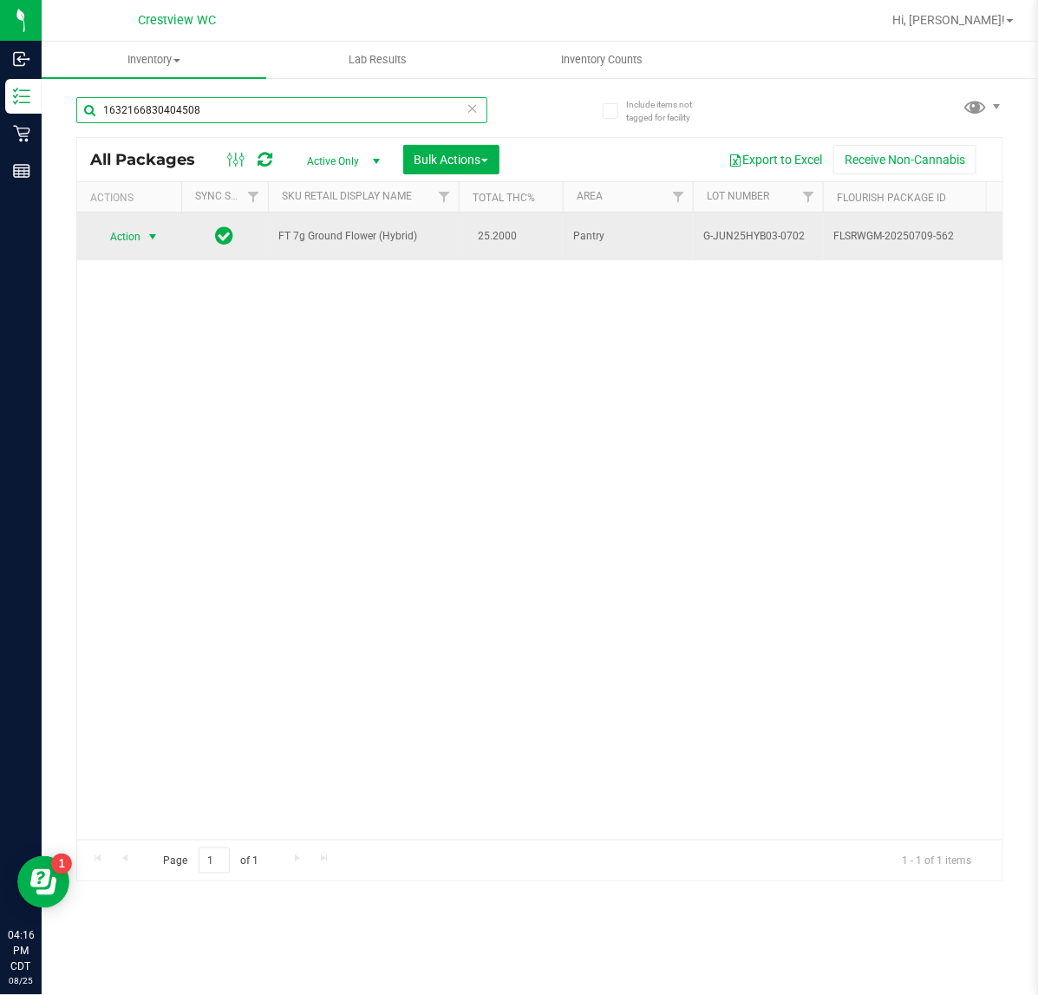
type input "1632166830404508"
click at [158, 235] on span "select" at bounding box center [153, 237] width 14 height 14
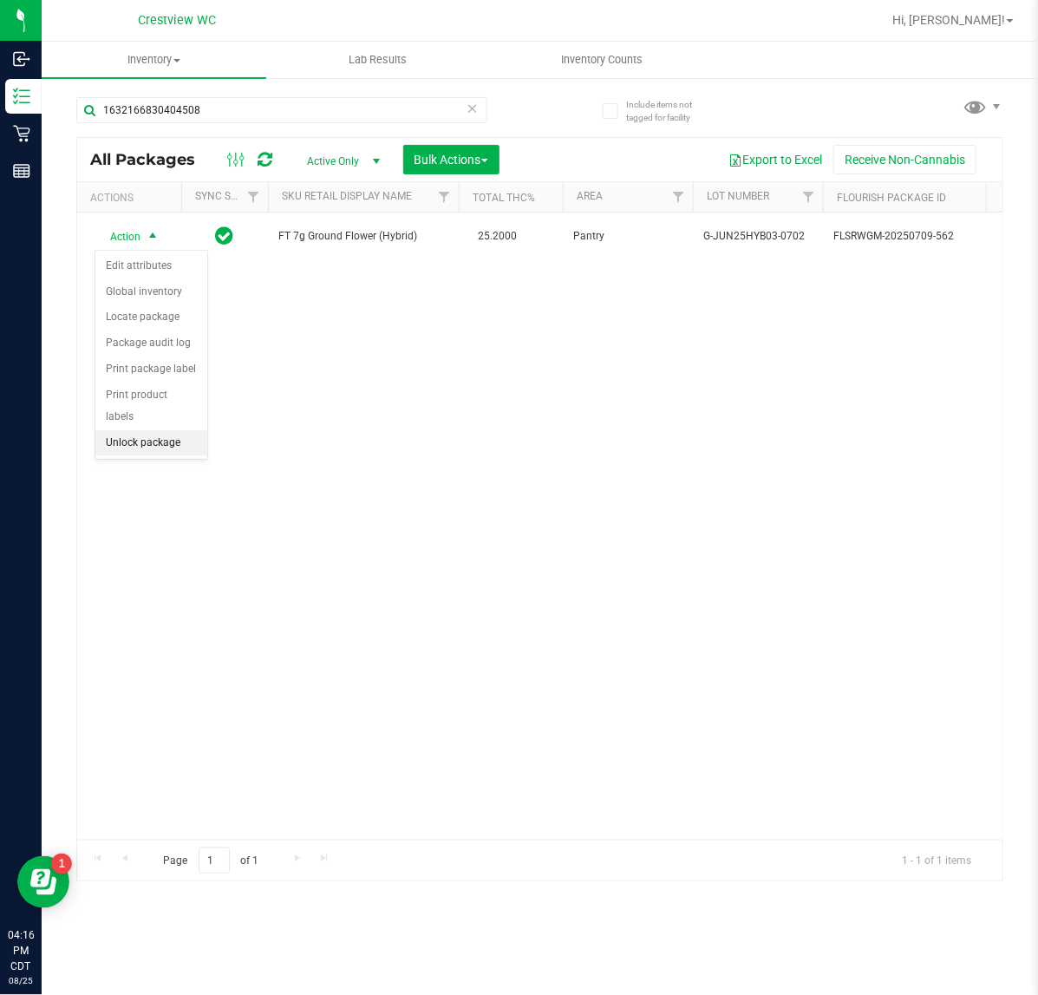
click at [161, 432] on li "Unlock package" at bounding box center [151, 443] width 112 height 26
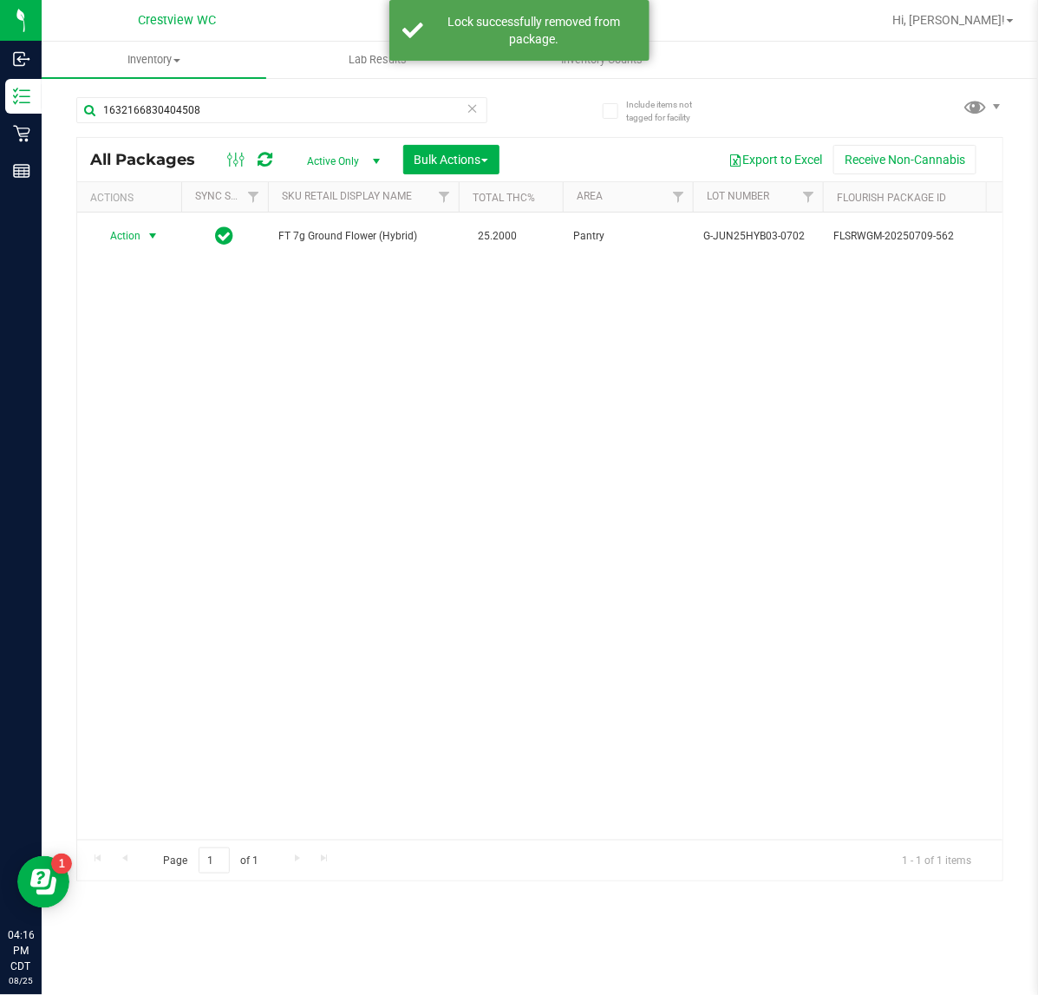
click at [120, 235] on span "Action" at bounding box center [118, 236] width 47 height 24
click at [188, 412] on li "Print package label" at bounding box center [162, 421] width 134 height 26
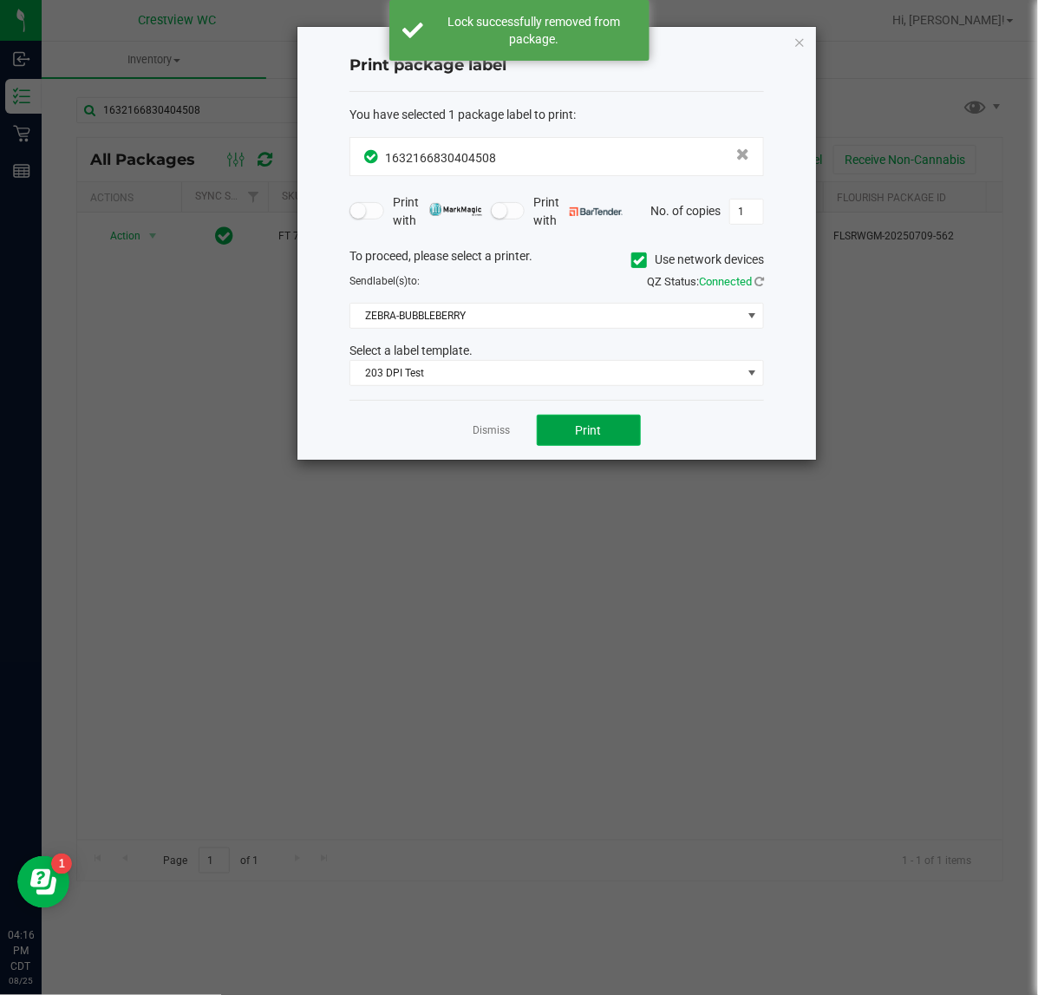
click at [588, 426] on span "Print" at bounding box center [589, 430] width 26 height 14
